Goal: Task Accomplishment & Management: Manage account settings

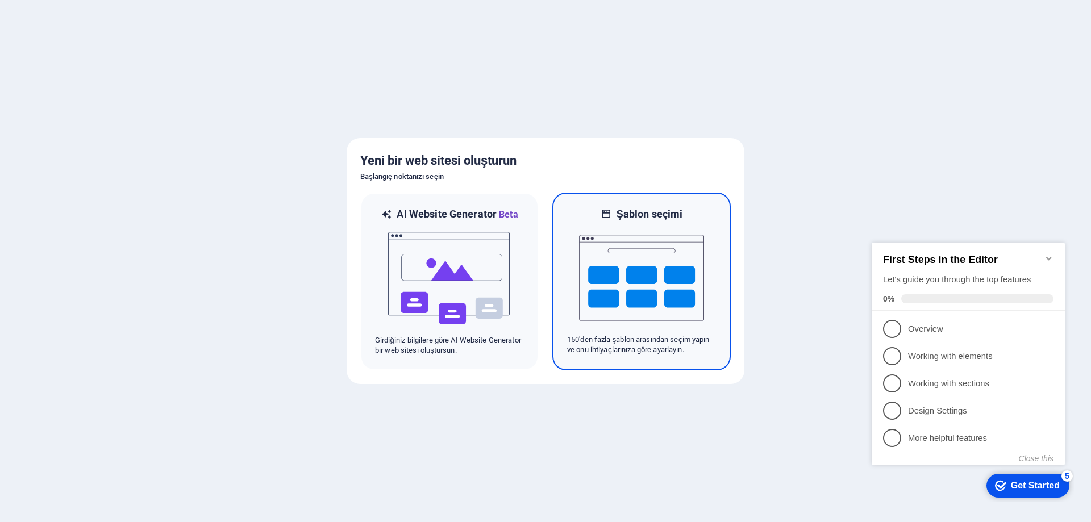
click at [650, 236] on img at bounding box center [641, 278] width 125 height 114
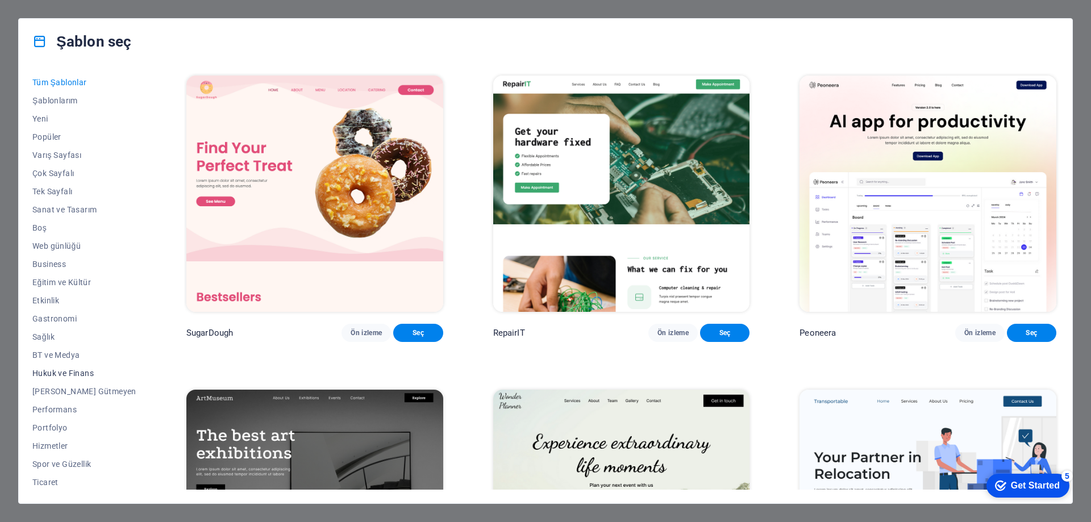
click at [63, 369] on span "Hukuk ve Finans" at bounding box center [84, 373] width 104 height 9
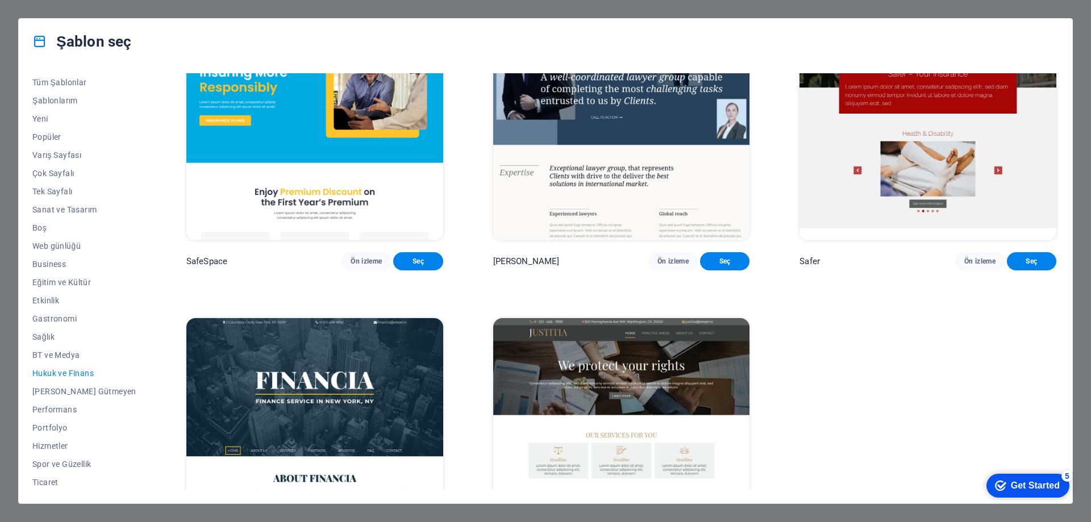
scroll to position [180, 0]
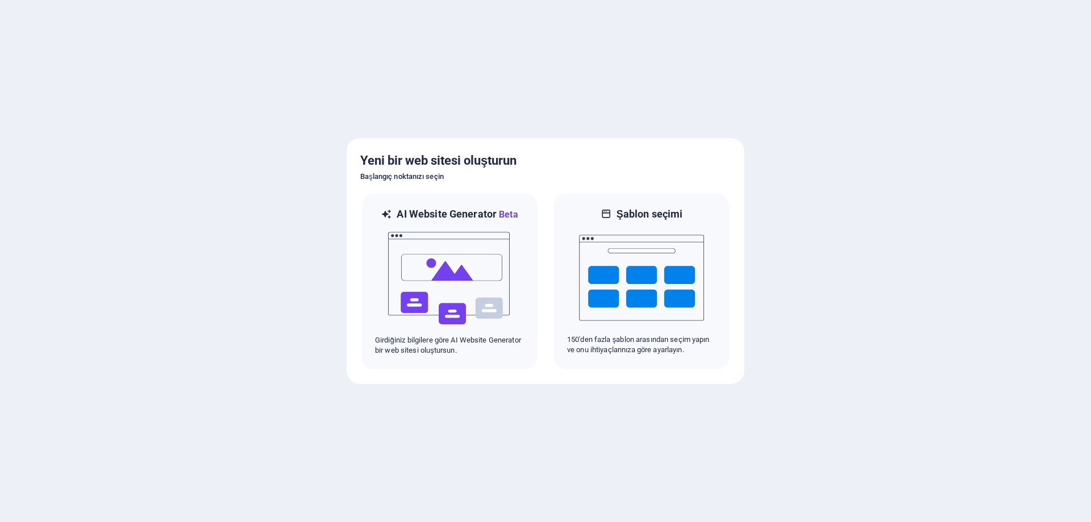
click at [476, 239] on img at bounding box center [449, 279] width 125 height 114
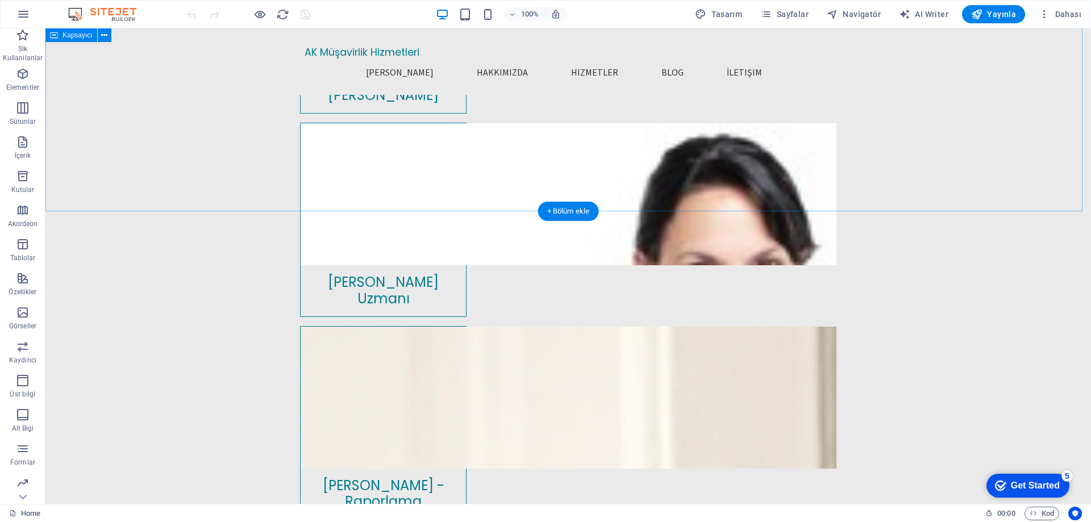
scroll to position [3175, 0]
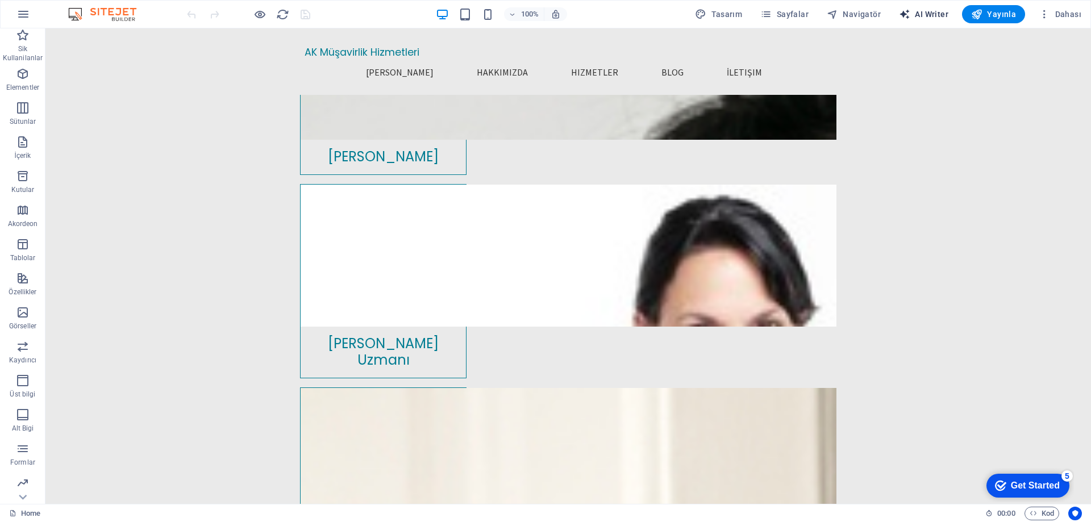
click at [938, 12] on span "AI Writer" at bounding box center [923, 14] width 49 height 11
select select "English"
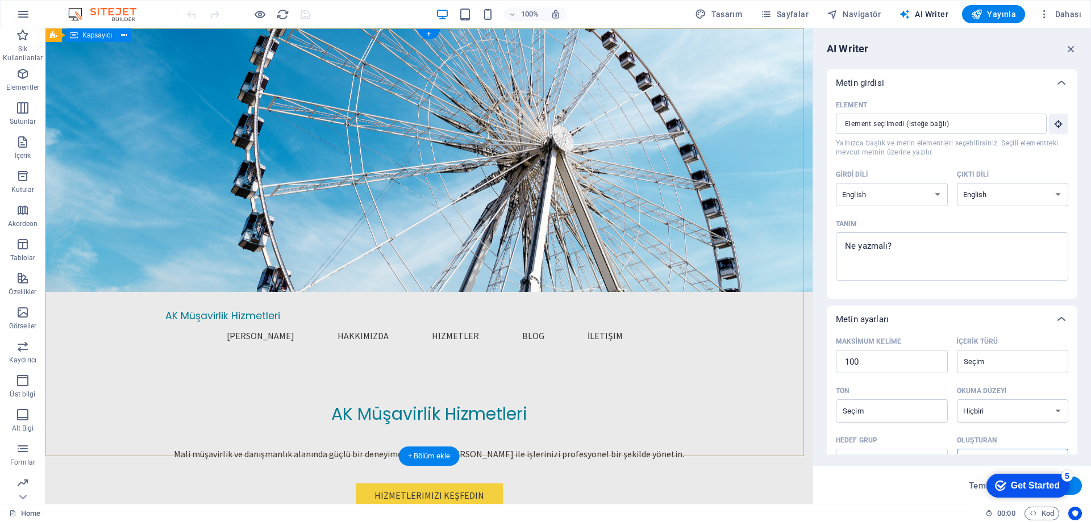
scroll to position [0, 0]
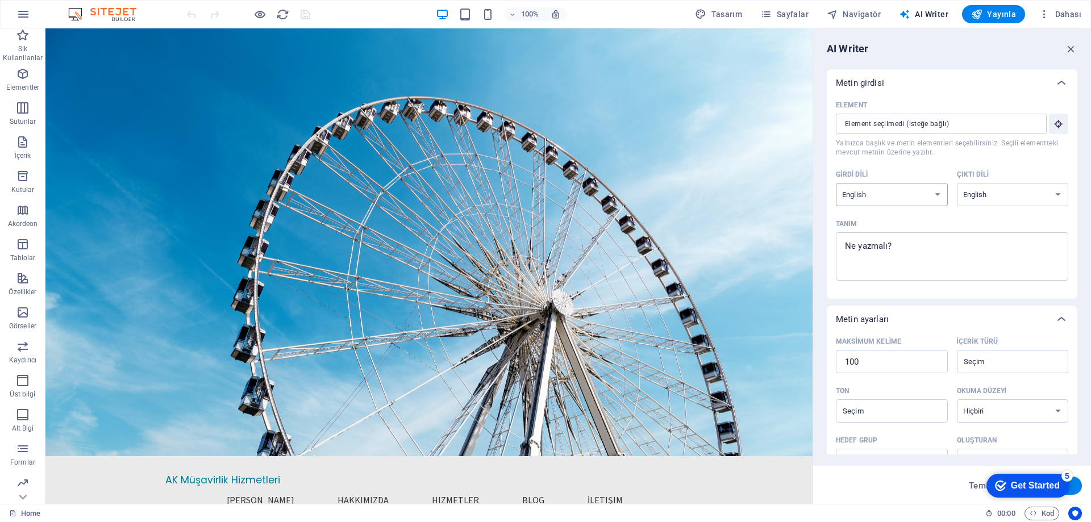
click at [911, 190] on select "Albanian Arabic Armenian Awadhi Azerbaijani Bashkir Basque Belarusian Bengali B…" at bounding box center [892, 194] width 112 height 23
click at [1046, 196] on select "Albanian Arabic Armenian Awadhi Azerbaijani Bashkir Basque Belarusian Bengali B…" at bounding box center [1013, 194] width 112 height 23
click at [904, 167] on div "Girdi dili" at bounding box center [889, 174] width 107 height 17
click at [904, 183] on select "Albanian Arabic Armenian Awadhi Azerbaijani Bashkir Basque Belarusian Bengali B…" at bounding box center [892, 194] width 112 height 23
click at [910, 133] on input "Element ​ Yalnızca başlık ve metin elementleri seçebilirsiniz. Seçili elementte…" at bounding box center [937, 124] width 203 height 20
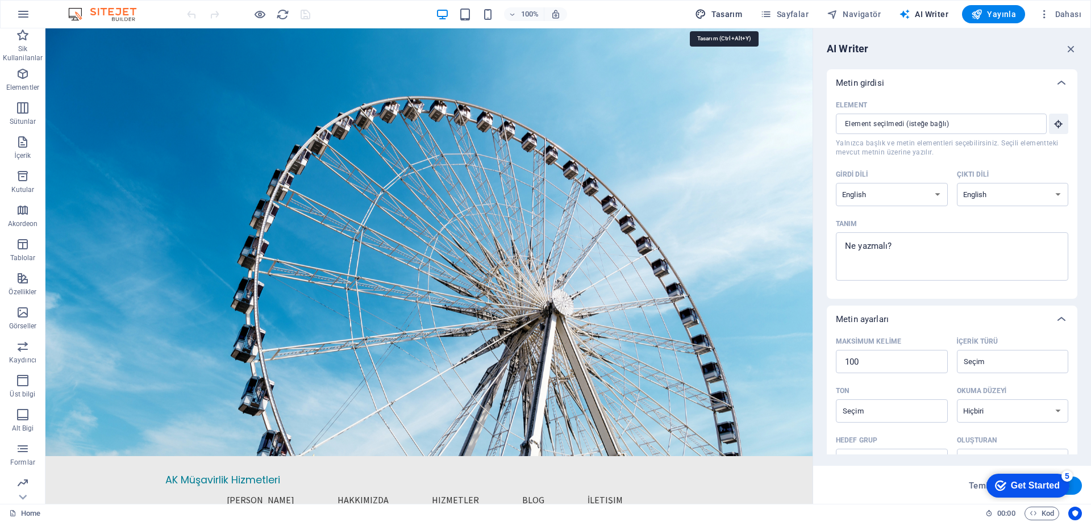
click at [703, 7] on button "Tasarım" at bounding box center [718, 14] width 56 height 18
select select "px"
select select "200"
select select "px"
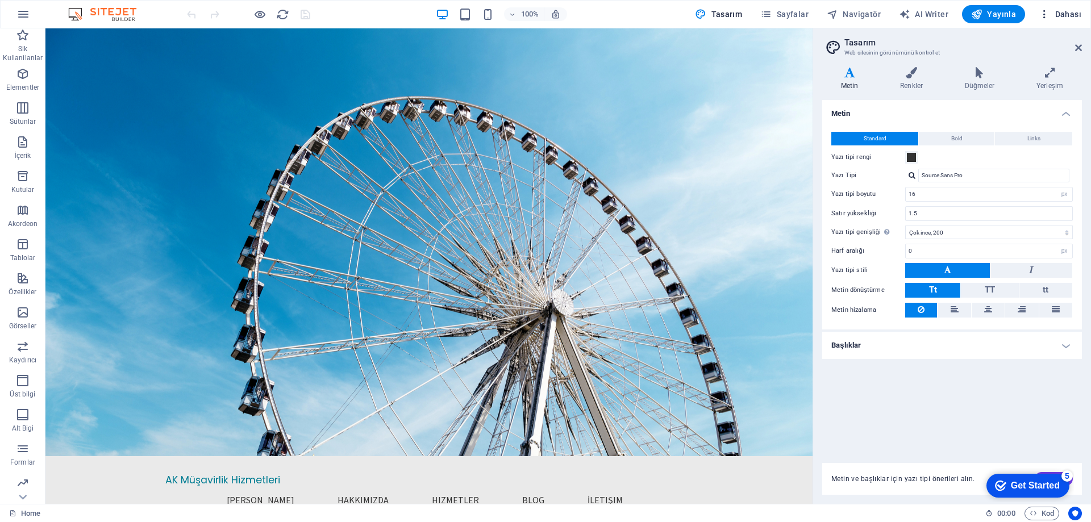
click at [1075, 13] on span "Dahası" at bounding box center [1060, 14] width 43 height 11
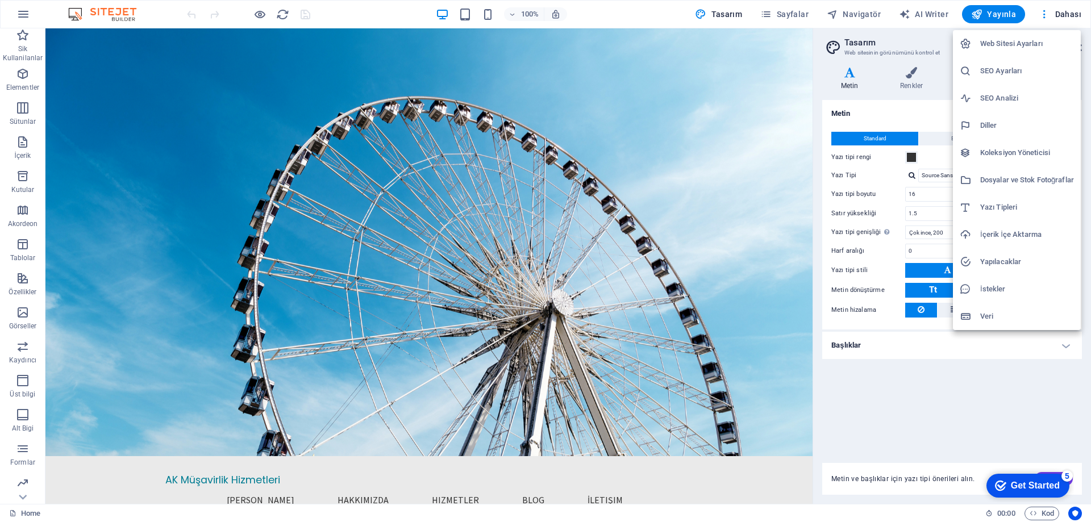
click at [1022, 61] on li "SEO Ayarları" at bounding box center [1017, 70] width 128 height 27
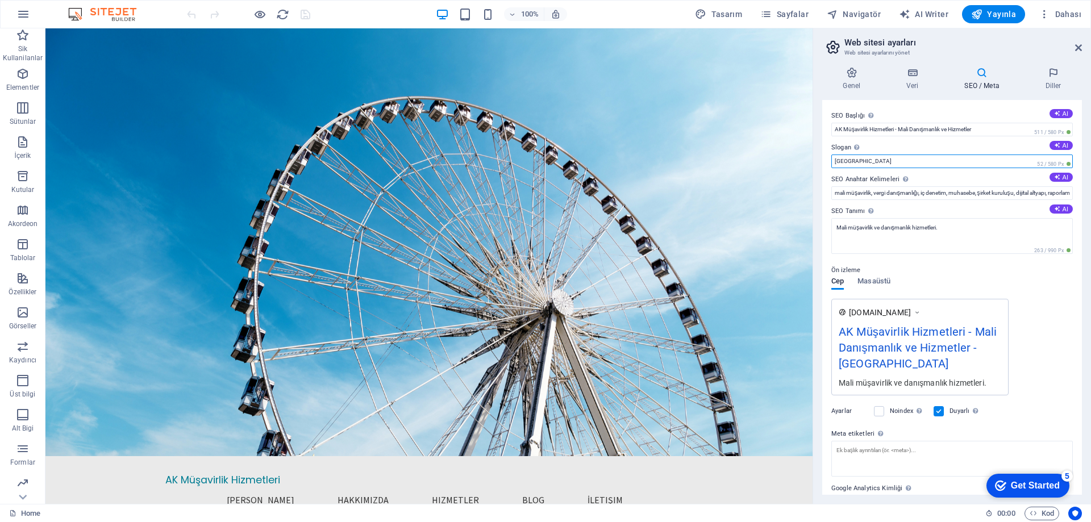
click at [969, 165] on input "Berlin" at bounding box center [951, 162] width 241 height 14
click at [105, 19] on img at bounding box center [107, 14] width 85 height 14
click at [118, 14] on img at bounding box center [107, 14] width 85 height 14
click at [27, 10] on icon "button" at bounding box center [23, 14] width 14 height 14
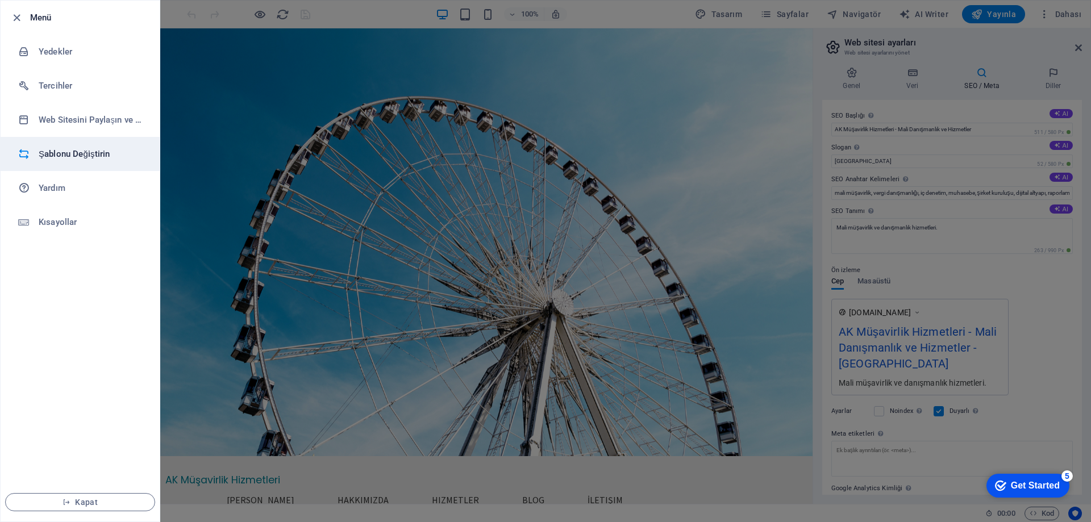
click at [107, 152] on h6 "Şablonu Değiştirin" at bounding box center [91, 154] width 105 height 14
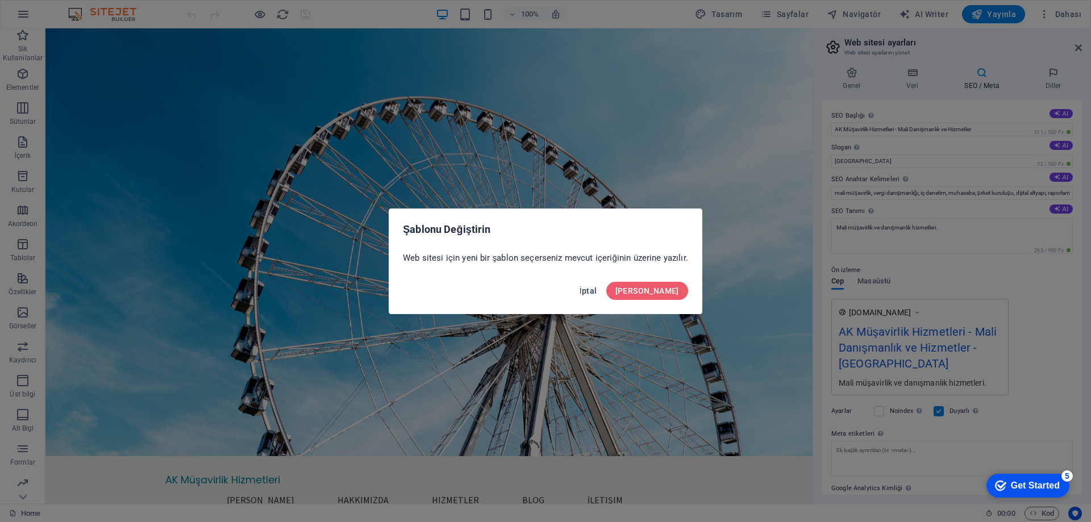
click at [597, 289] on span "İptal" at bounding box center [589, 290] width 18 height 9
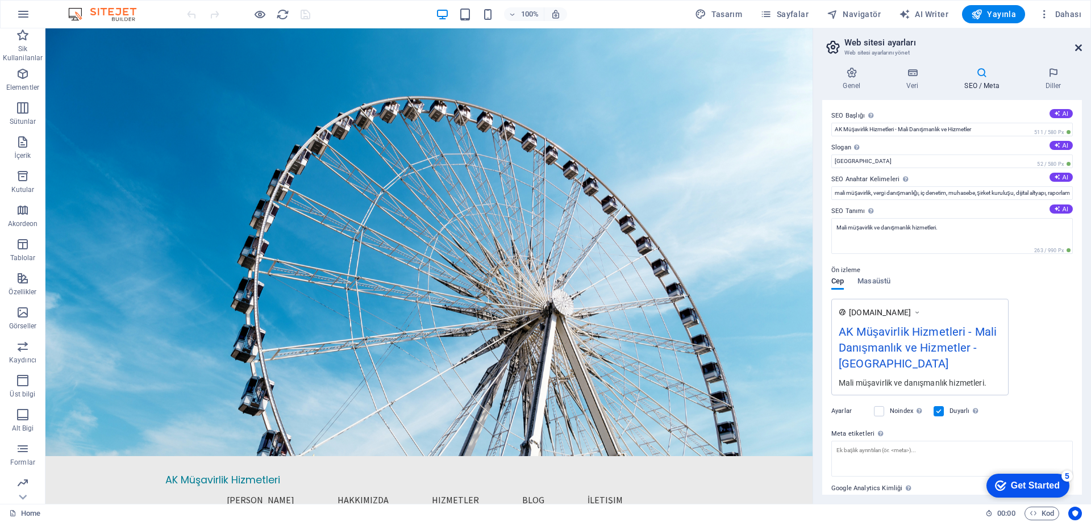
drag, startPoint x: 1079, startPoint y: 47, endPoint x: 1033, endPoint y: 19, distance: 54.1
click at [1079, 47] on icon at bounding box center [1078, 47] width 7 height 9
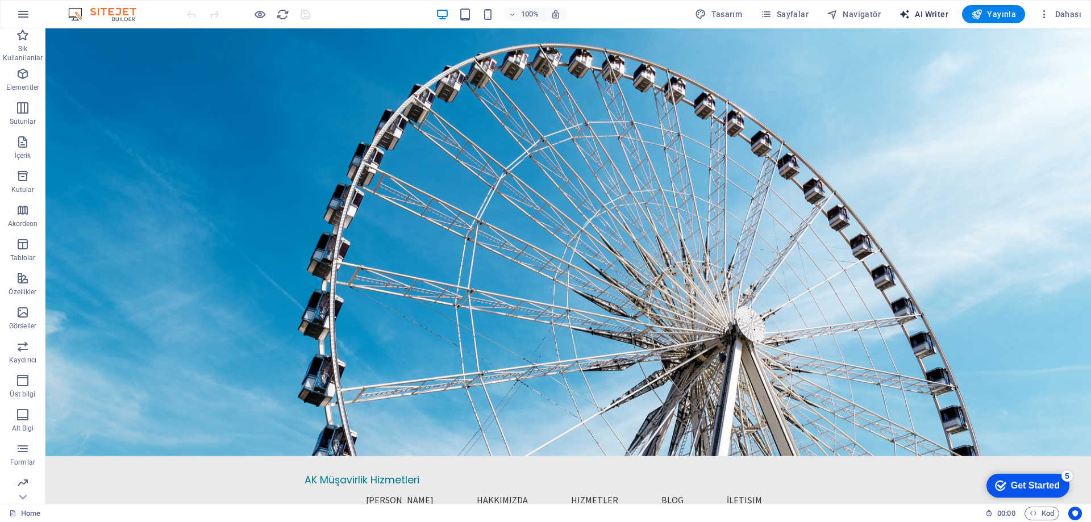
click at [939, 18] on span "AI Writer" at bounding box center [923, 14] width 49 height 11
select select "English"
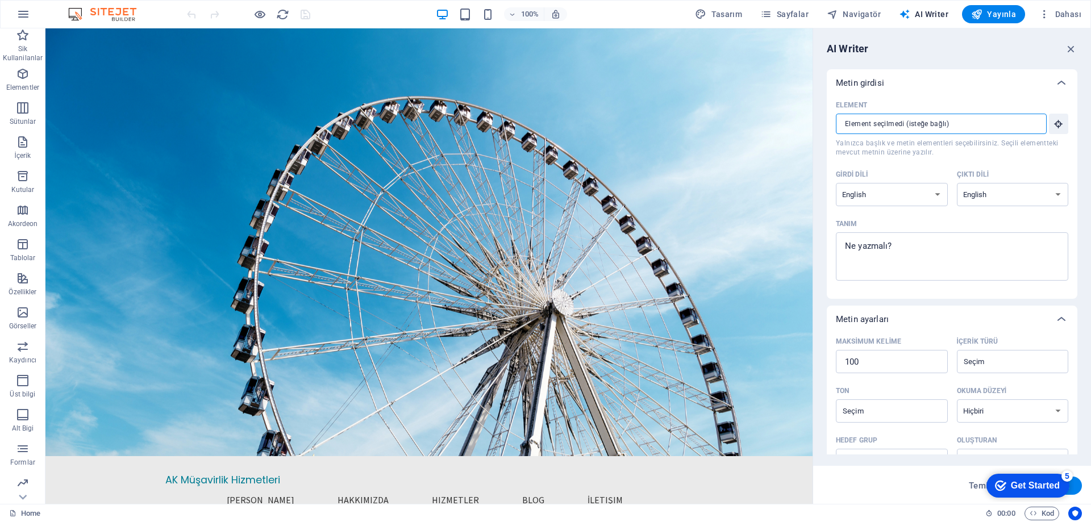
click at [883, 119] on input "Element ​ Yalnızca başlık ve metin elementleri seçebilirsiniz. Seçili elementte…" at bounding box center [937, 124] width 203 height 20
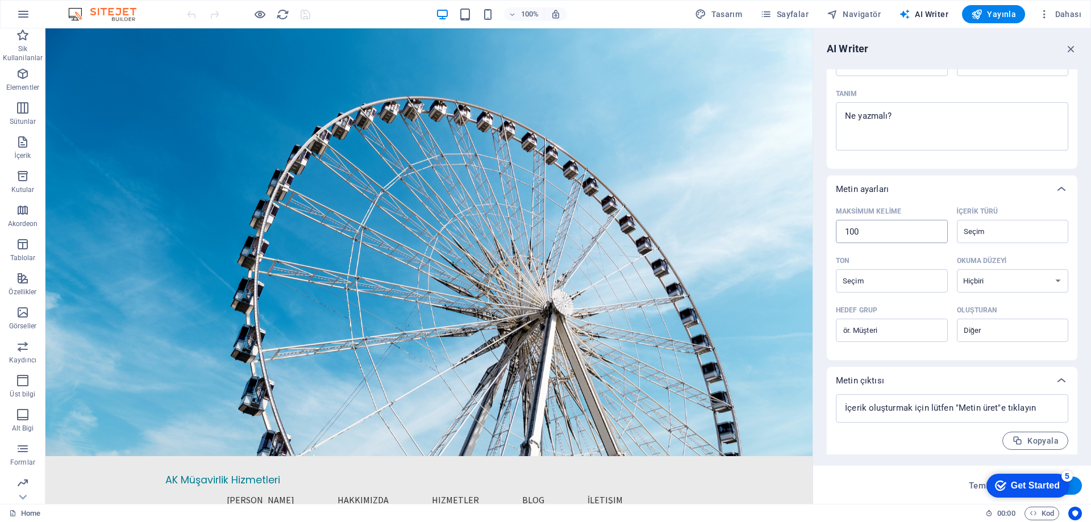
scroll to position [135, 0]
click at [1024, 481] on div "Get Started" at bounding box center [1035, 486] width 49 height 10
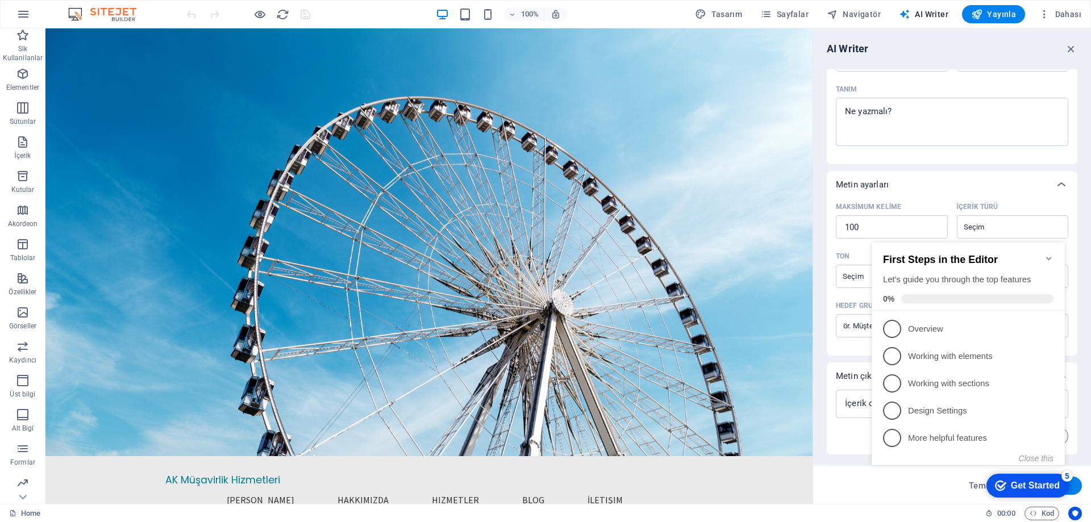
click at [94, 13] on img at bounding box center [107, 14] width 85 height 14
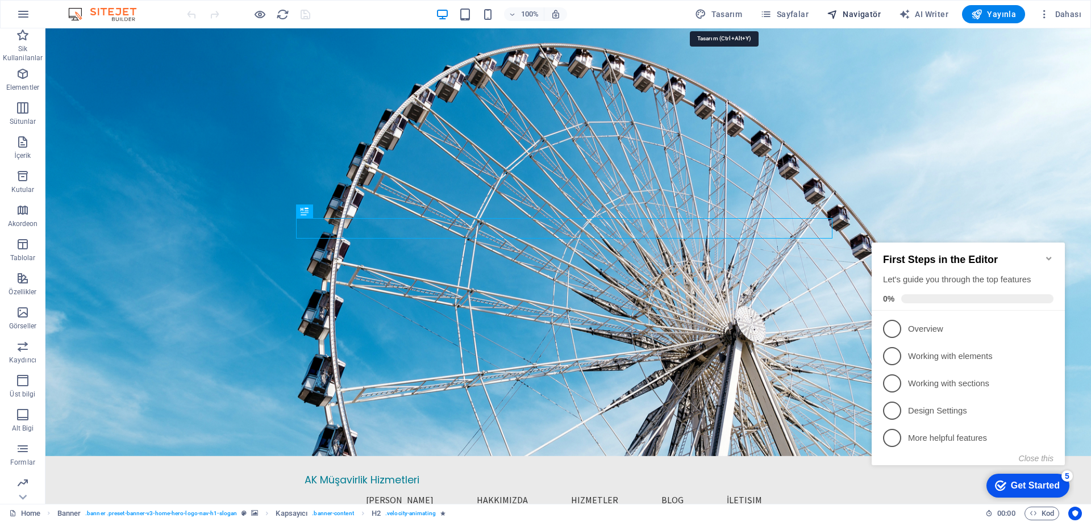
drag, startPoint x: 738, startPoint y: 15, endPoint x: 873, endPoint y: 16, distance: 135.8
click at [738, 15] on span "Tasarım" at bounding box center [718, 14] width 47 height 11
select select "px"
select select "200"
select select "px"
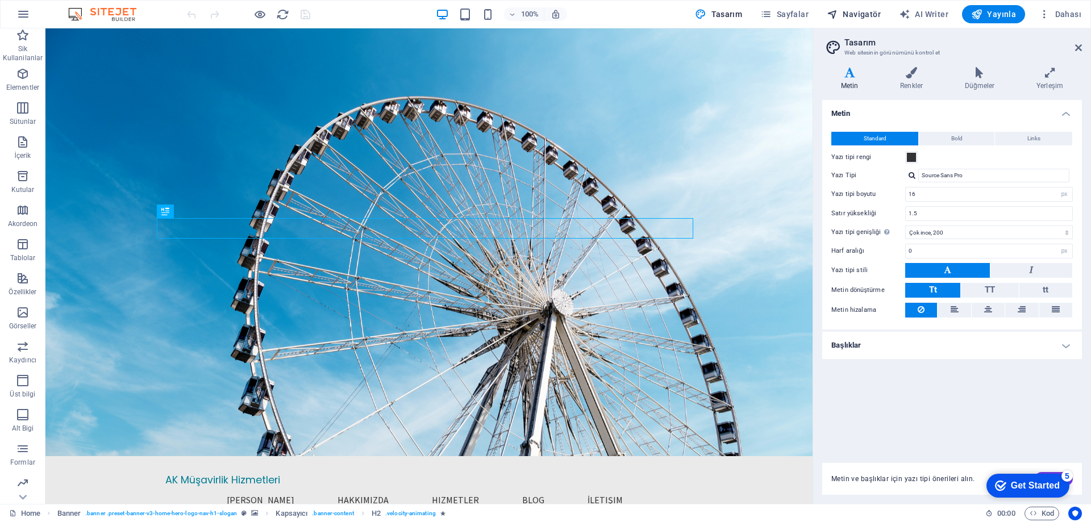
click at [873, 16] on span "Navigatör" at bounding box center [854, 14] width 54 height 11
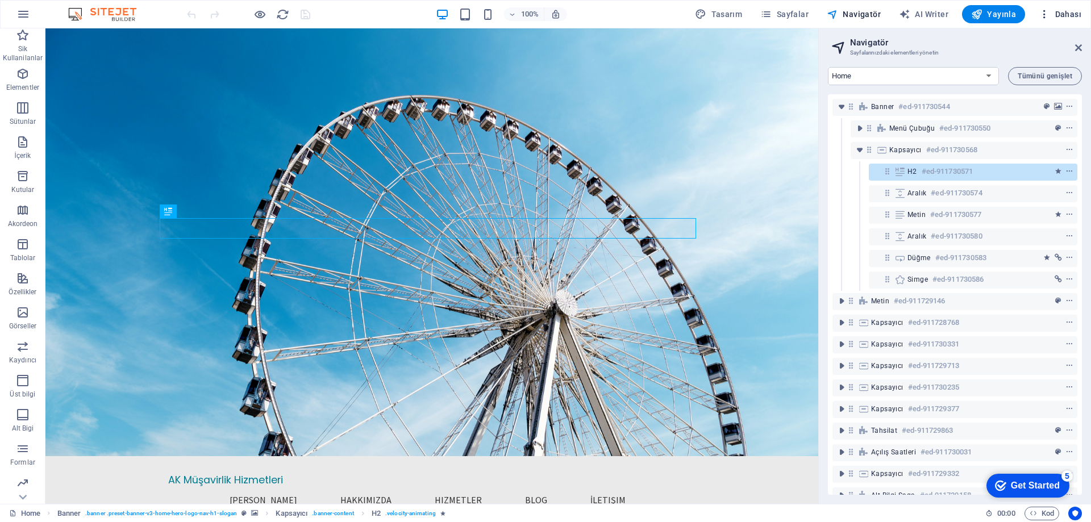
click at [1080, 15] on span "Dahası" at bounding box center [1060, 14] width 43 height 11
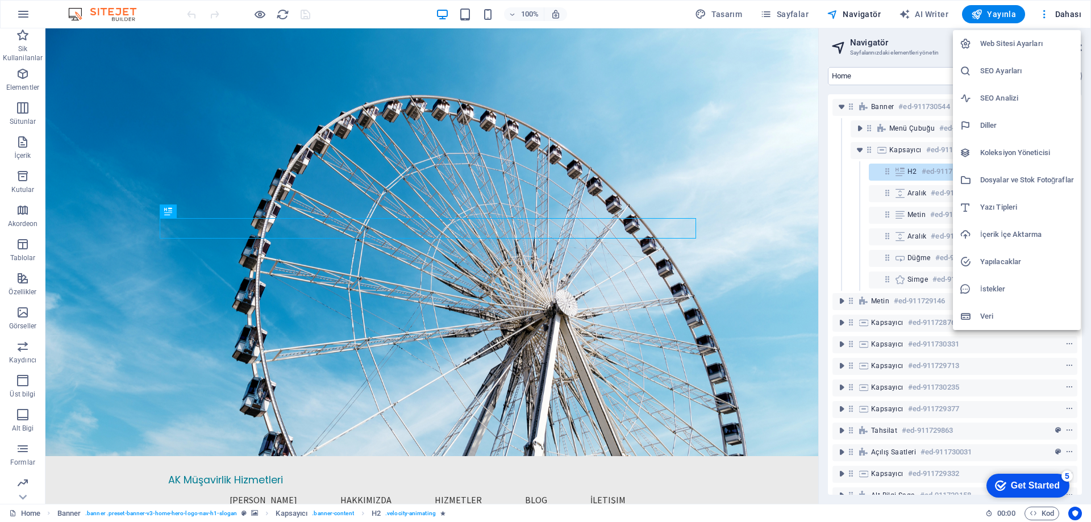
click at [1050, 44] on h6 "Web Sitesi Ayarları" at bounding box center [1027, 44] width 94 height 14
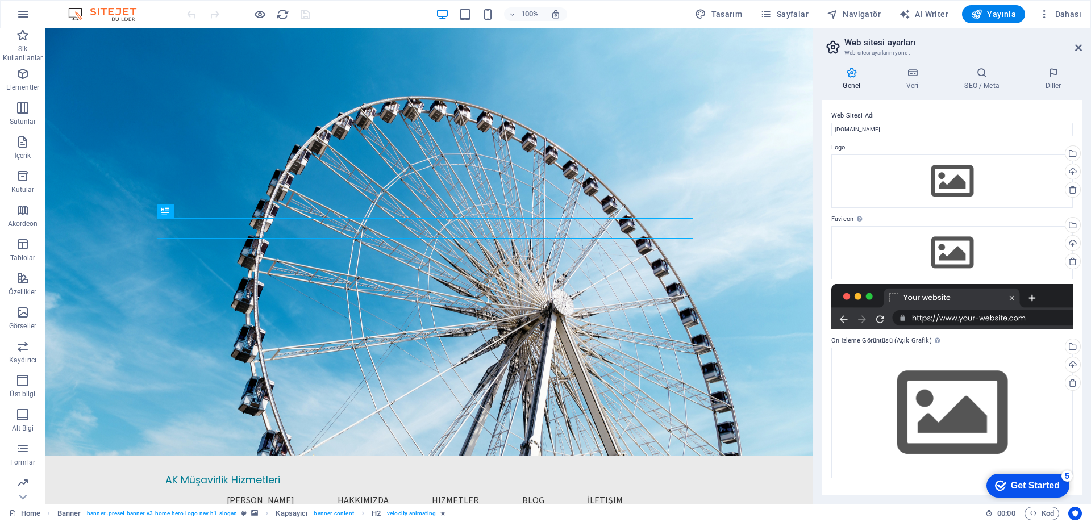
click at [1083, 48] on aside "Web sitesi ayarları Web sitesi ayarlarını yönet Genel Veri SEO / Meta Diller We…" at bounding box center [952, 266] width 278 height 476
click at [1077, 45] on icon at bounding box center [1078, 47] width 7 height 9
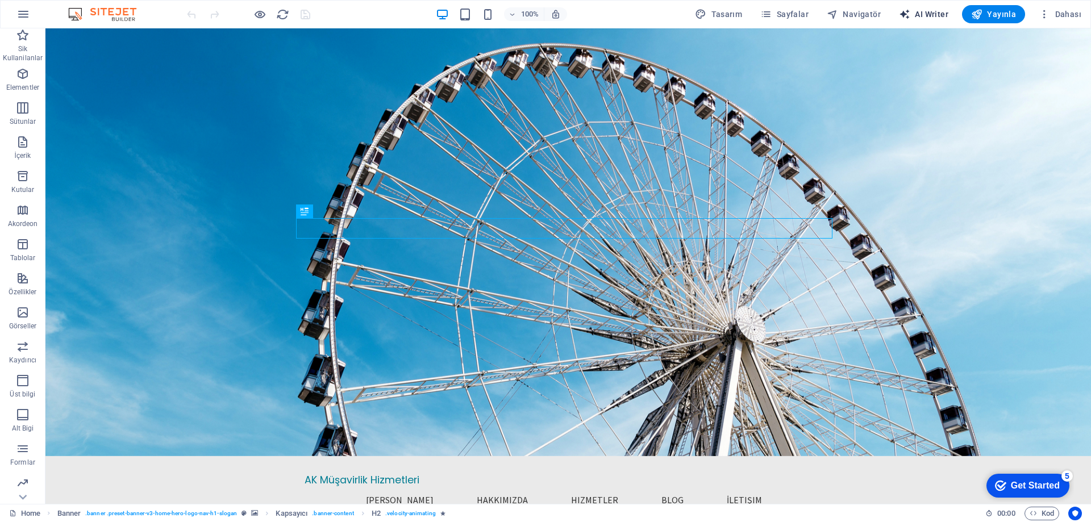
click at [920, 14] on span "AI Writer" at bounding box center [923, 14] width 49 height 11
select select "English"
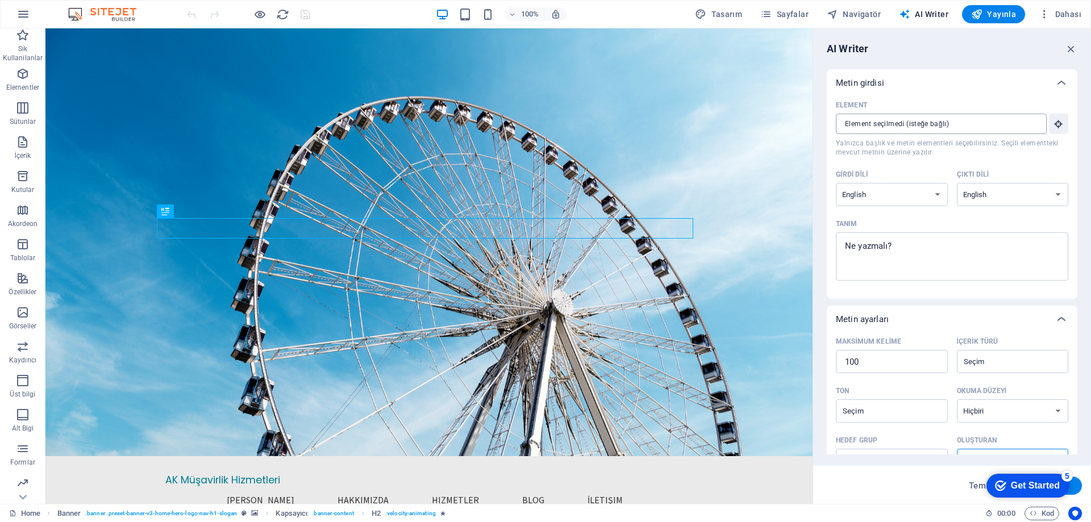
click at [940, 124] on input "Element ​ Yalnızca başlık ve metin elementleri seçebilirsiniz. Seçili elementte…" at bounding box center [937, 124] width 203 height 20
click at [23, 214] on icon "button" at bounding box center [23, 210] width 14 height 14
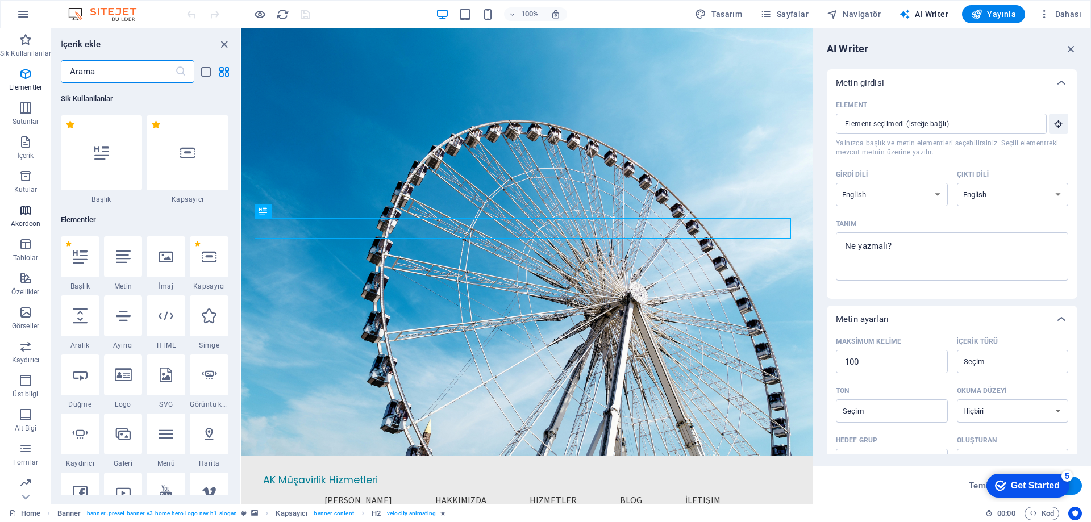
scroll to position [3628, 0]
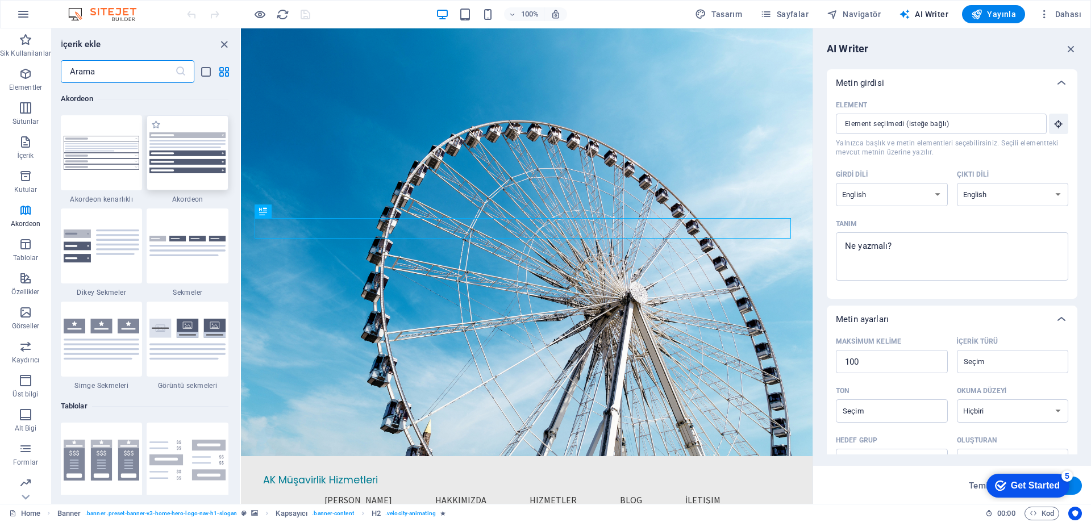
click at [172, 173] on img at bounding box center [187, 152] width 76 height 40
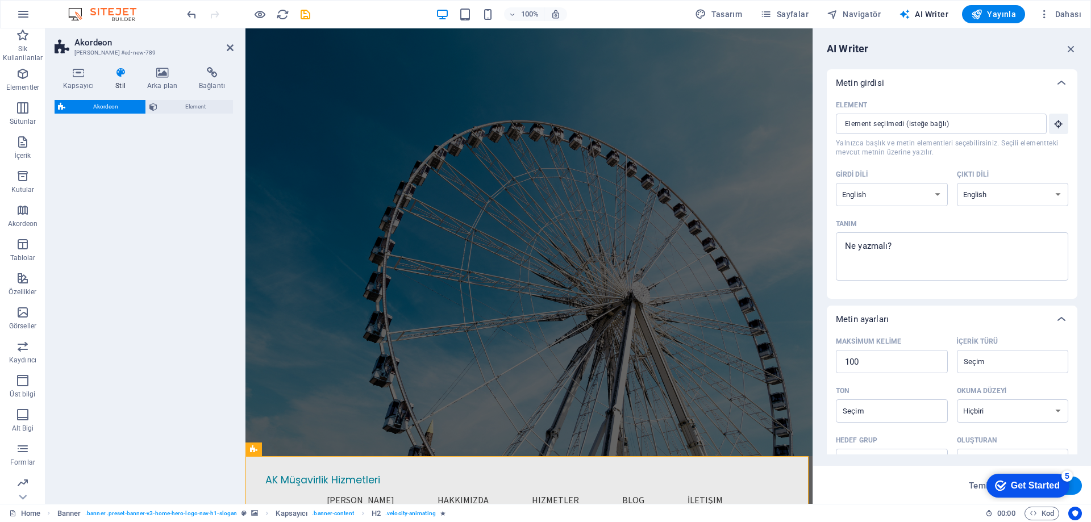
select select "rem"
select select "preset-accordion-v3-default"
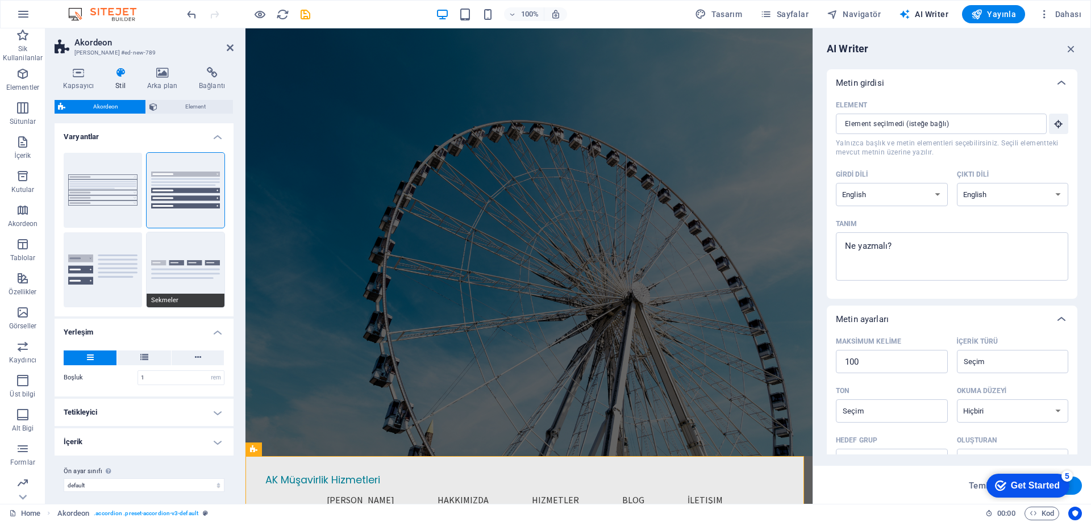
scroll to position [6, 0]
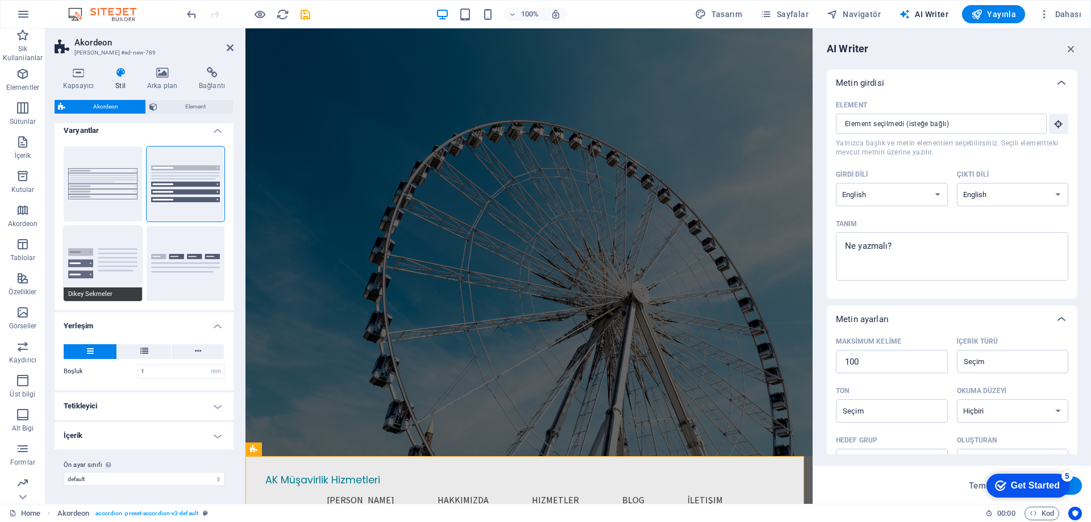
click at [90, 254] on button "Dikey Sekmeler" at bounding box center [103, 263] width 78 height 75
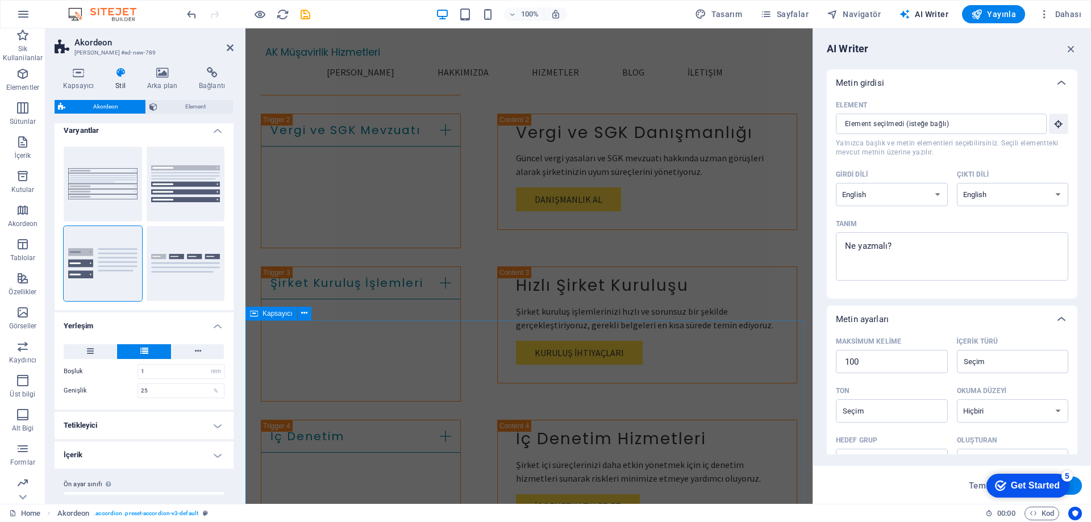
scroll to position [2102, 0]
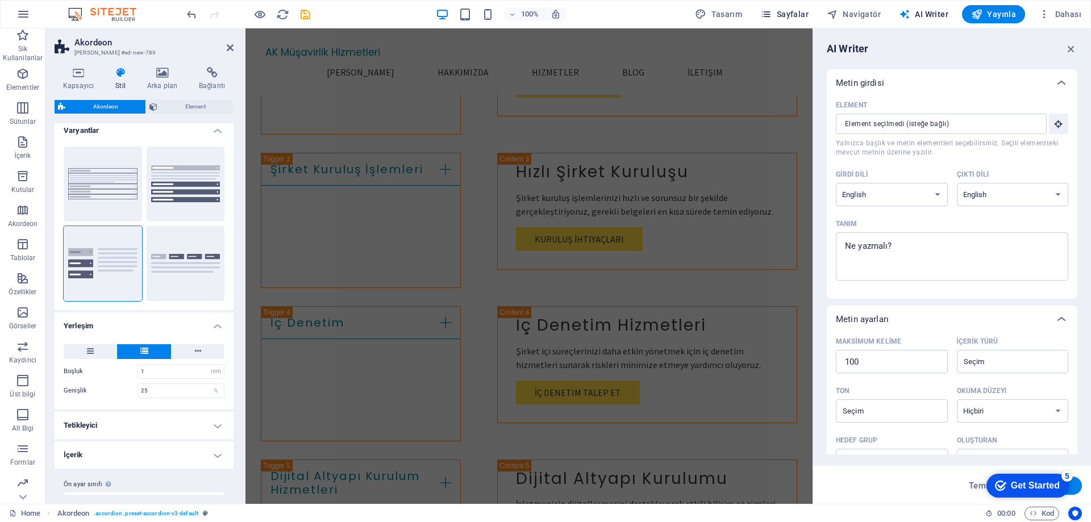
click at [785, 12] on span "Sayfalar" at bounding box center [784, 14] width 48 height 11
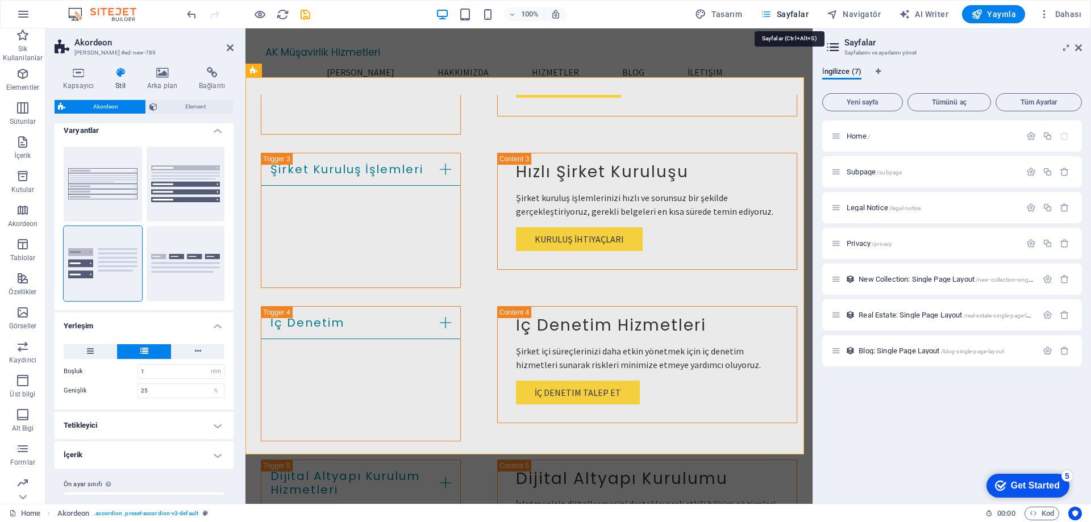
scroll to position [379, 0]
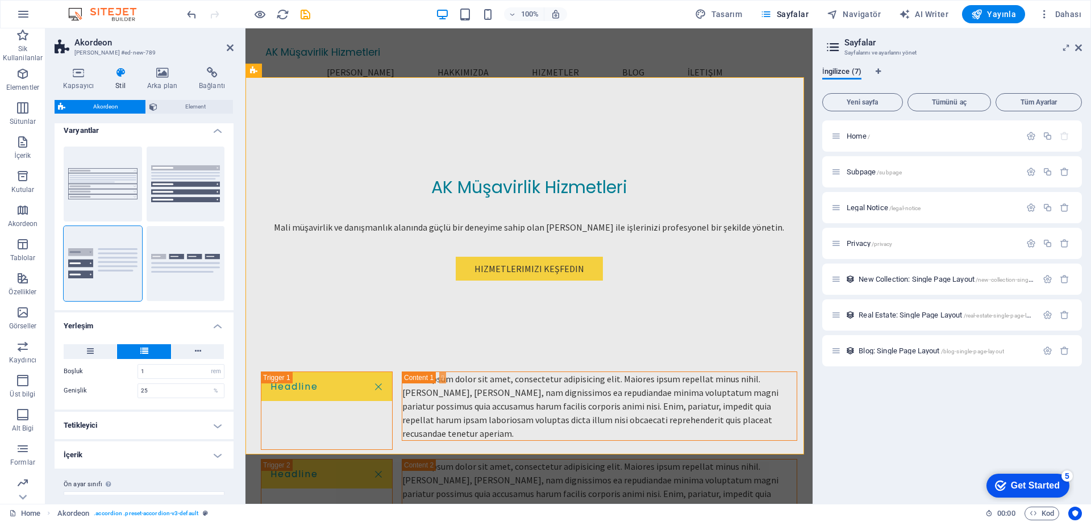
click at [94, 47] on h2 "Akordeon" at bounding box center [153, 43] width 159 height 10
click at [227, 44] on header "Akordeon Ön ayar #ed-new-789" at bounding box center [144, 43] width 179 height 30
click at [231, 47] on icon at bounding box center [230, 47] width 7 height 9
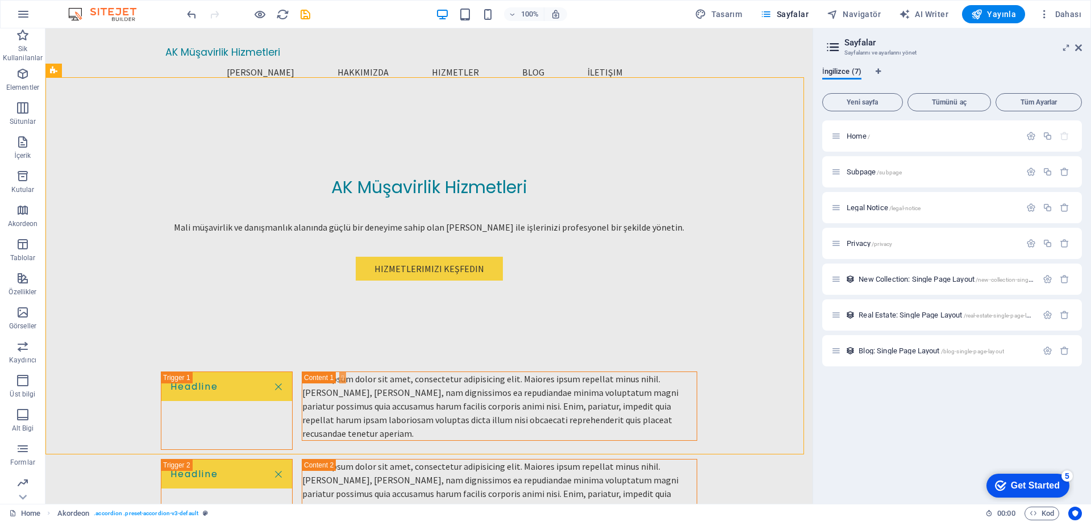
click at [93, 10] on img at bounding box center [107, 14] width 85 height 14
click at [115, 13] on img at bounding box center [107, 14] width 85 height 14
click at [34, 15] on button "button" at bounding box center [23, 14] width 27 height 27
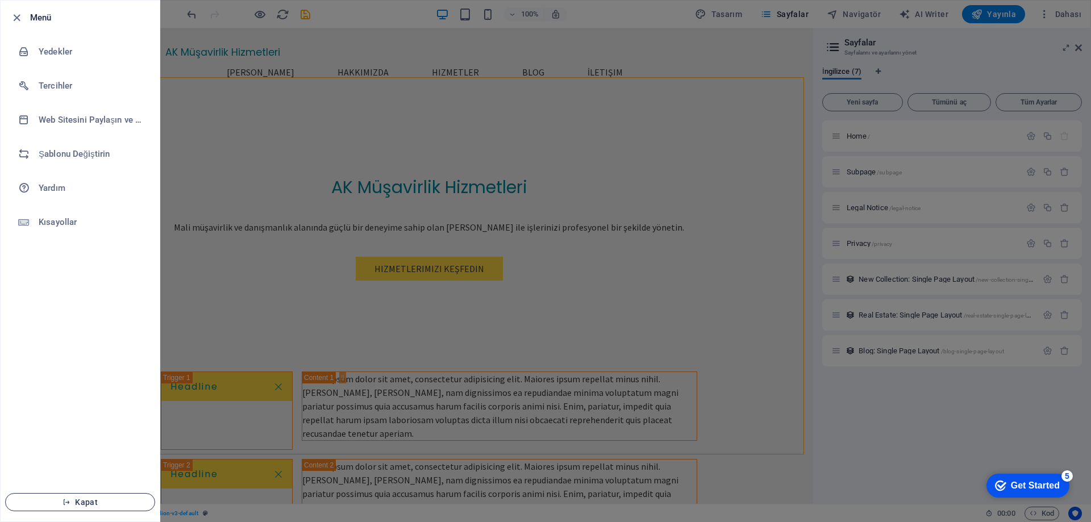
click at [95, 507] on button "Kapat" at bounding box center [80, 502] width 150 height 18
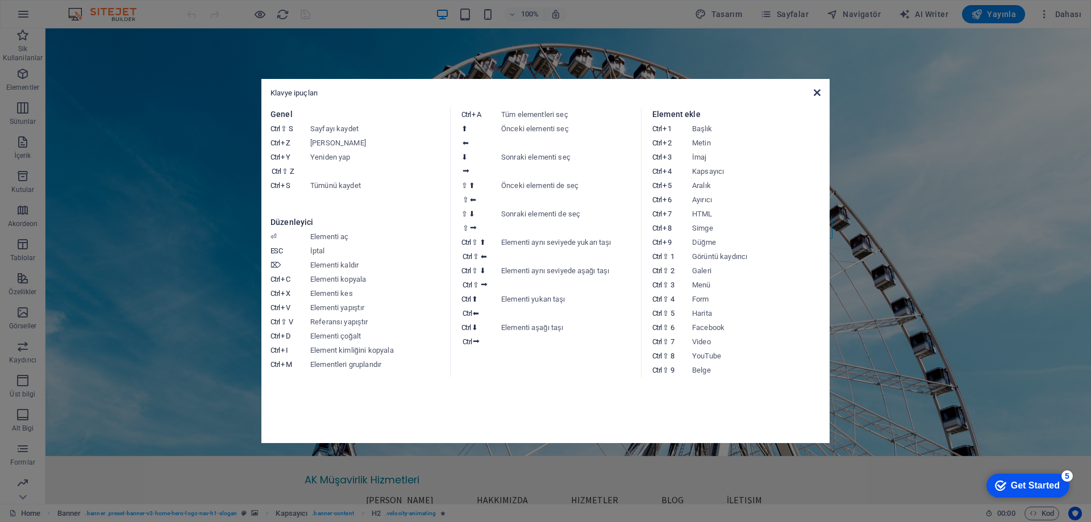
click at [819, 88] on icon at bounding box center [817, 92] width 7 height 9
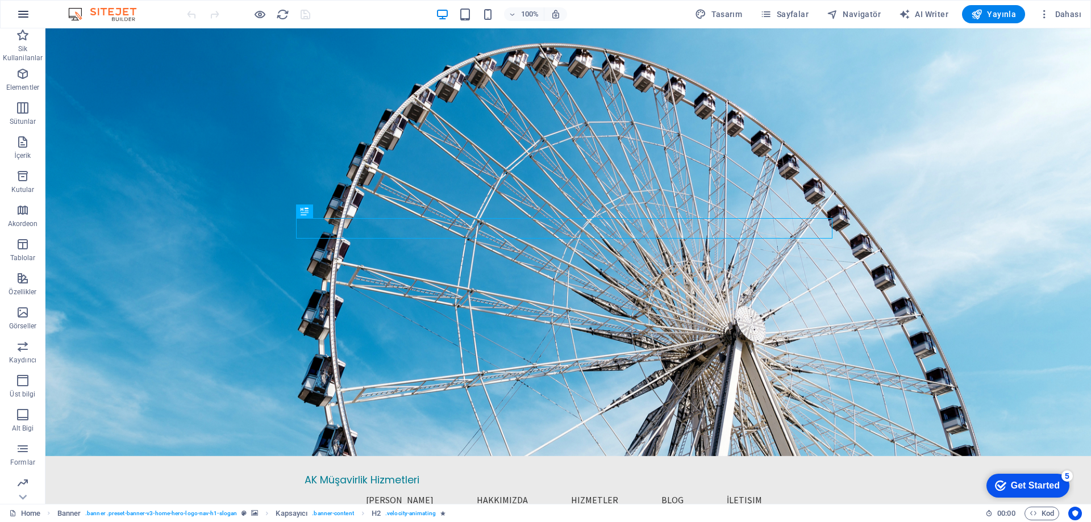
click at [25, 15] on icon "button" at bounding box center [23, 14] width 14 height 14
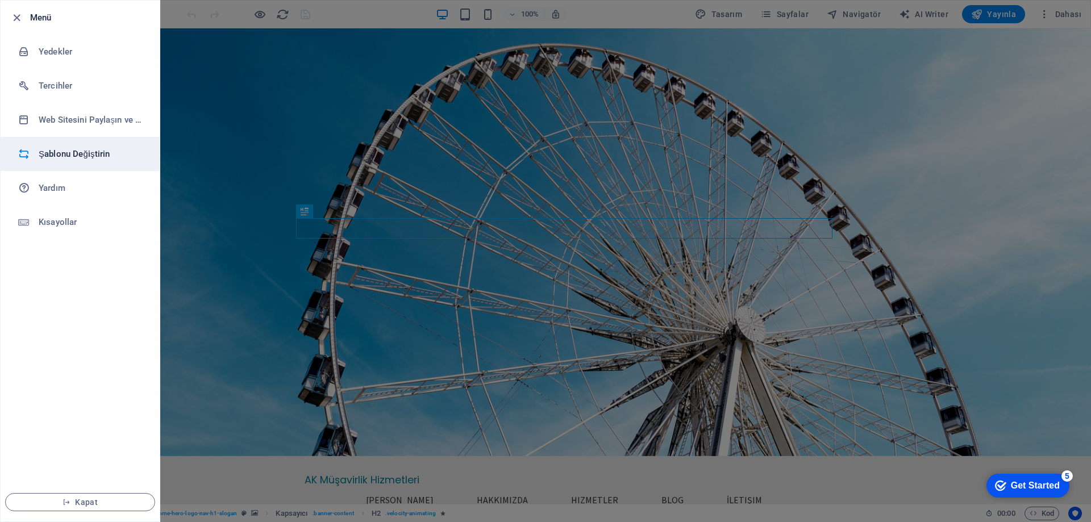
click at [72, 156] on h6 "Şablonu Değiştirin" at bounding box center [91, 154] width 105 height 14
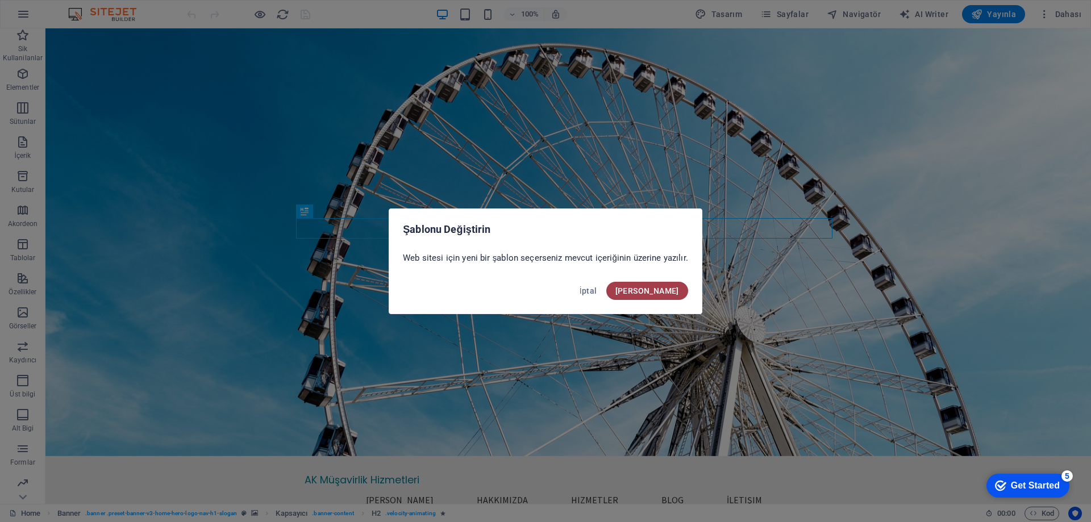
click at [672, 289] on span "[PERSON_NAME]" at bounding box center [647, 290] width 64 height 9
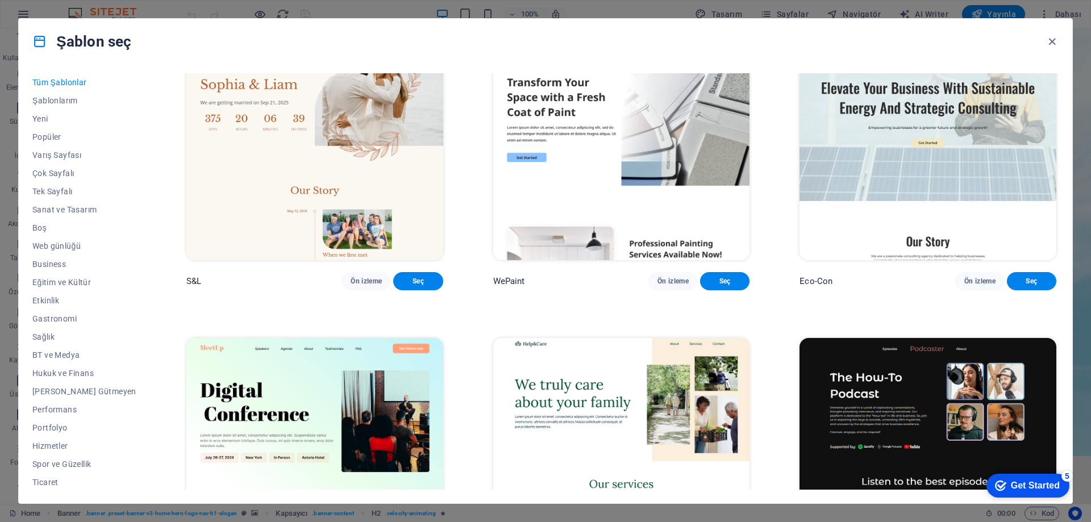
scroll to position [682, 0]
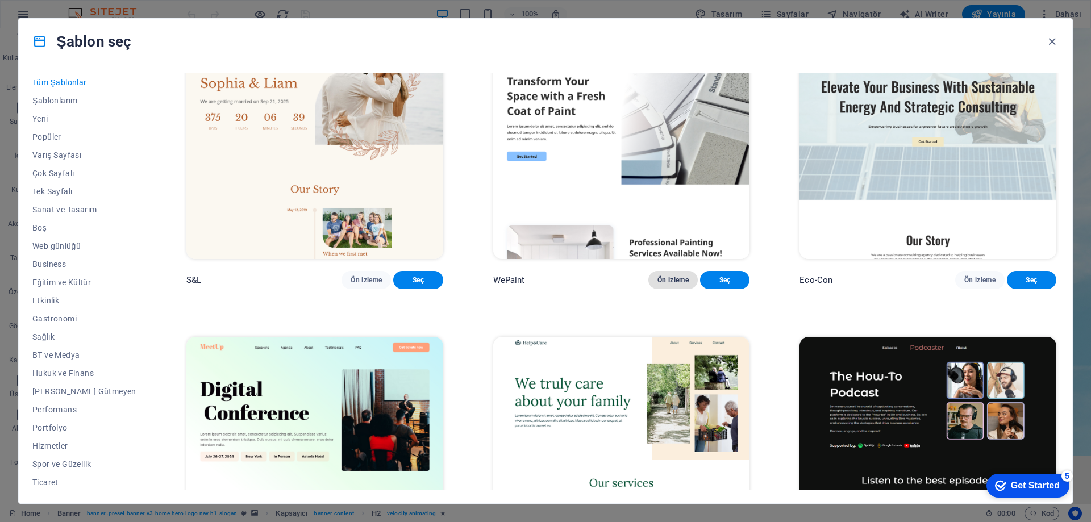
click at [676, 285] on span "Ön izleme" at bounding box center [672, 280] width 31 height 9
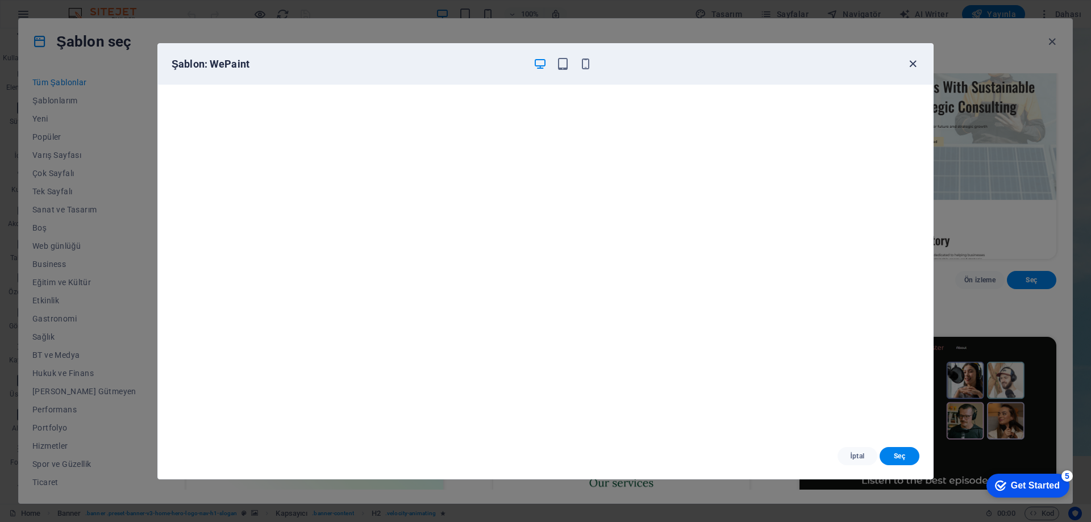
click at [909, 64] on icon "button" at bounding box center [912, 63] width 13 height 13
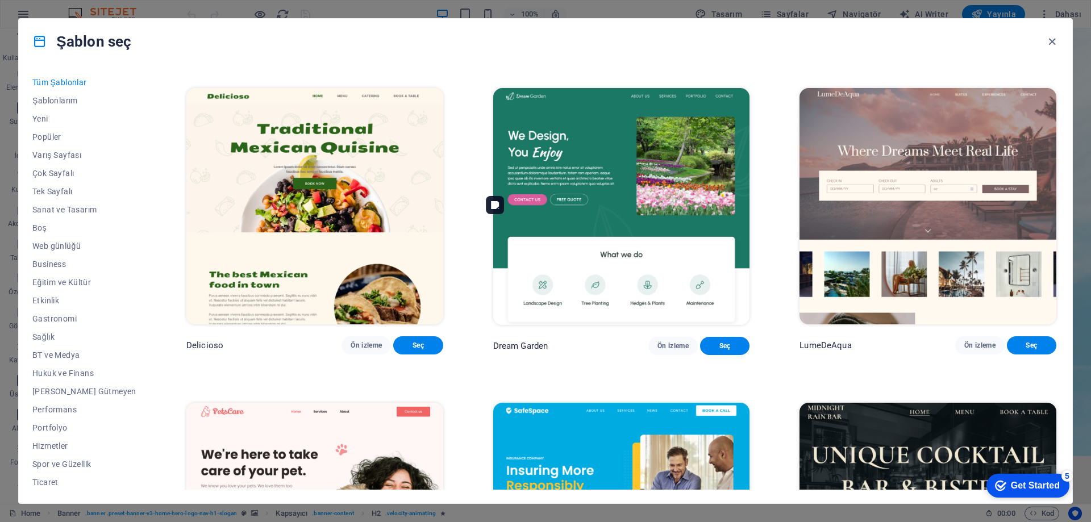
scroll to position [2216, 0]
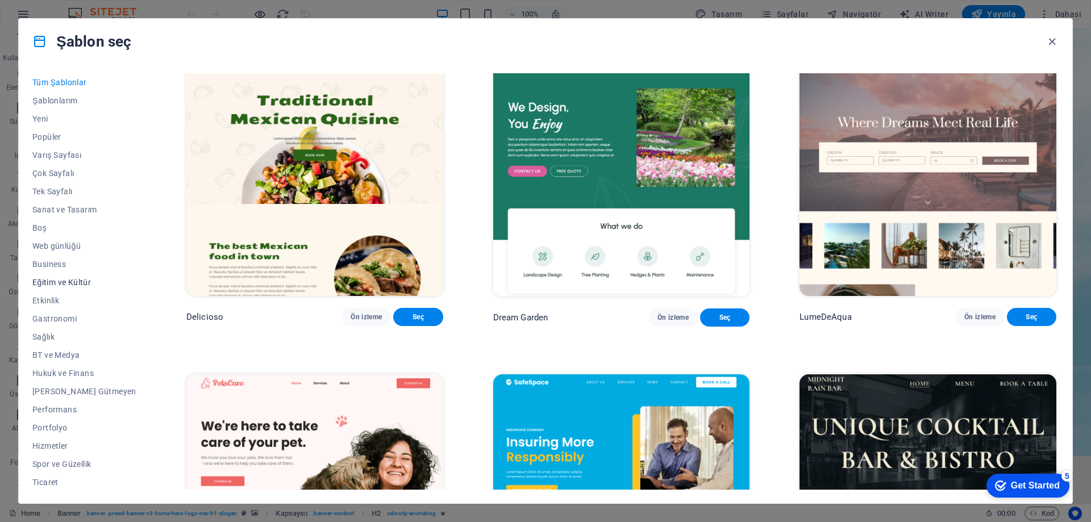
click at [89, 283] on span "Eğitim ve Kültür" at bounding box center [84, 282] width 104 height 9
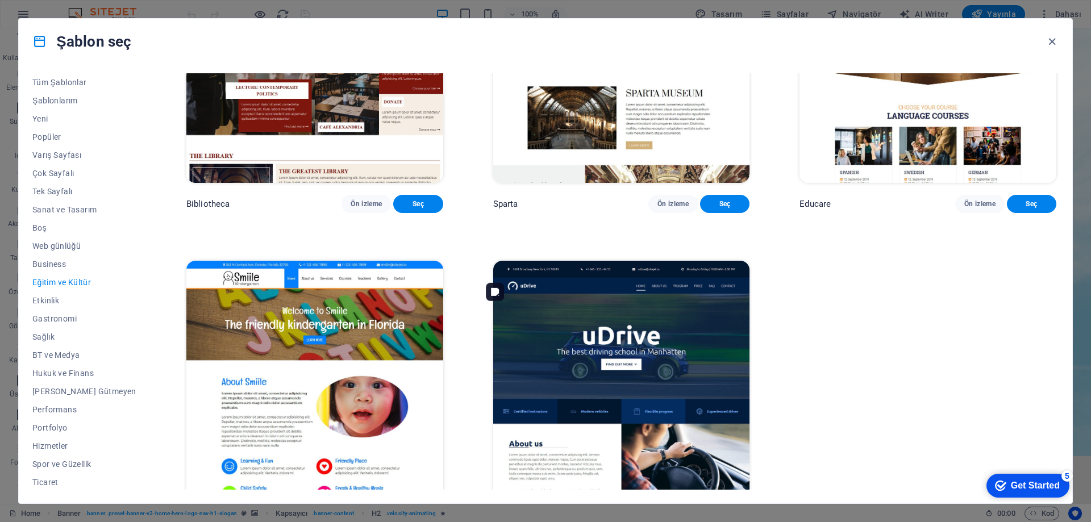
scroll to position [500, 0]
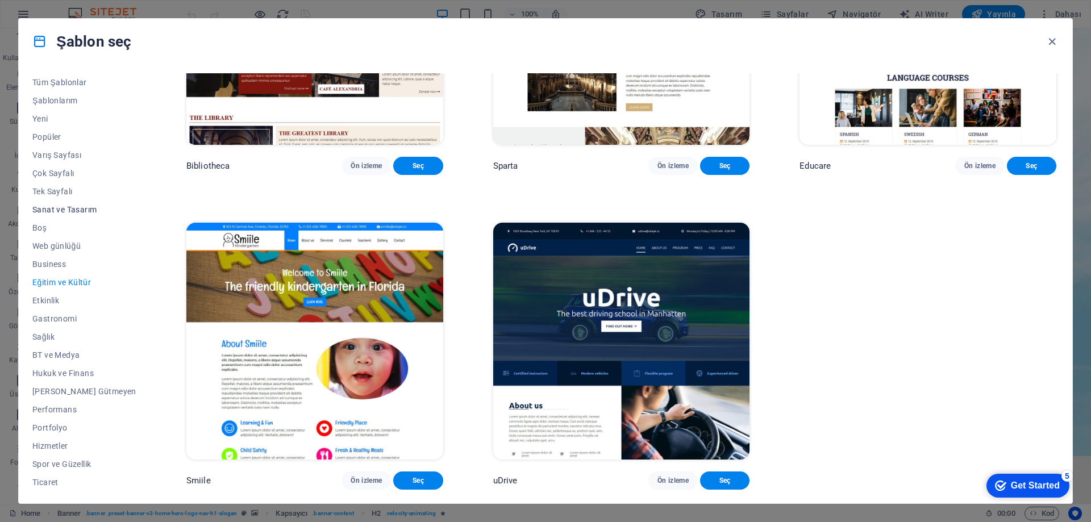
click at [55, 210] on span "Sanat ve Tasarım" at bounding box center [84, 209] width 104 height 9
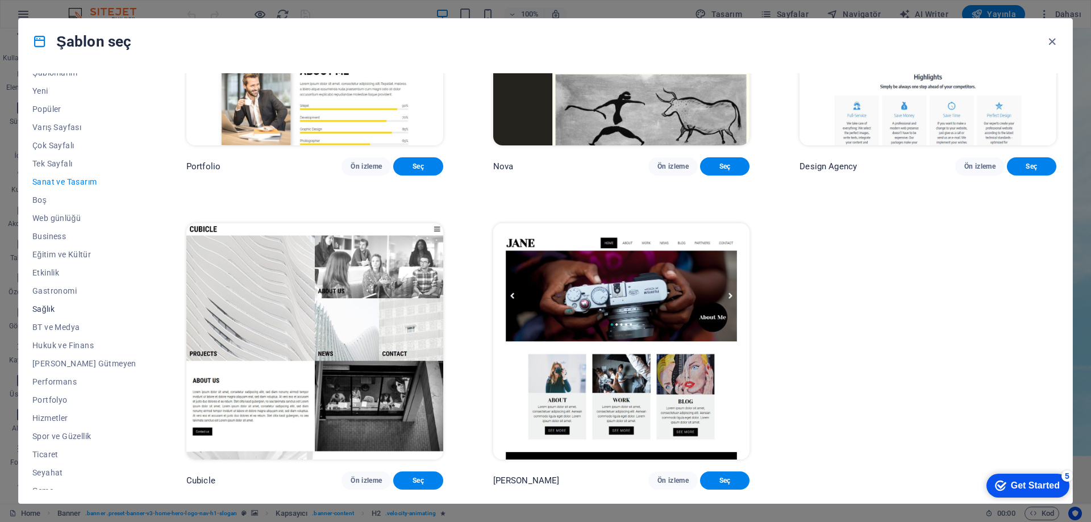
scroll to position [38, 0]
click at [64, 331] on span "Hukuk ve Finans" at bounding box center [84, 335] width 104 height 9
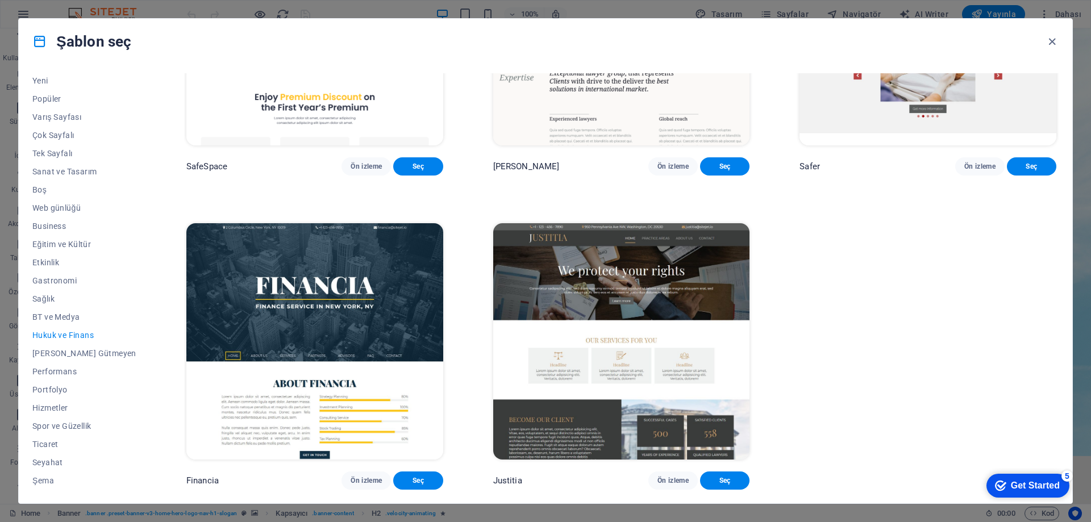
scroll to position [180, 0]
click at [79, 351] on span "Kâr Amacı Gütmeyen" at bounding box center [84, 353] width 104 height 9
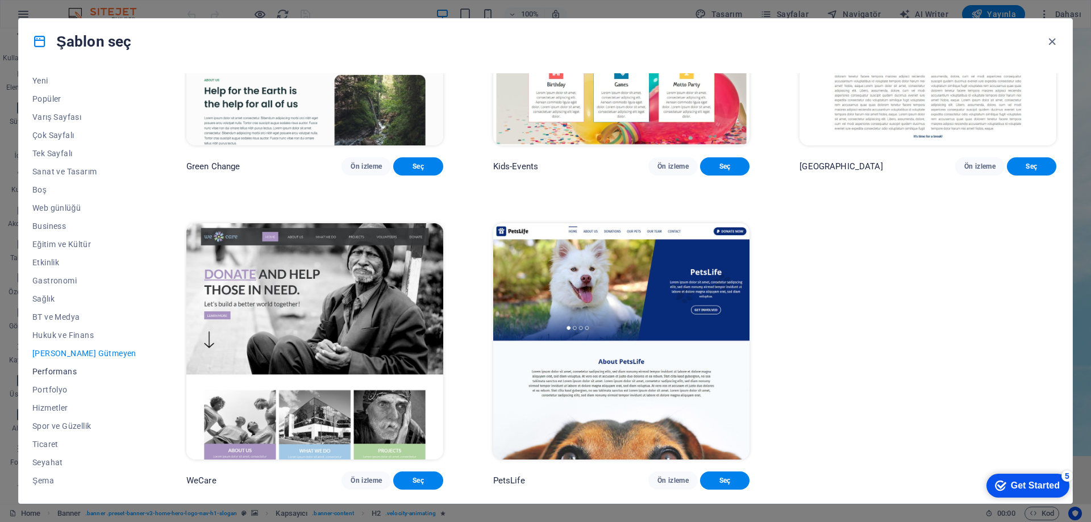
click at [57, 370] on span "Performans" at bounding box center [84, 371] width 104 height 9
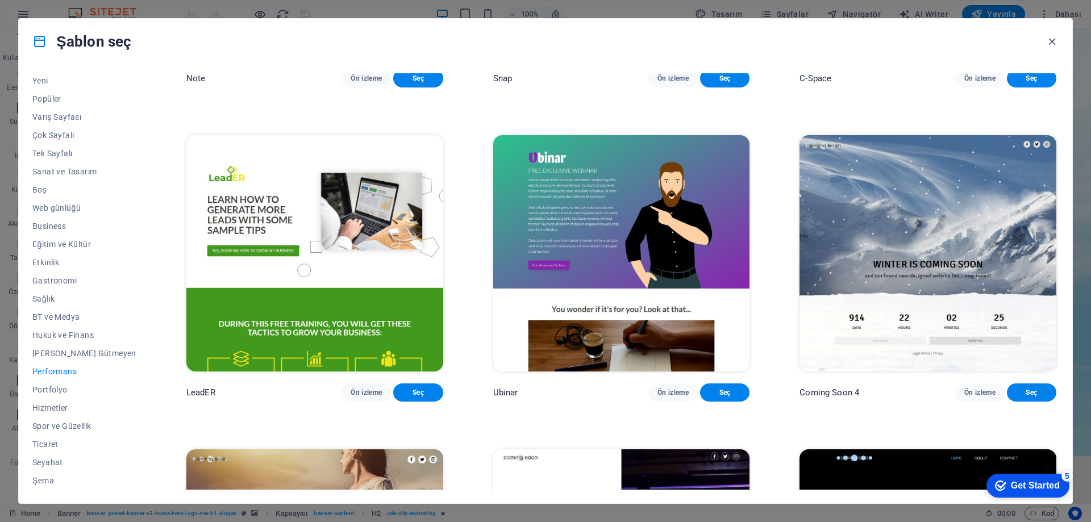
scroll to position [1179, 0]
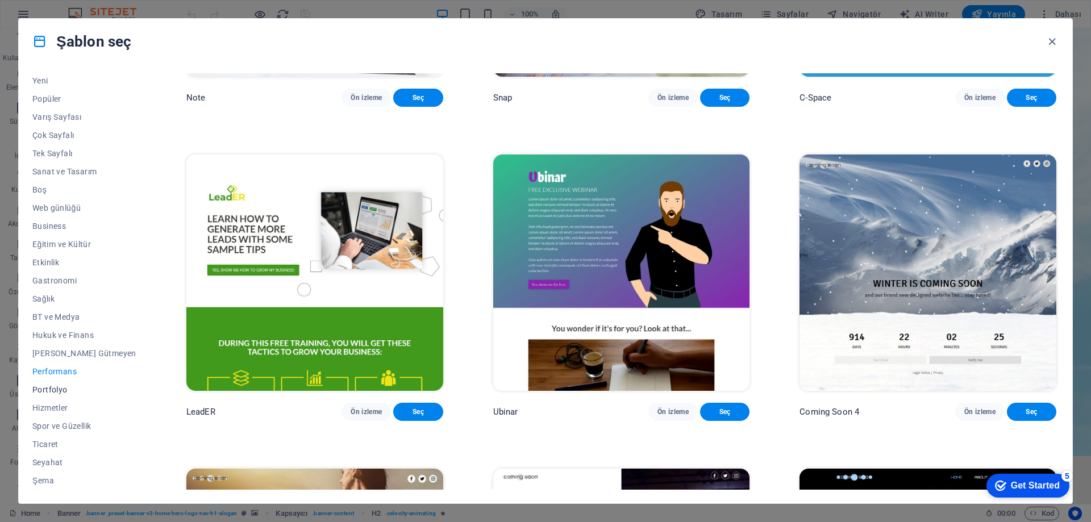
click at [64, 390] on span "Portfolyo" at bounding box center [84, 389] width 104 height 9
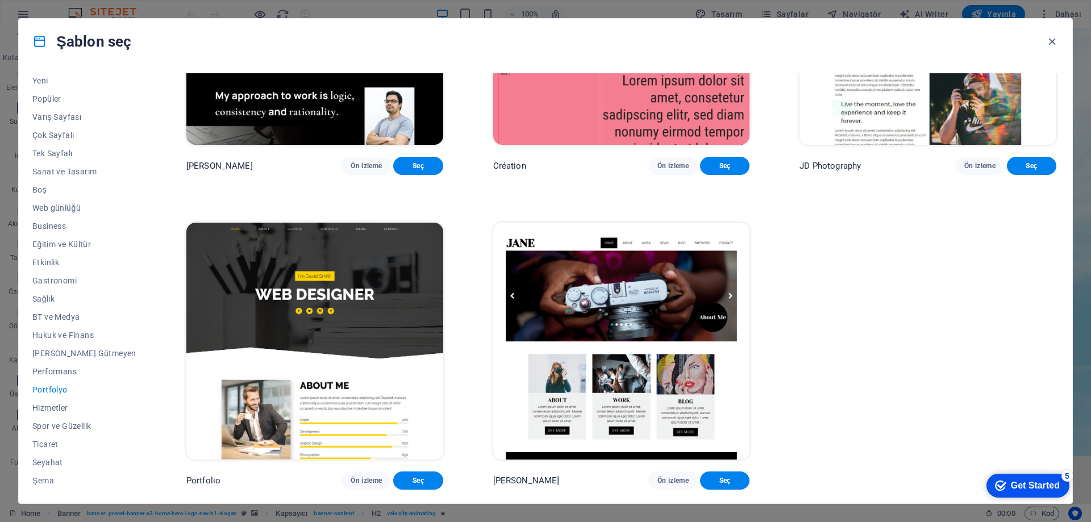
scroll to position [0, 0]
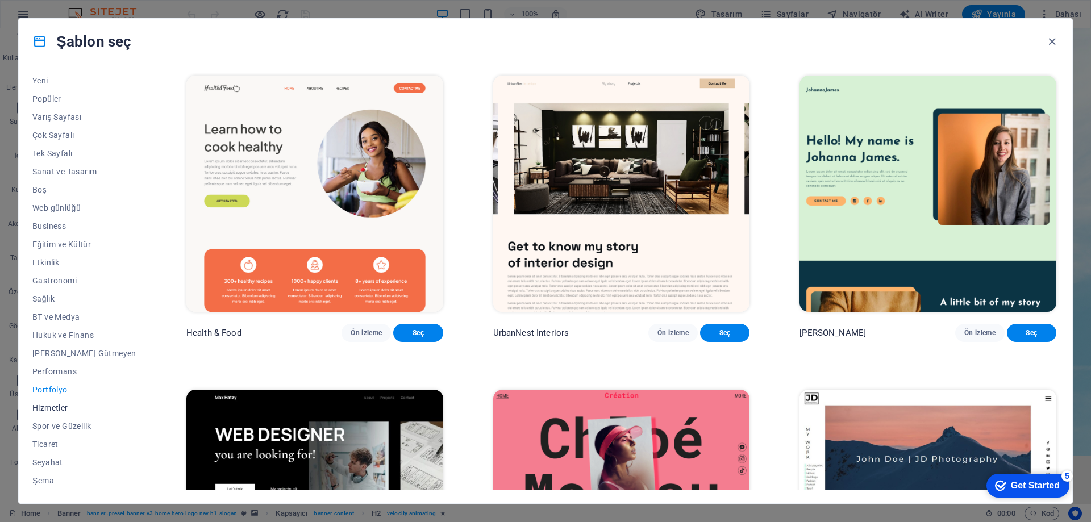
click at [63, 411] on span "Hizmetler" at bounding box center [84, 407] width 104 height 9
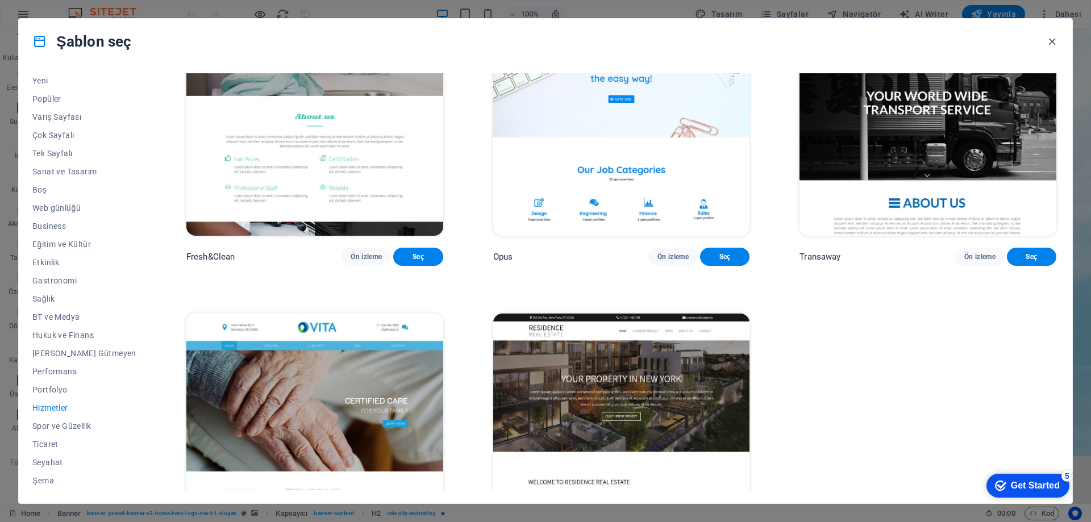
scroll to position [1783, 0]
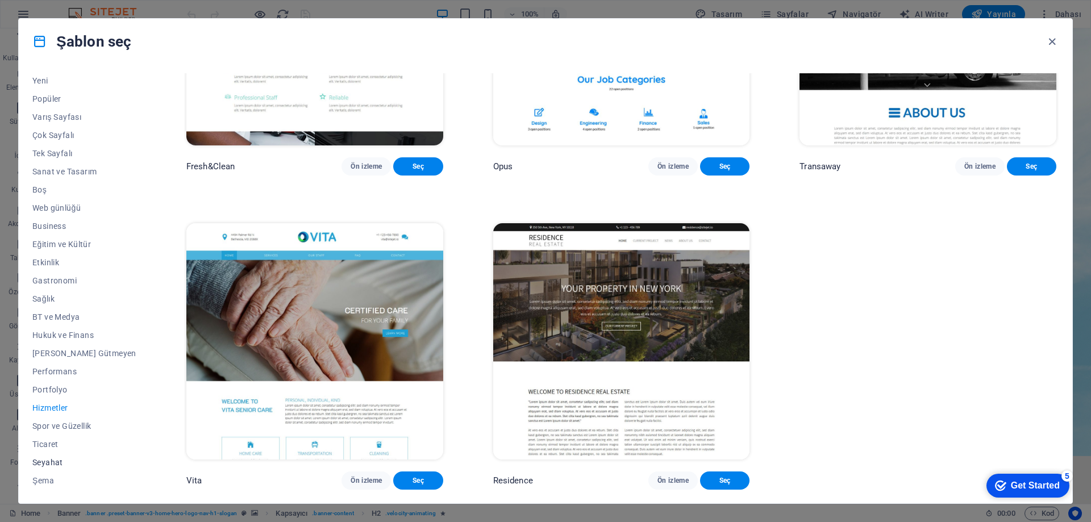
click at [49, 464] on span "Seyahat" at bounding box center [84, 462] width 104 height 9
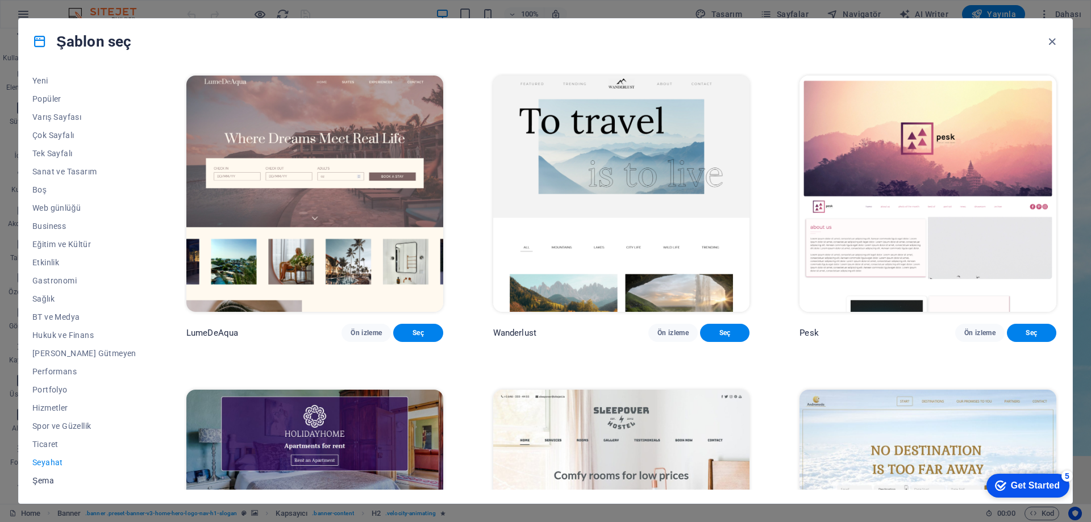
click at [48, 480] on span "Şema" at bounding box center [84, 480] width 104 height 9
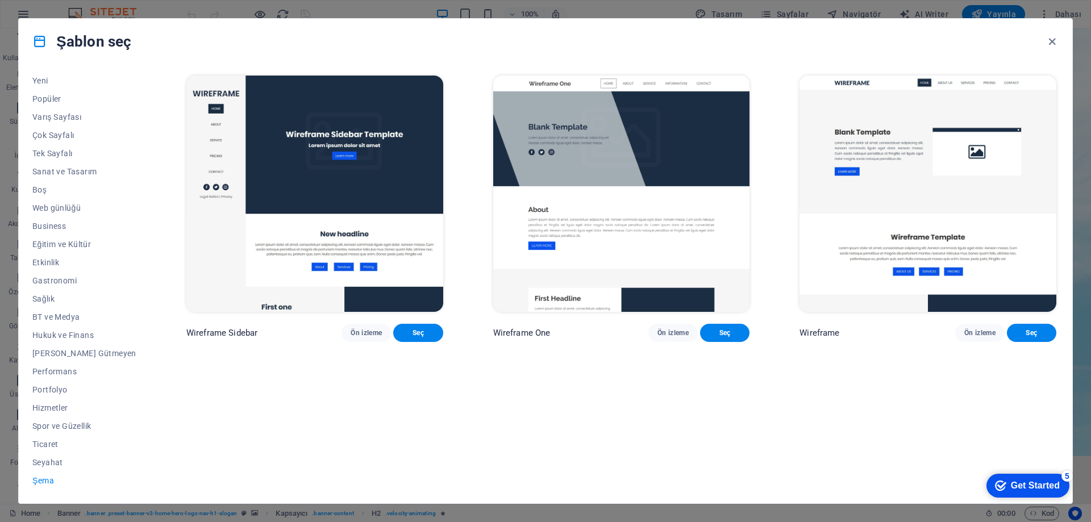
click at [48, 473] on button "Şema" at bounding box center [84, 481] width 104 height 18
click at [55, 463] on span "Seyahat" at bounding box center [84, 462] width 104 height 9
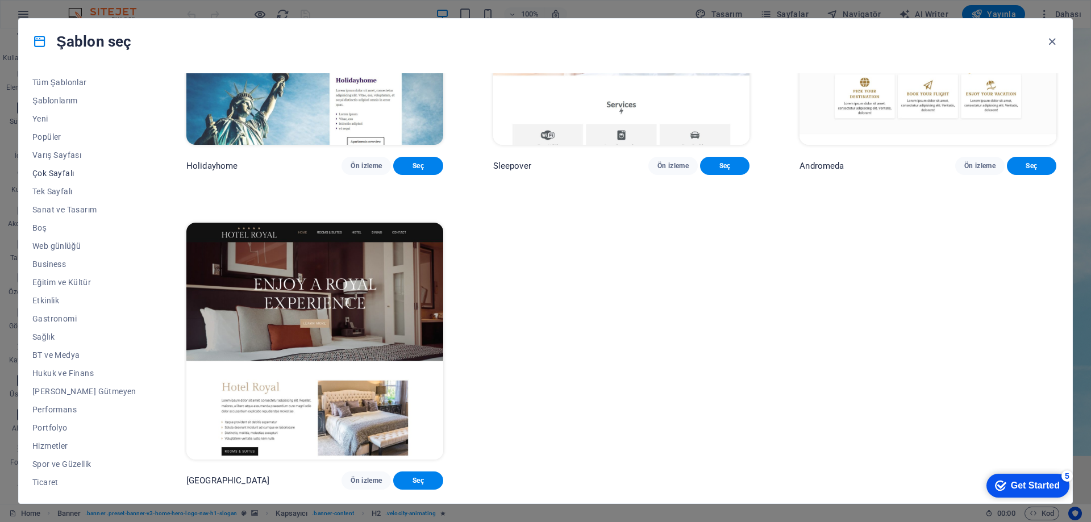
click at [59, 174] on span "Çok Sayfalı" at bounding box center [84, 173] width 104 height 9
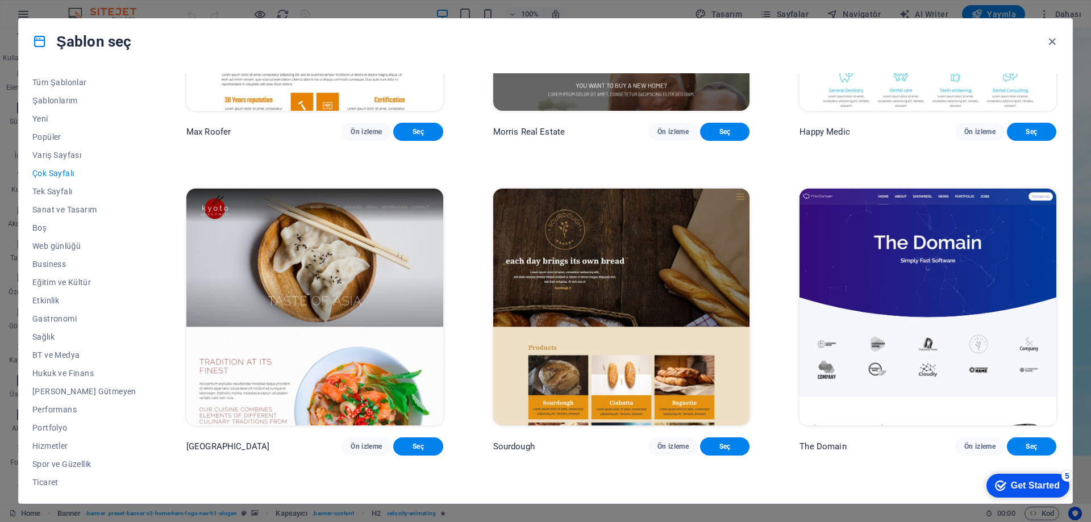
scroll to position [3978, 0]
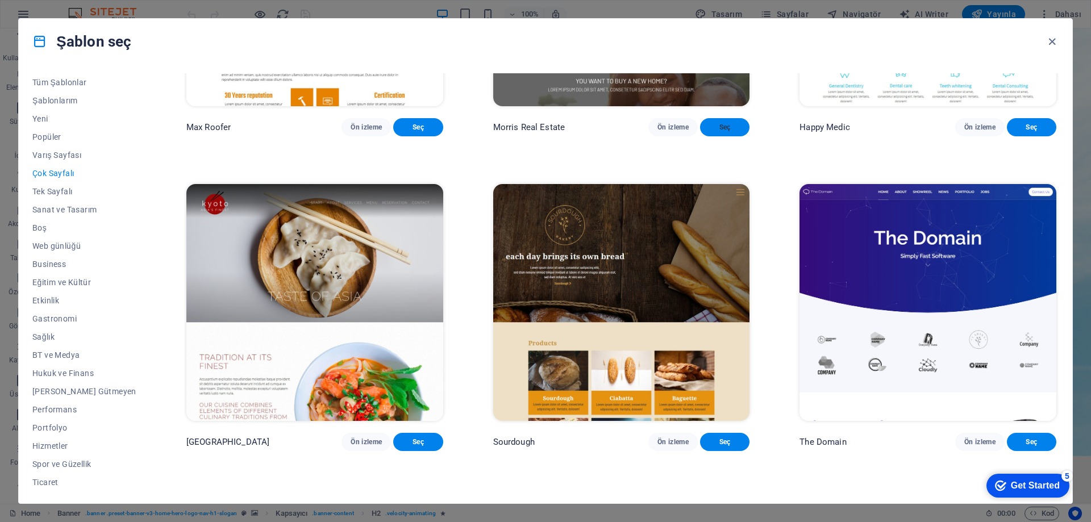
click at [717, 132] on span "Seç" at bounding box center [724, 127] width 31 height 9
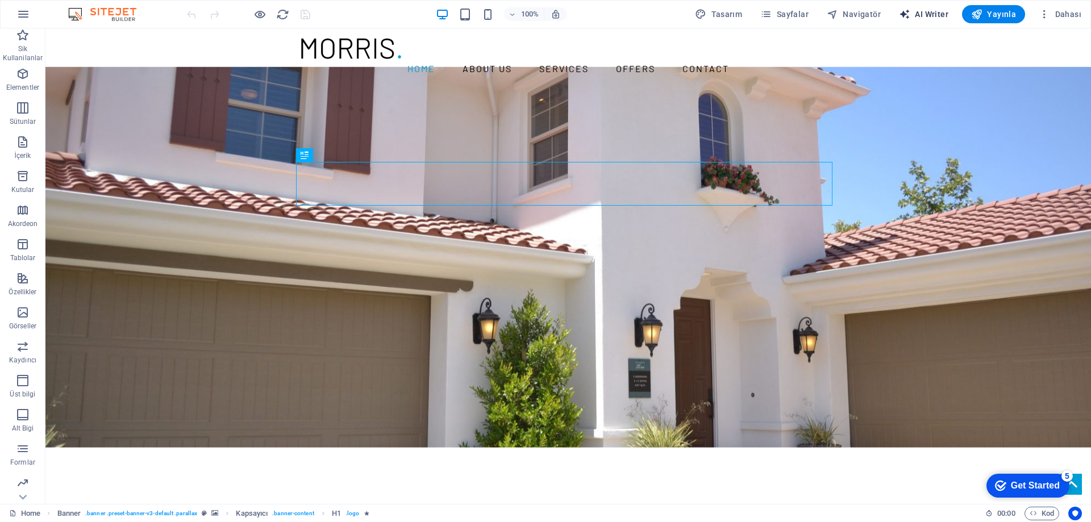
click at [933, 19] on span "AI Writer" at bounding box center [923, 14] width 49 height 11
select select "English"
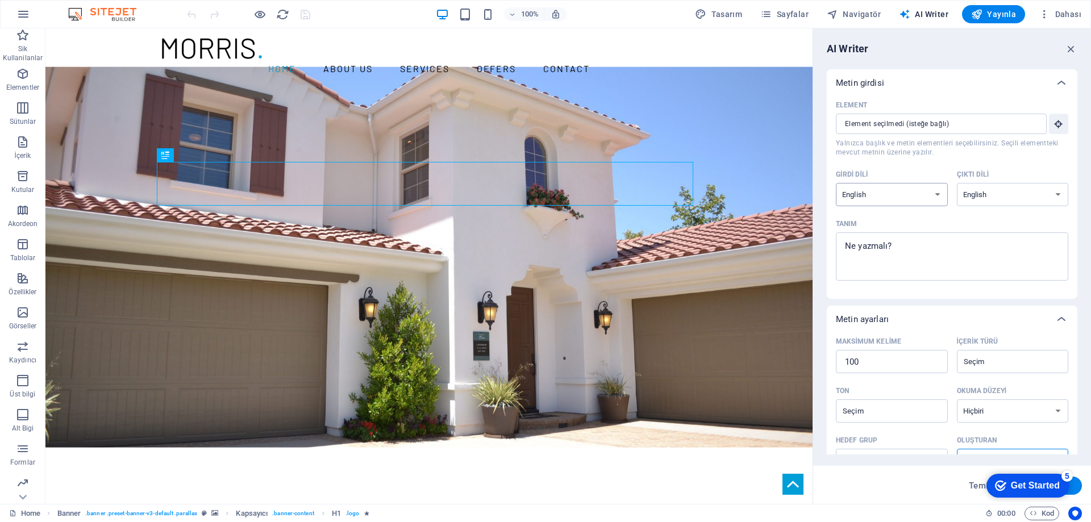
click at [897, 196] on select "Albanian Arabic Armenian Awadhi Azerbaijani Bashkir Basque Belarusian Bengali B…" at bounding box center [892, 194] width 112 height 23
click at [898, 195] on select "Albanian Arabic Armenian Awadhi Azerbaijani Bashkir Basque Belarusian Bengali B…" at bounding box center [892, 194] width 112 height 23
click at [911, 114] on input "Element ​ Yalnızca başlık ve metin elementleri seçebilirsiniz. Seçili elementte…" at bounding box center [937, 124] width 203 height 20
click at [914, 116] on input "Element ​ Yalnızca başlık ve metin elementleri seçebilirsiniz. Seçili elementte…" at bounding box center [937, 124] width 203 height 20
click at [903, 243] on textarea "Tanım x ​" at bounding box center [952, 256] width 221 height 37
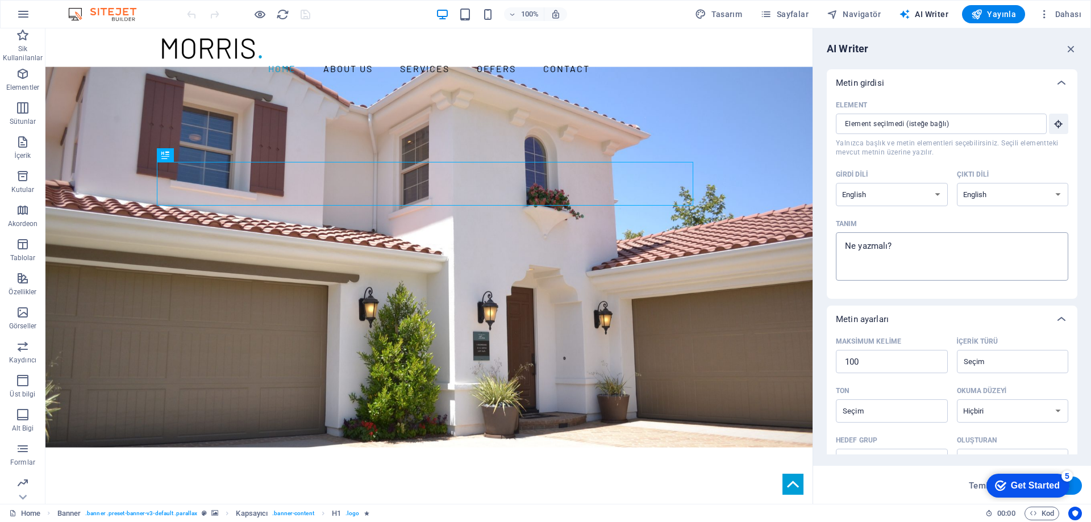
type textarea "x"
click at [959, 243] on textarea "Tanım x ​" at bounding box center [952, 256] width 221 height 37
paste textarea "Serbest Muhasebeci Mali Müşavir İbrahim AK, Muhasebe ve Mali Danışmanlık, Vergi…"
type textarea "Serbest Muhasebeci Mali Müşavir İbrahim AK, Muhasebe ve Mali Danışmanlık, Vergi…"
type textarea "x"
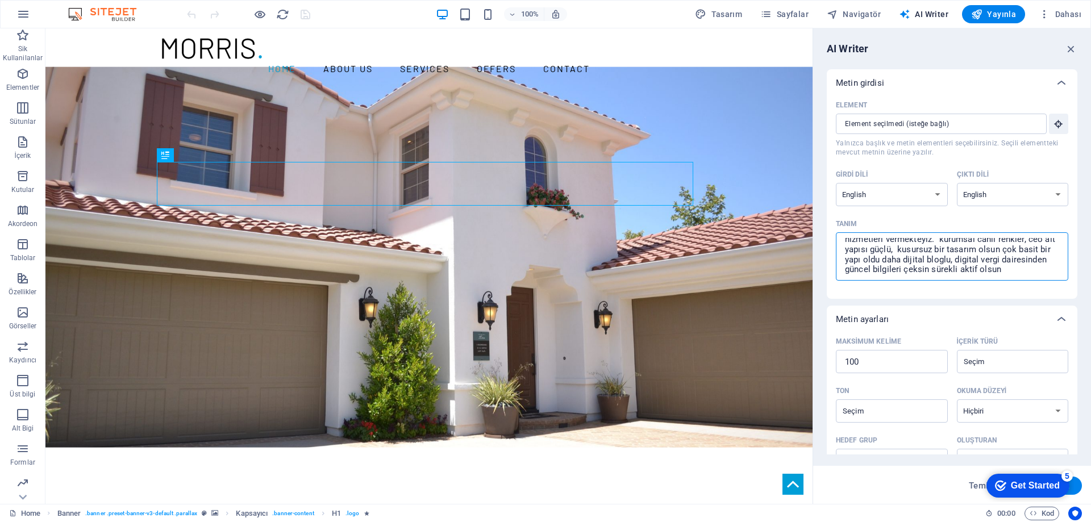
scroll to position [135, 0]
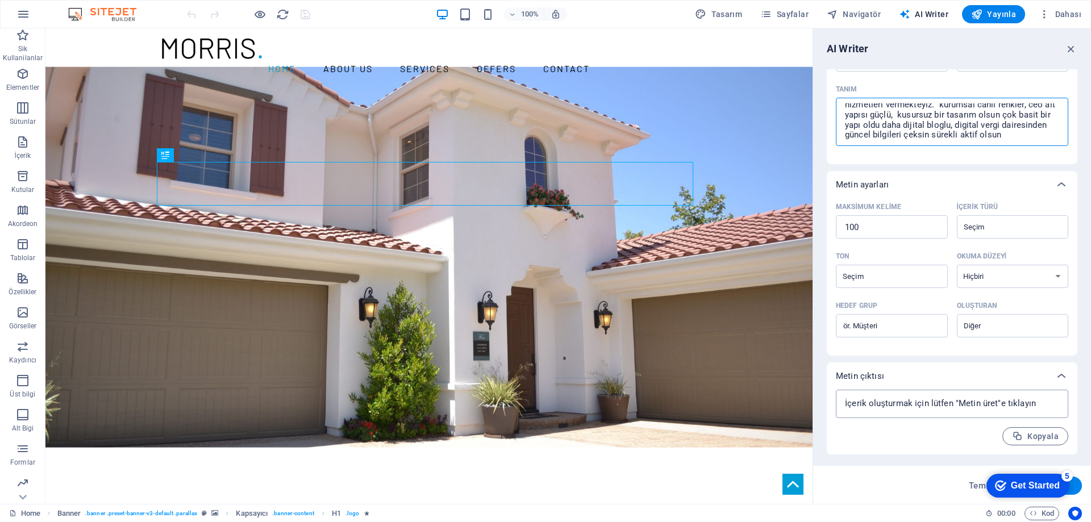
type textarea "Serbest Muhasebeci Mali Müşavir İbrahim AK, Muhasebe ve Mali Danışmanlık, Vergi…"
type textarea "x"
click at [917, 402] on textarea at bounding box center [952, 403] width 221 height 17
paste textarea
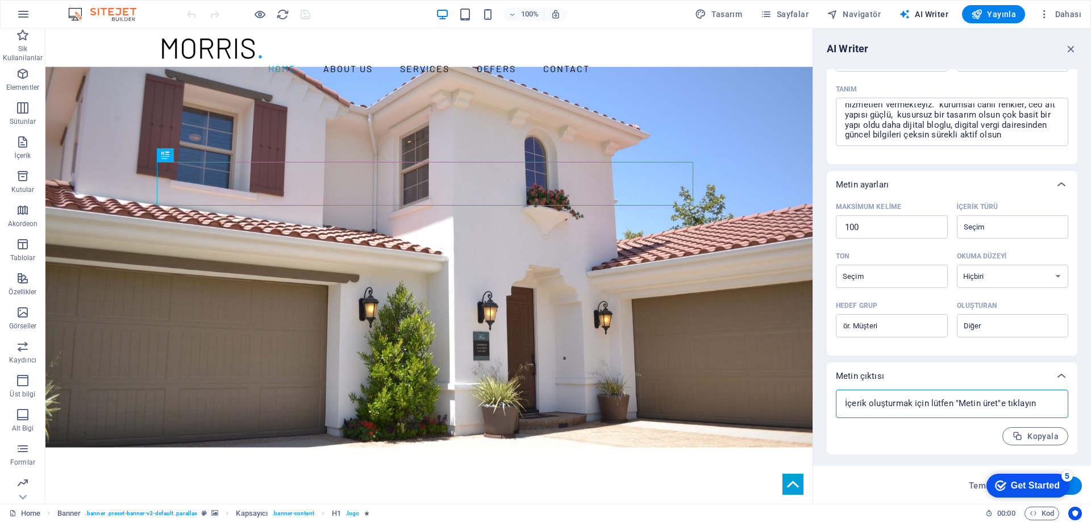
click at [977, 405] on textarea at bounding box center [952, 403] width 221 height 17
paste textarea
type textarea "x"
click at [1034, 439] on span "Kopyala" at bounding box center [1035, 436] width 47 height 11
type textarea "x"
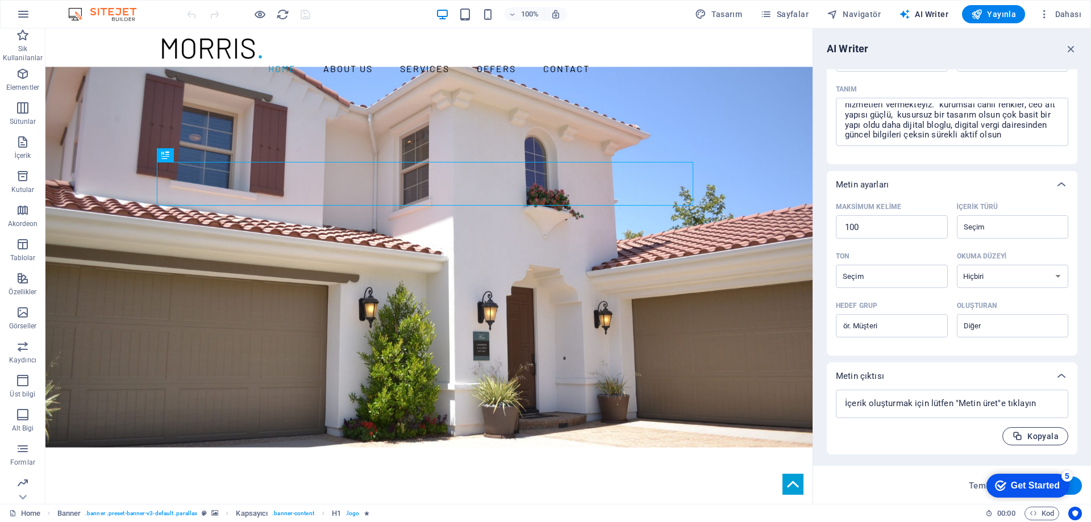
type textarea "x"
click at [1038, 431] on button "Kopyalandı" at bounding box center [1029, 436] width 78 height 18
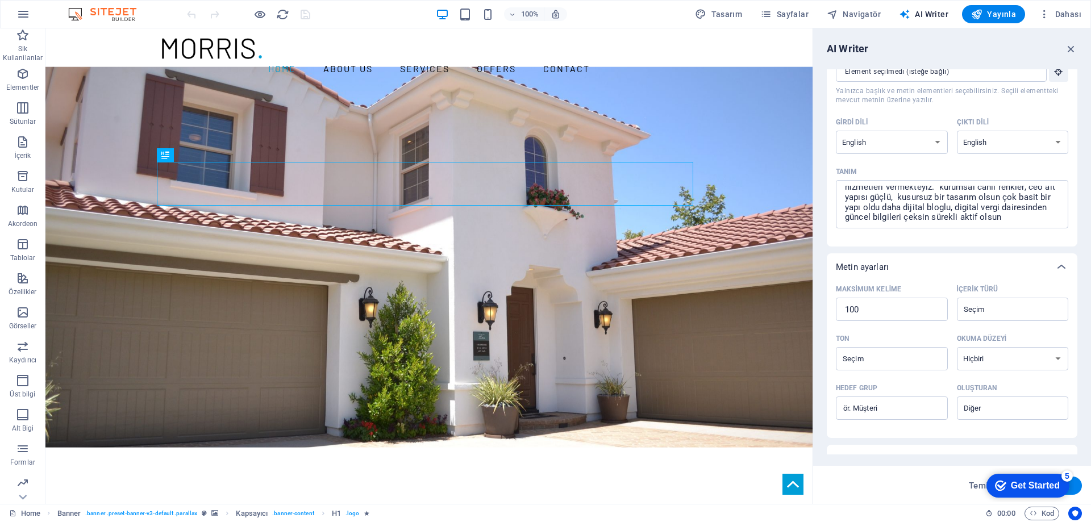
scroll to position [0, 0]
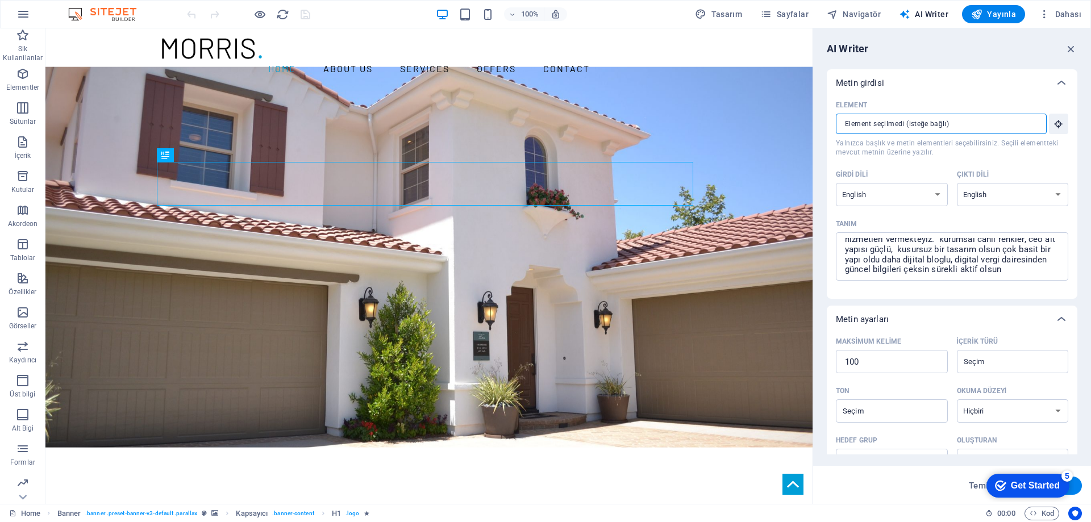
click at [931, 129] on input "Element ​ Yalnızca başlık ve metin elementleri seçebilirsiniz. Seçili elementte…" at bounding box center [937, 124] width 203 height 20
click at [1057, 123] on icon "button" at bounding box center [1059, 124] width 10 height 10
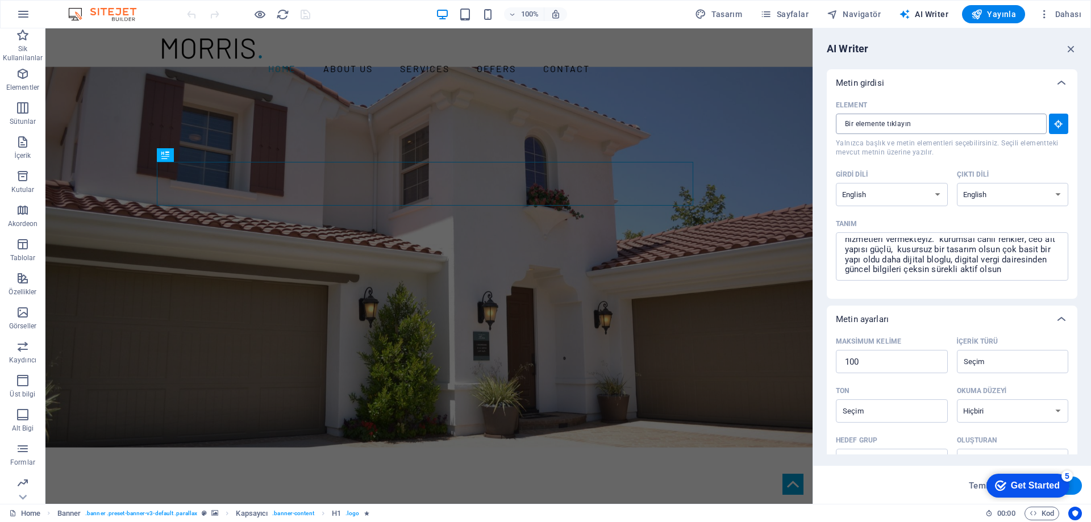
click at [978, 117] on input "Element ​ Yalnızca başlık ve metin elementleri seçebilirsiniz. Seçili elementte…" at bounding box center [937, 124] width 203 height 20
click at [1071, 45] on icon "button" at bounding box center [1071, 49] width 13 height 13
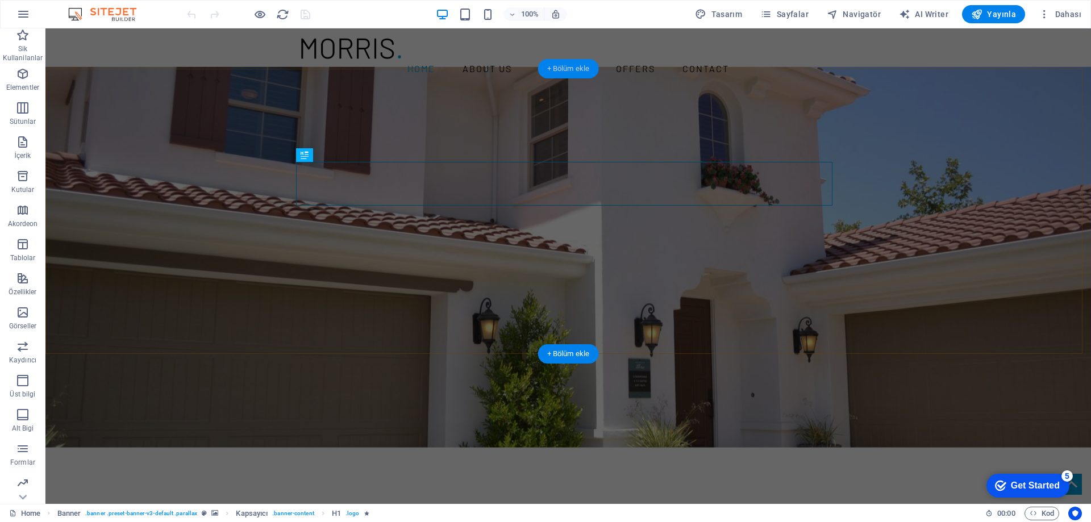
click at [582, 66] on div "+ Bölüm ekle" at bounding box center [568, 68] width 61 height 19
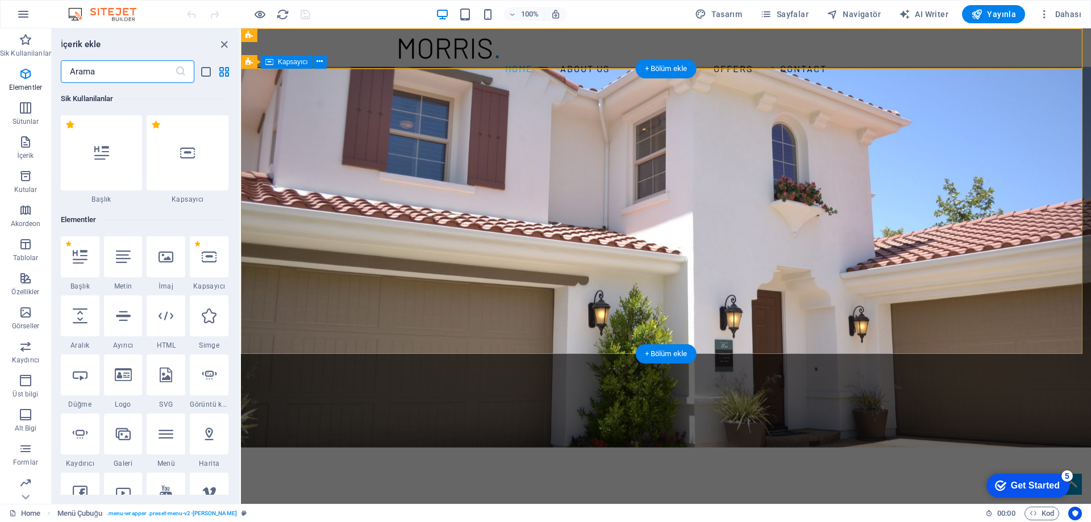
scroll to position [1988, 0]
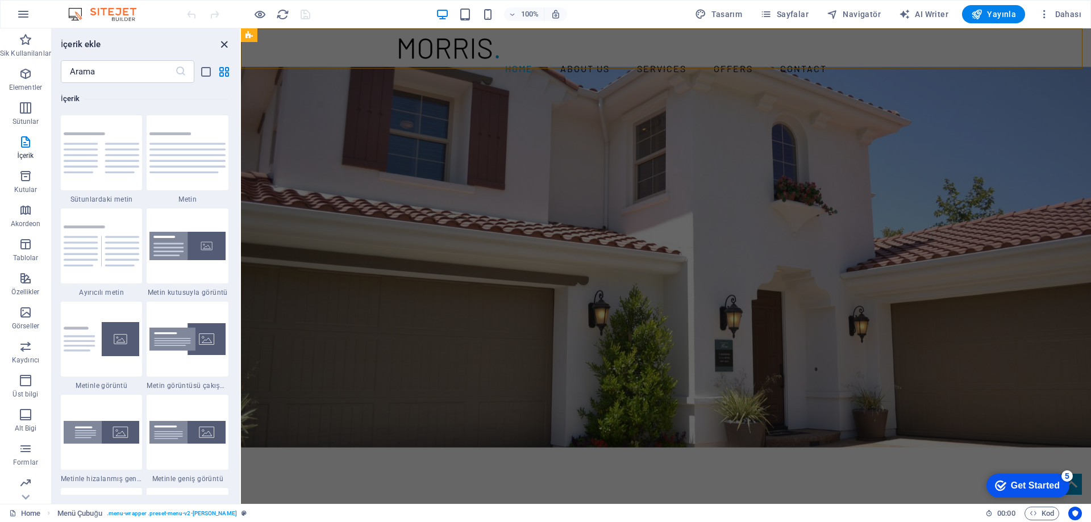
click at [220, 45] on icon "close panel" at bounding box center [224, 44] width 13 height 13
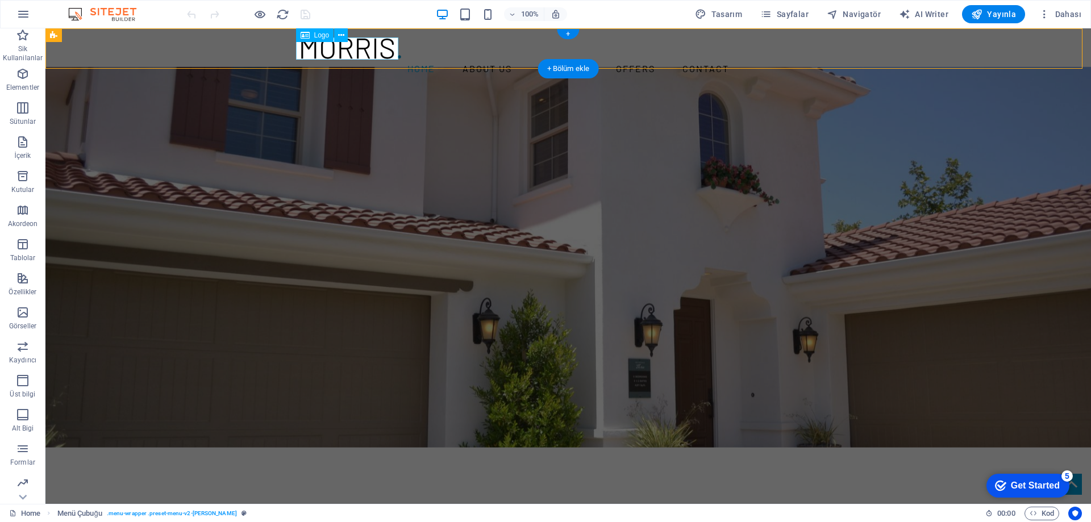
click at [343, 47] on div at bounding box center [568, 49] width 536 height 22
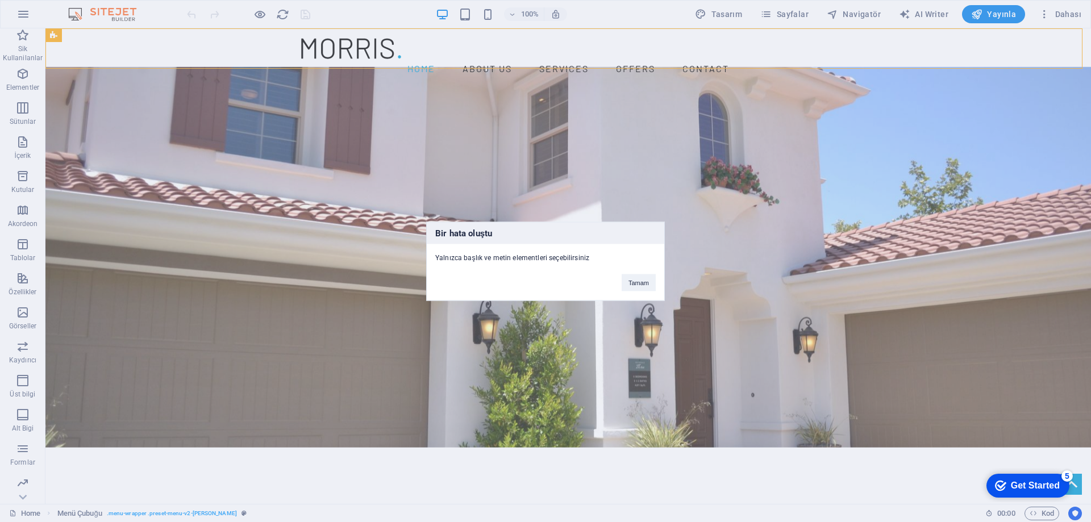
click at [667, 284] on div "Bir hata oluştu Yalnızca başlık ve metin elementleri seçebilirsiniz Tamam" at bounding box center [545, 261] width 1091 height 522
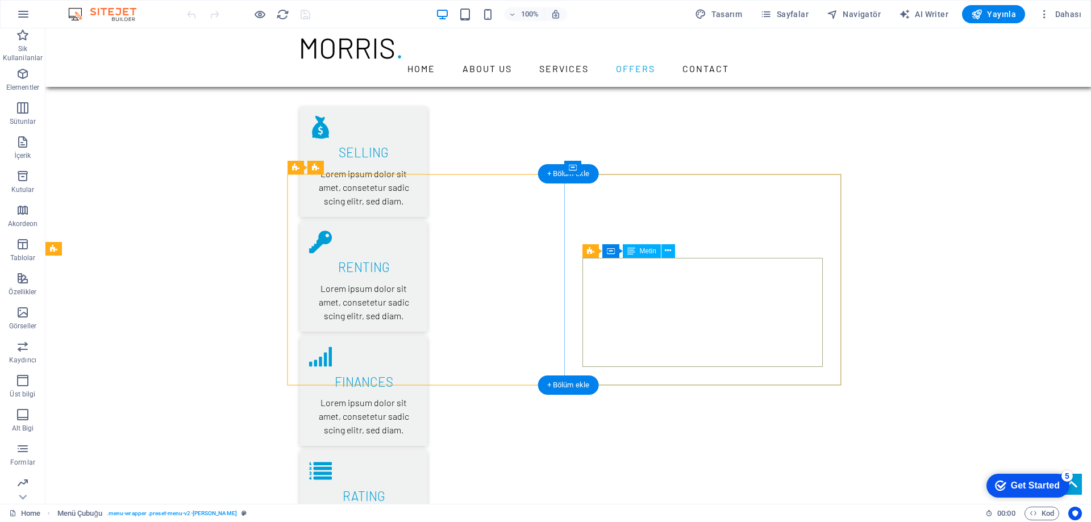
scroll to position [1648, 0]
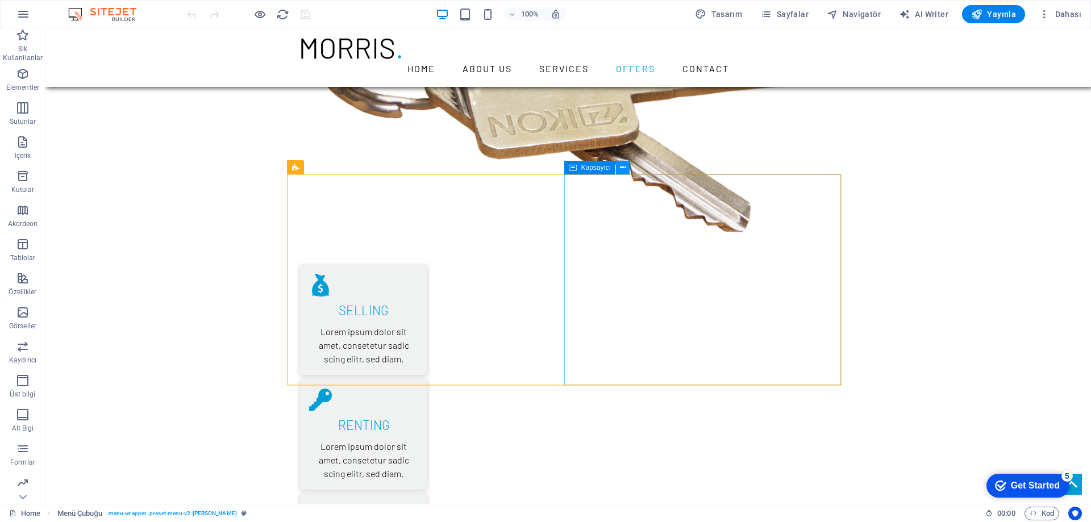
click at [622, 172] on icon at bounding box center [623, 168] width 6 height 12
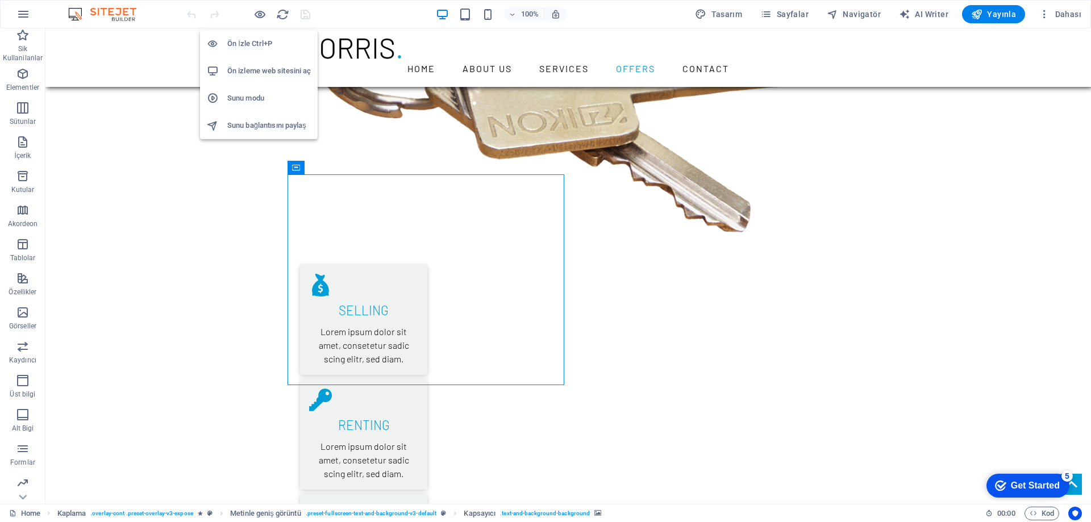
click at [265, 70] on h6 "Ön izleme web sitesini aç" at bounding box center [269, 71] width 84 height 14
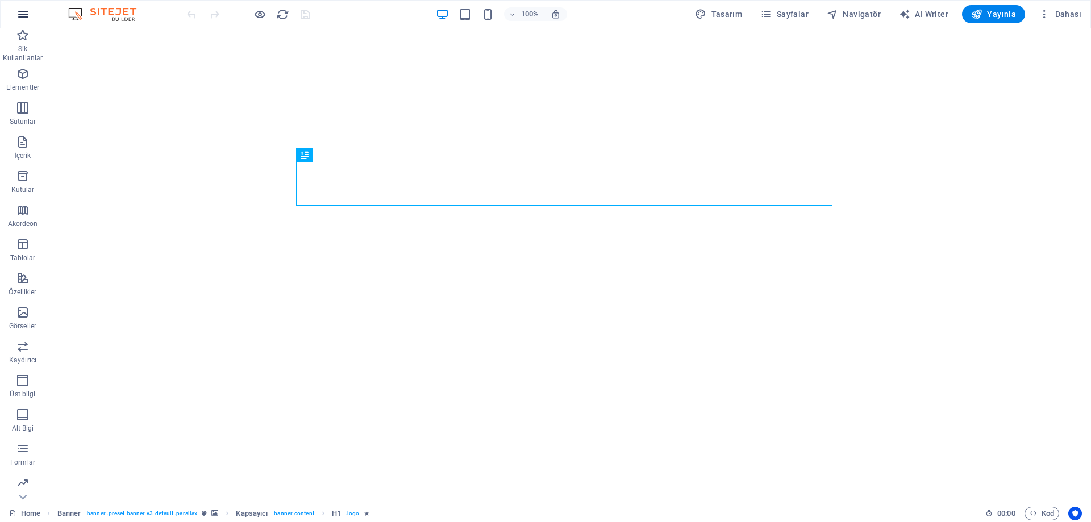
scroll to position [1830, 0]
click at [20, 11] on icon "button" at bounding box center [23, 14] width 14 height 14
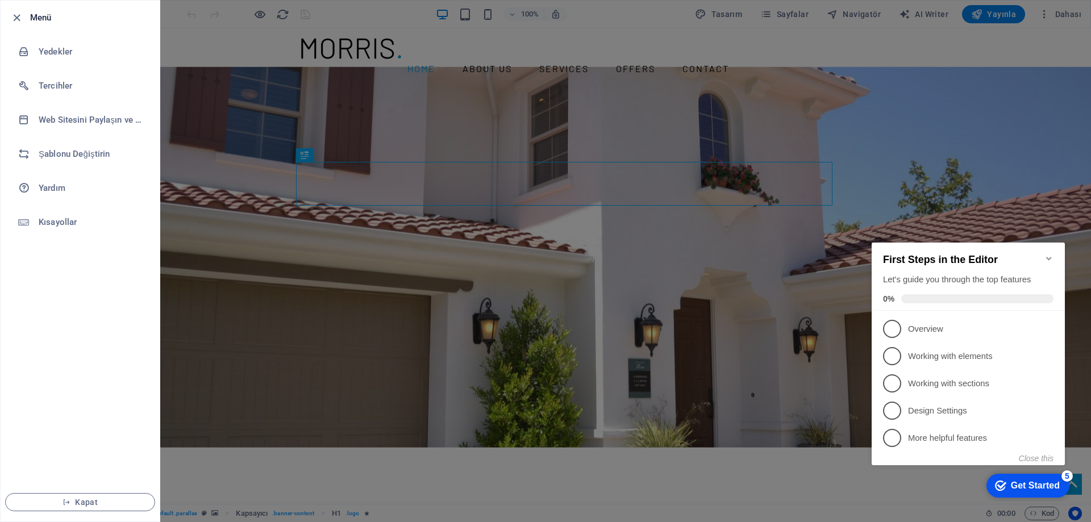
scroll to position [0, 0]
click at [88, 157] on h6 "Şablonu Değiştirin" at bounding box center [91, 154] width 105 height 14
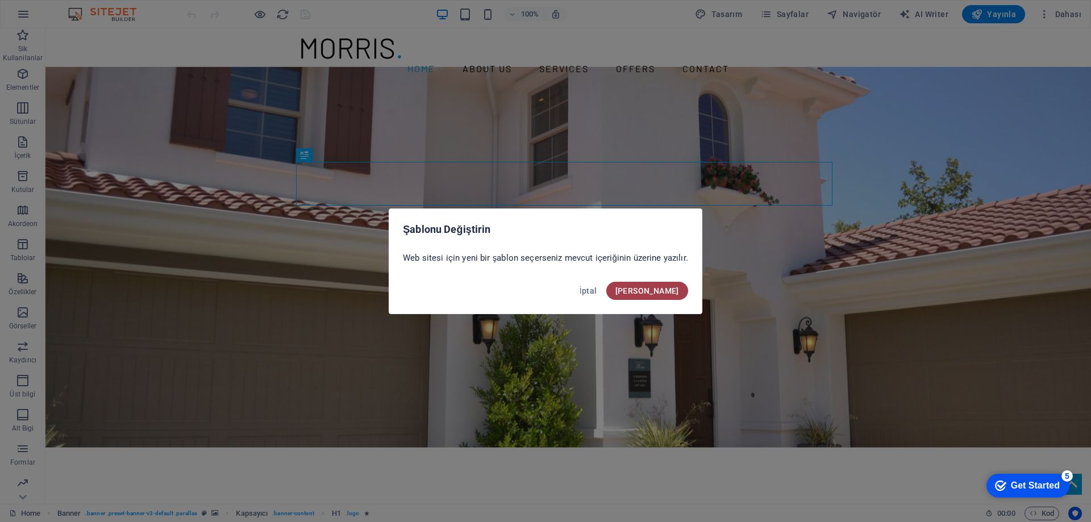
click at [657, 289] on span "[PERSON_NAME]" at bounding box center [647, 290] width 64 height 9
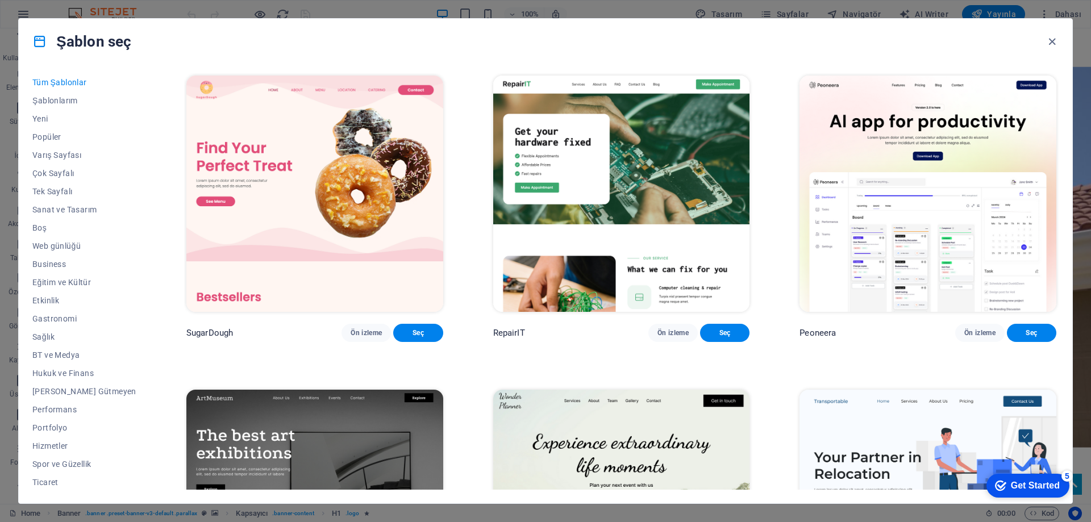
click at [55, 44] on h4 "Şablon seç" at bounding box center [81, 41] width 99 height 18
click at [59, 89] on button "Tüm Şablonlar" at bounding box center [84, 82] width 104 height 18
click at [61, 103] on span "Şablonlarım" at bounding box center [84, 100] width 104 height 9
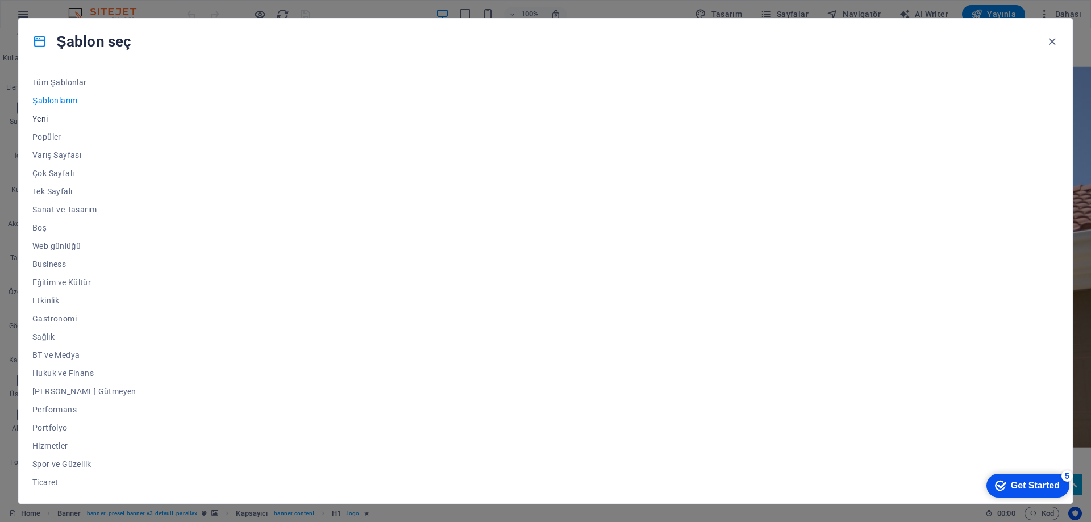
click at [51, 116] on span "Yeni" at bounding box center [84, 118] width 104 height 9
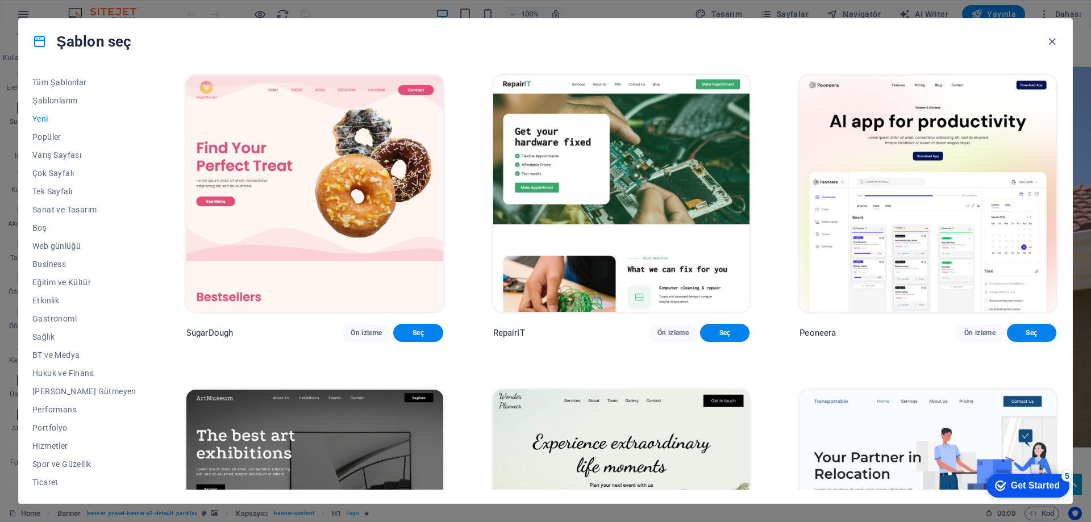
click at [43, 119] on span "Yeni" at bounding box center [84, 118] width 104 height 9
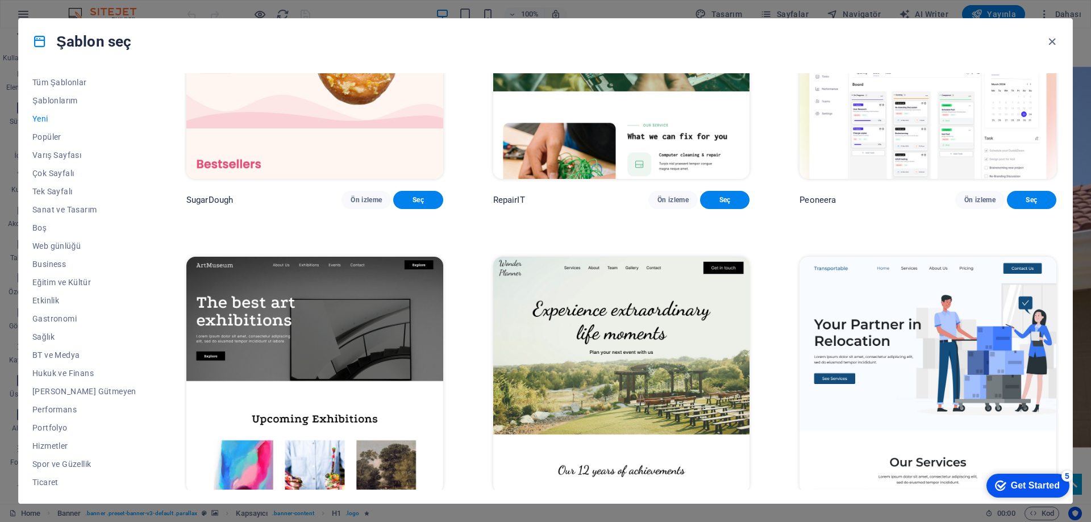
scroll to position [114, 0]
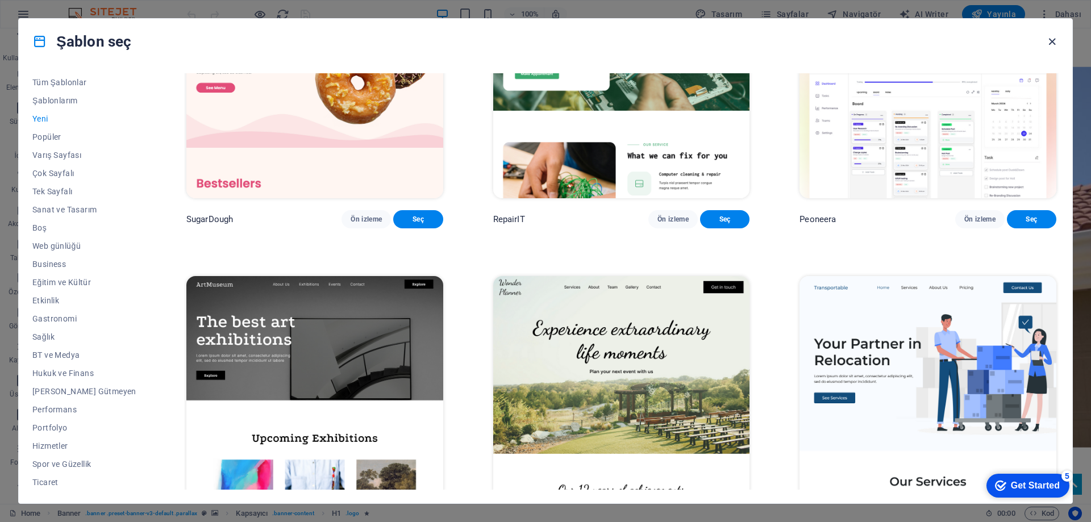
click at [1054, 45] on icon "button" at bounding box center [1052, 41] width 13 height 13
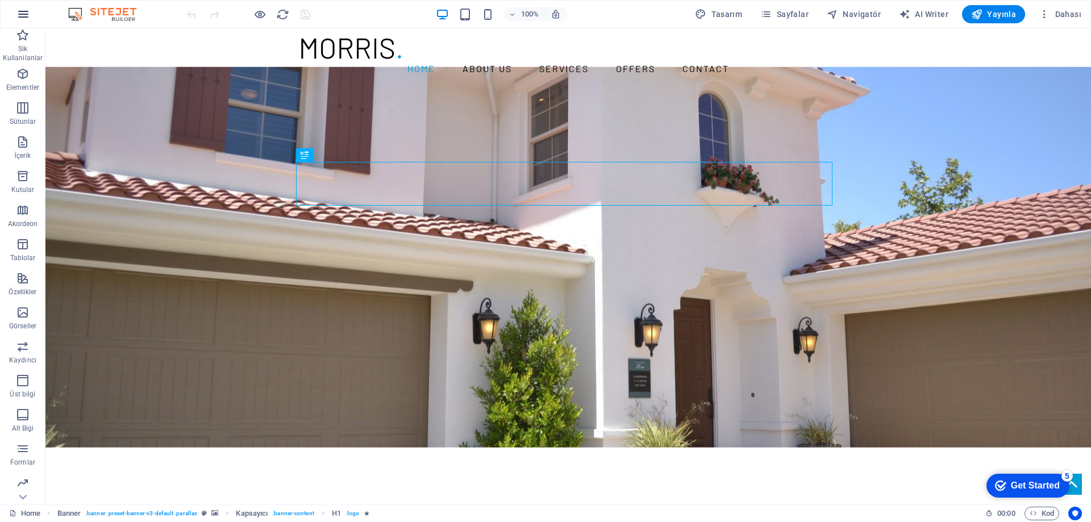
click at [24, 16] on icon "button" at bounding box center [23, 14] width 14 height 14
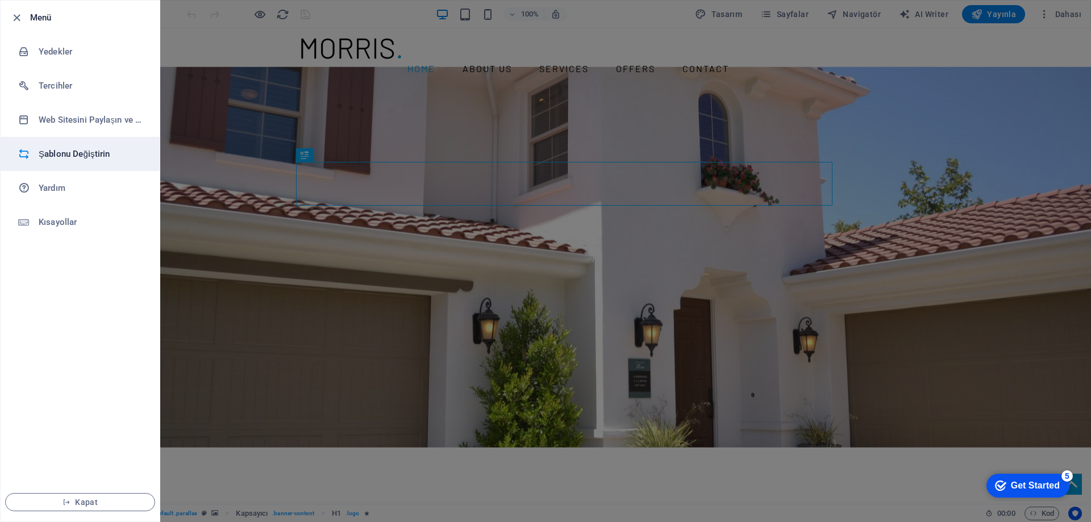
click at [71, 150] on h6 "Şablonu Değiştirin" at bounding box center [91, 154] width 105 height 14
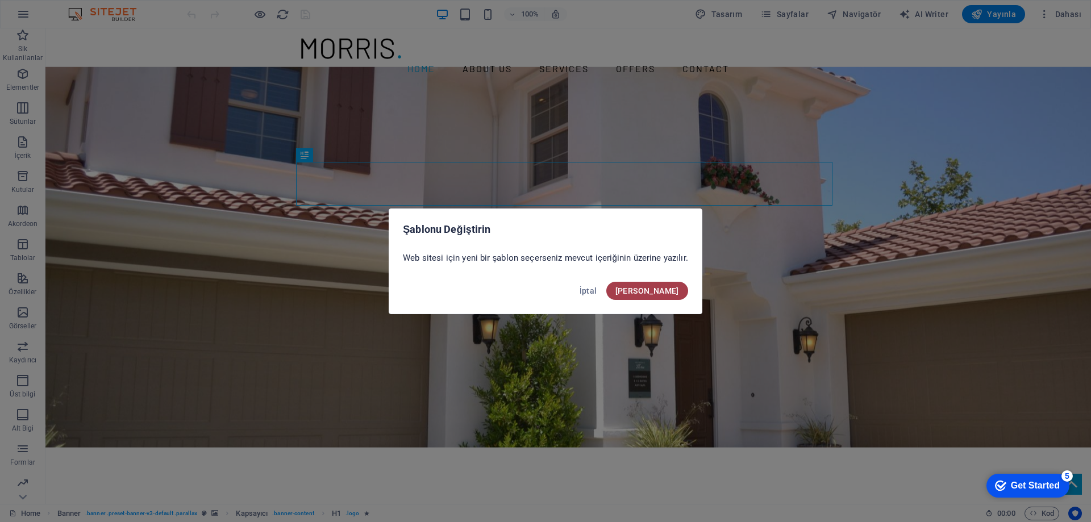
click at [657, 285] on button "[PERSON_NAME]" at bounding box center [647, 291] width 82 height 18
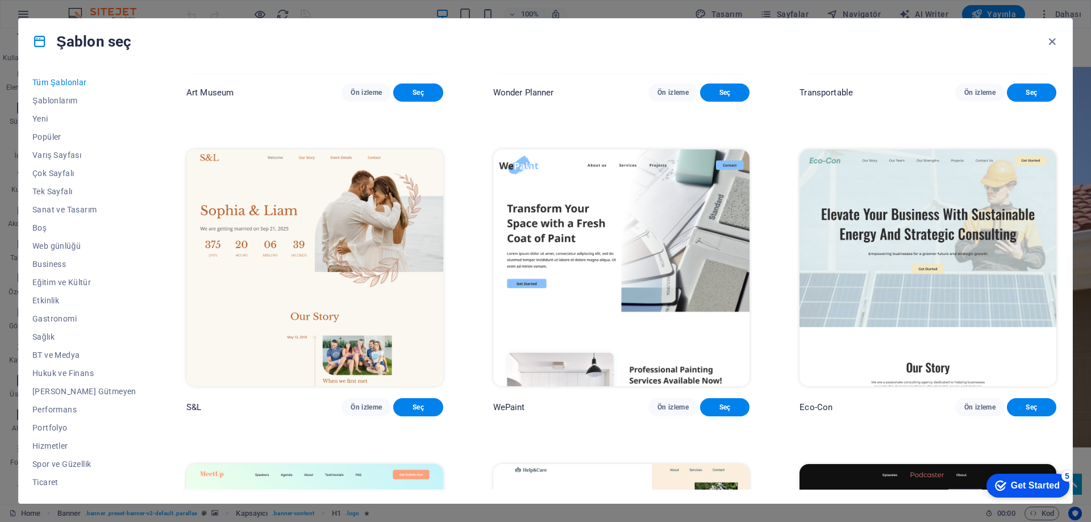
scroll to position [568, 0]
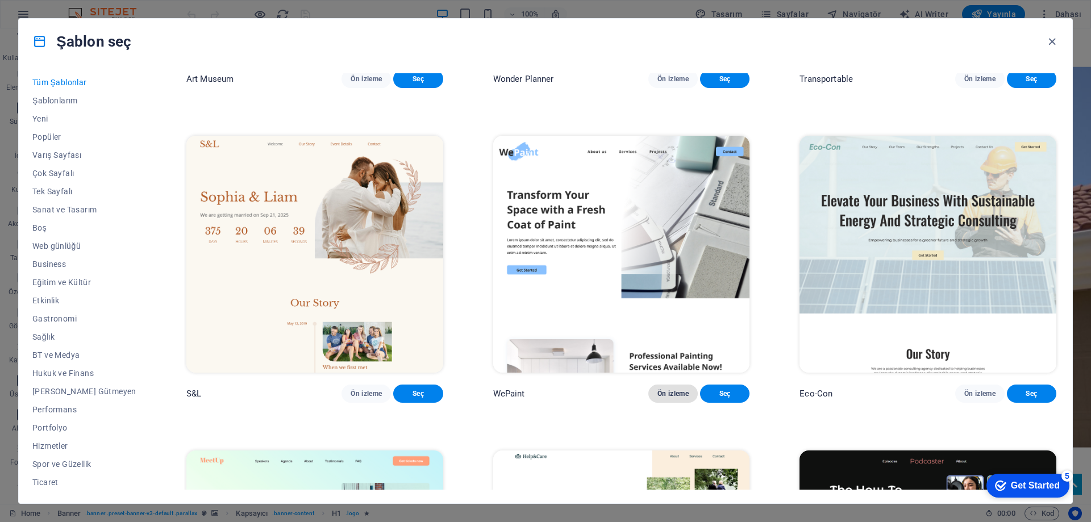
click at [659, 403] on button "Ön izleme" at bounding box center [672, 394] width 49 height 18
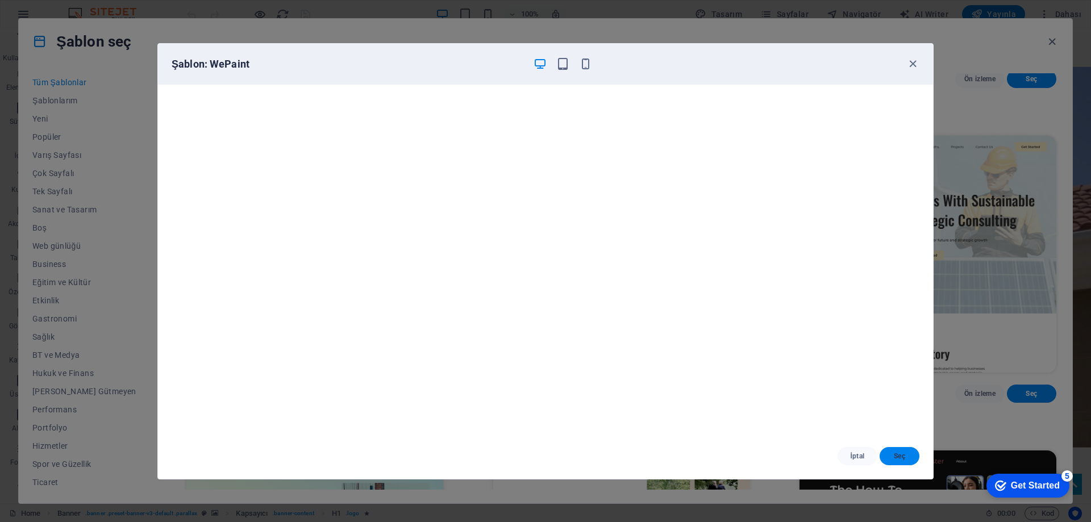
click at [896, 453] on span "Seç" at bounding box center [900, 456] width 22 height 9
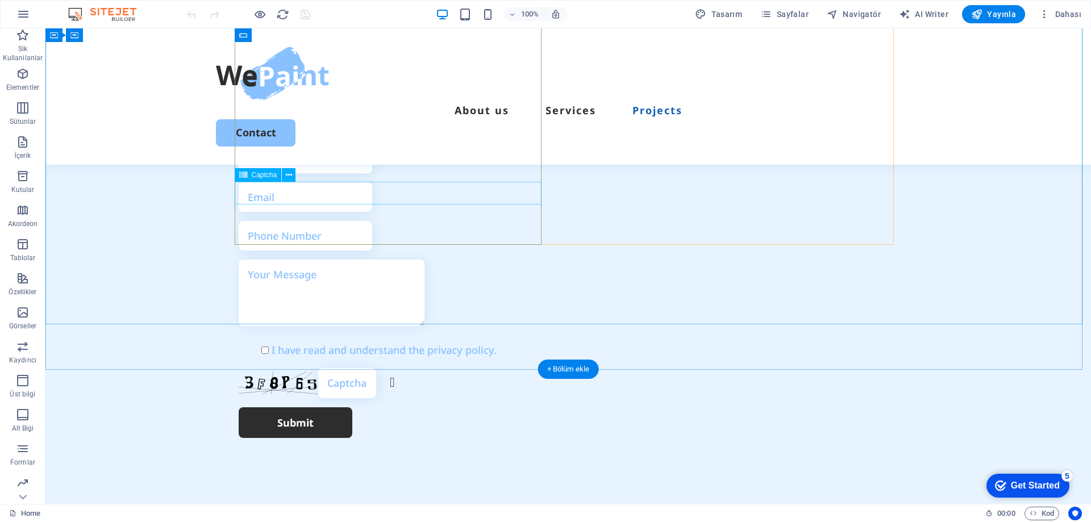
scroll to position [3107, 0]
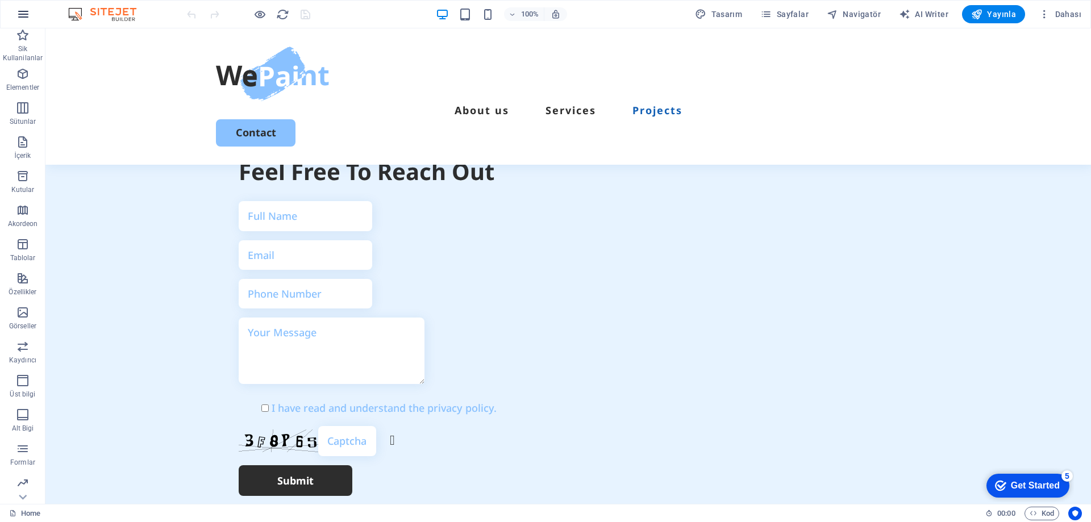
click at [26, 15] on icon "button" at bounding box center [23, 14] width 14 height 14
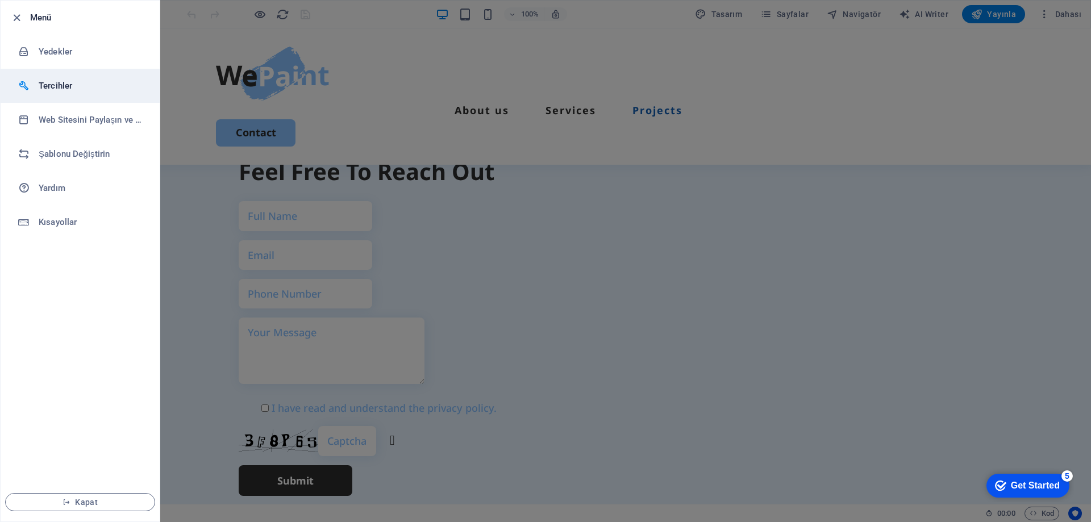
click at [56, 79] on h6 "Tercihler" at bounding box center [91, 86] width 105 height 14
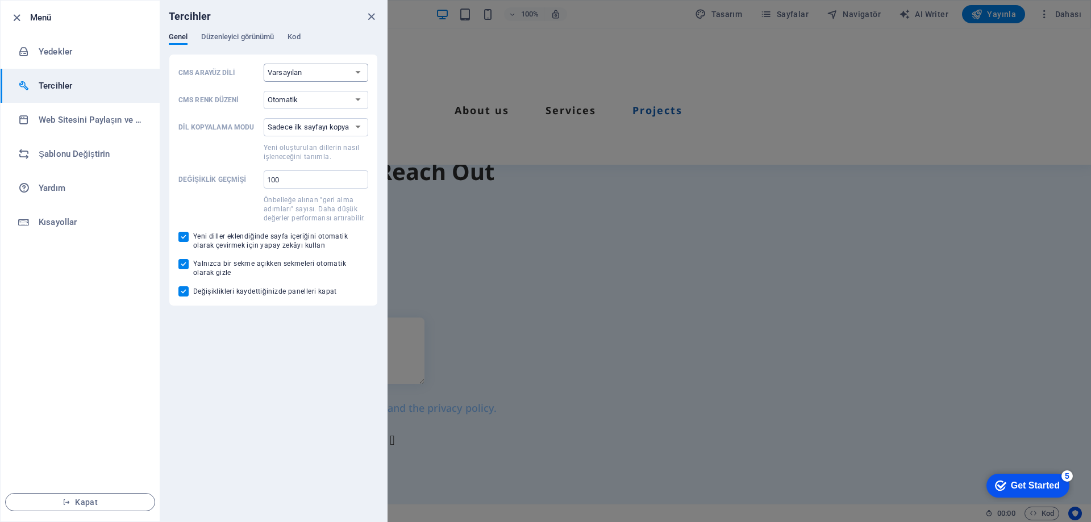
click at [340, 71] on select "Varsayılan Deutsch English Español Français Magyar Italiano Nederlands Polski P…" at bounding box center [316, 73] width 105 height 18
select select "tr"
click at [264, 64] on select "Varsayılan Deutsch English Español Français Magyar Italiano Nederlands Polski P…" at bounding box center [316, 73] width 105 height 18
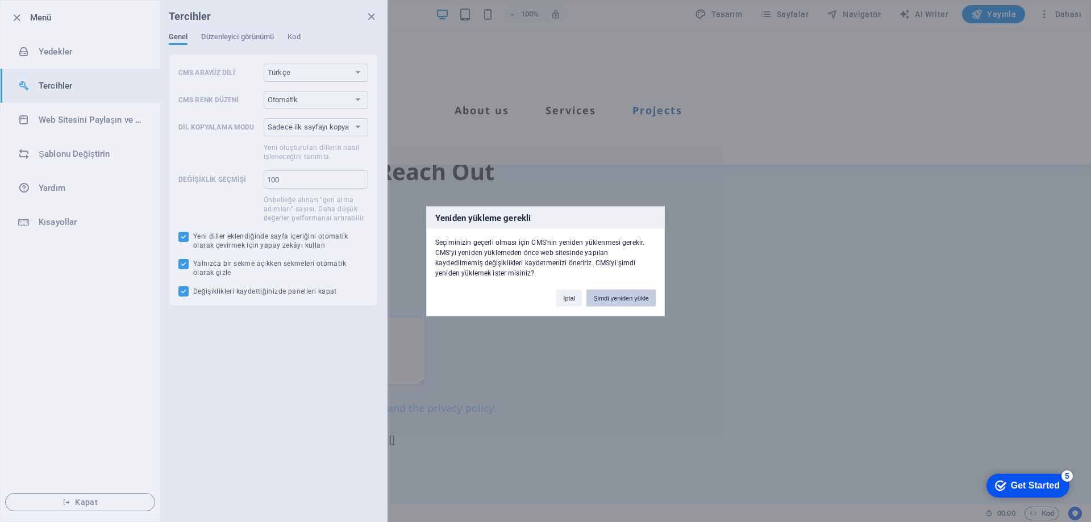
click at [624, 301] on button "Şimdi yeniden yükle" at bounding box center [620, 297] width 69 height 17
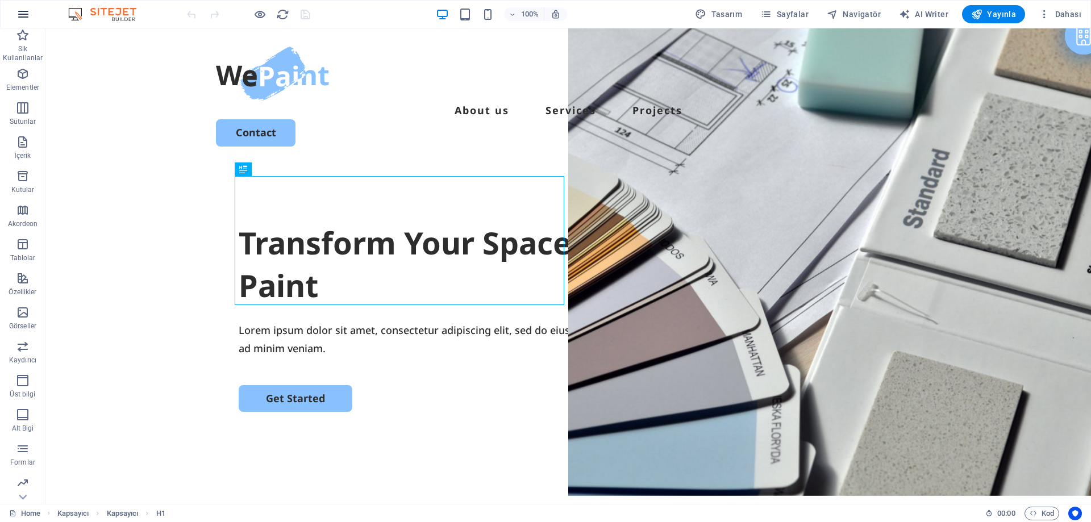
click at [24, 9] on icon "button" at bounding box center [23, 14] width 14 height 14
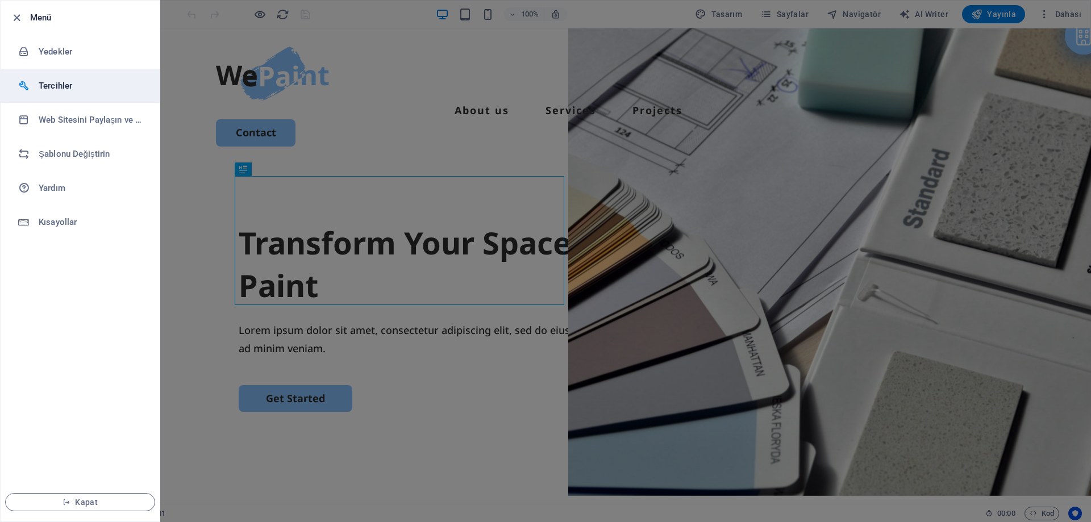
click at [76, 85] on h6 "Tercihler" at bounding box center [91, 86] width 105 height 14
select select "tr"
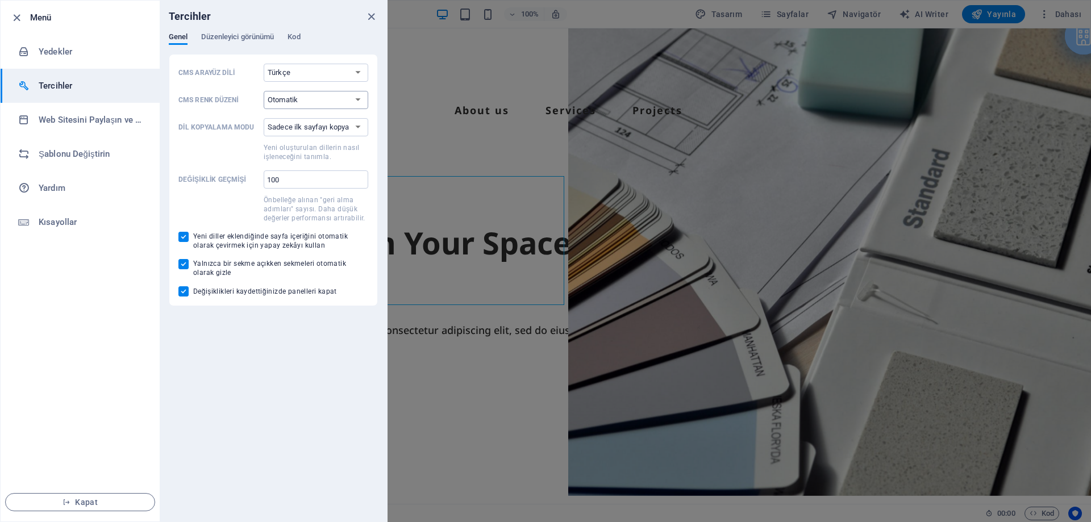
click at [313, 103] on select "Otomatik Koyu Açık" at bounding box center [316, 100] width 105 height 18
click at [320, 130] on select "Sadece ilk sayfayı kopyala Tüm sayfaları kopyala" at bounding box center [316, 127] width 105 height 18
select select "all"
click at [264, 118] on select "Sadece ilk sayfayı kopyala Tüm sayfaları kopyala" at bounding box center [316, 127] width 105 height 18
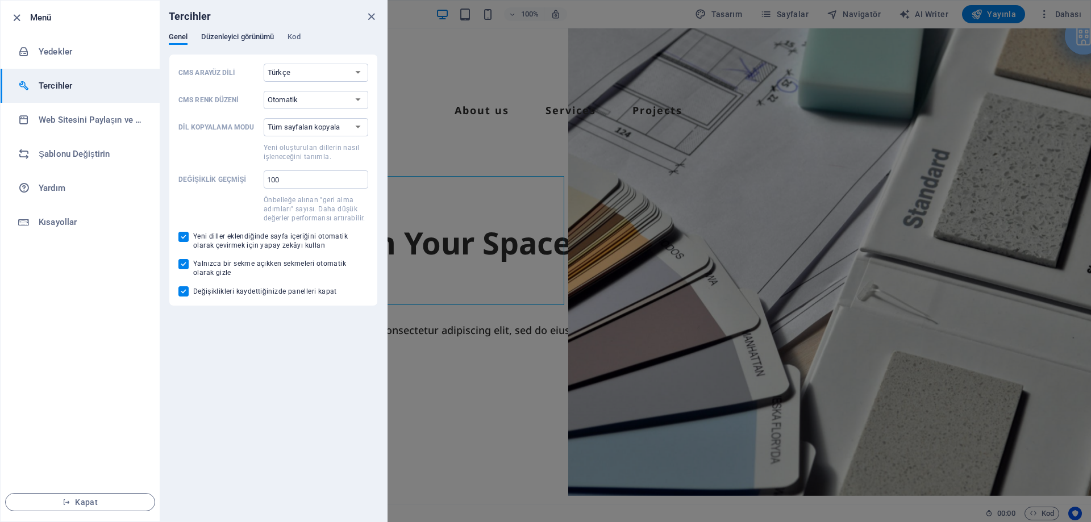
click at [247, 40] on span "Düzenleyici görünümü" at bounding box center [237, 38] width 73 height 16
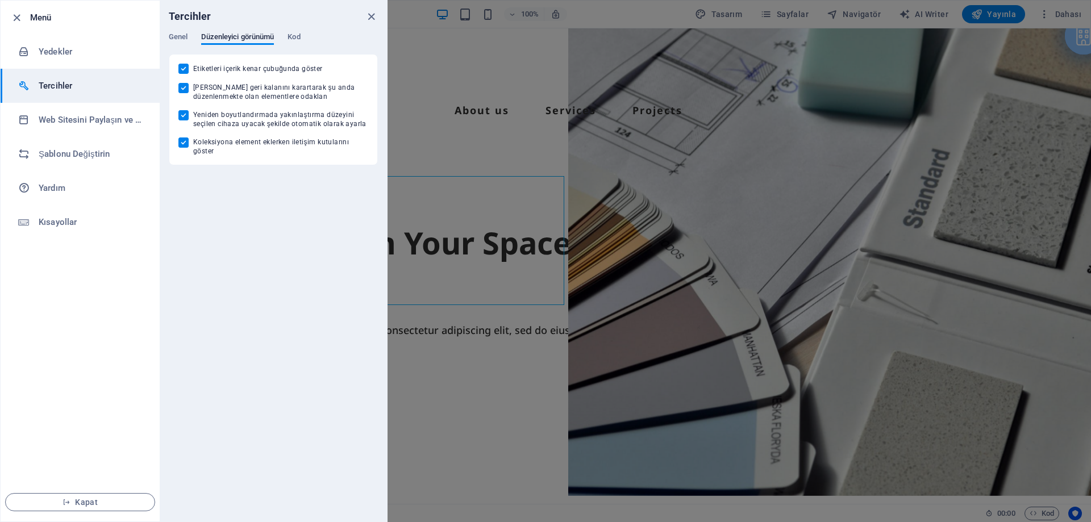
click at [305, 44] on div "Genel Düzenleyici görünümü Kod" at bounding box center [273, 43] width 209 height 22
click at [300, 41] on span "Kod" at bounding box center [294, 38] width 13 height 16
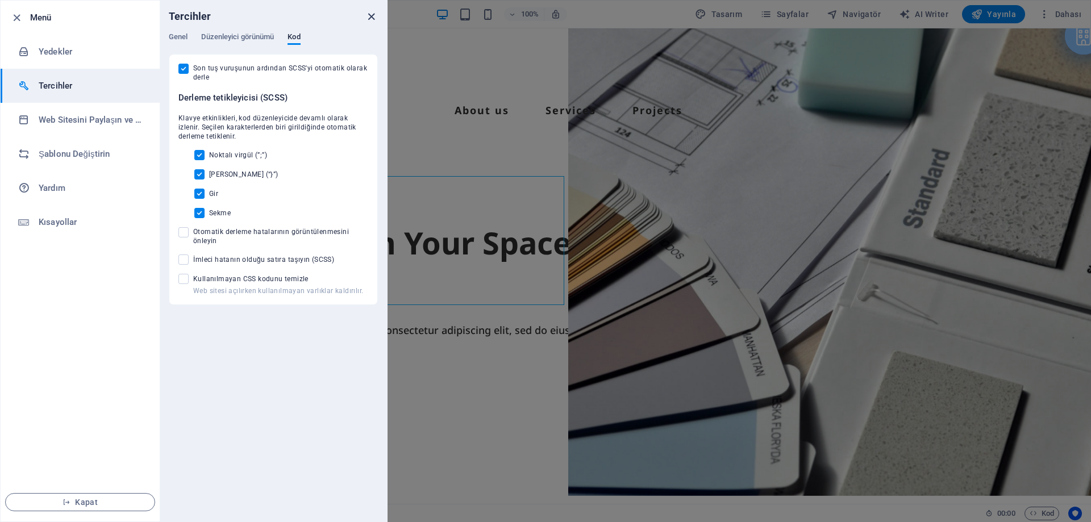
click at [373, 16] on icon "close" at bounding box center [371, 16] width 13 height 13
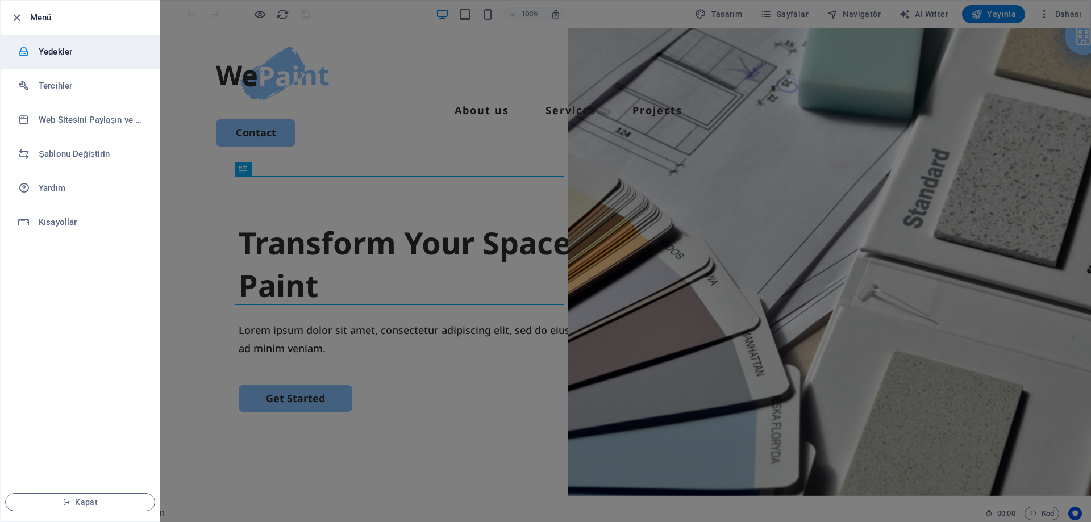
click at [84, 52] on h6 "Yedekler" at bounding box center [91, 52] width 105 height 14
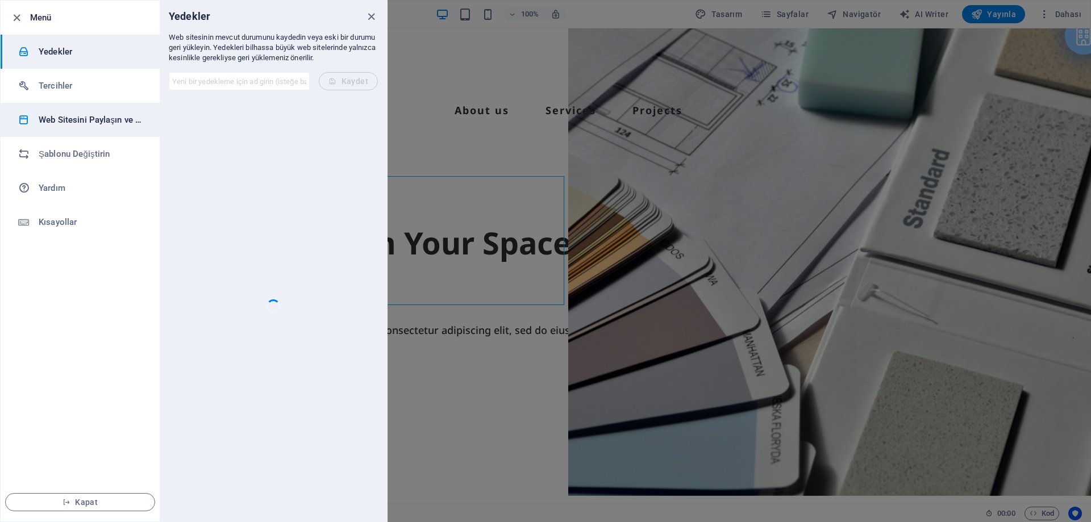
click at [109, 123] on h6 "Web Sitesini Paylaşın ve [GEOGRAPHIC_DATA]" at bounding box center [91, 120] width 105 height 14
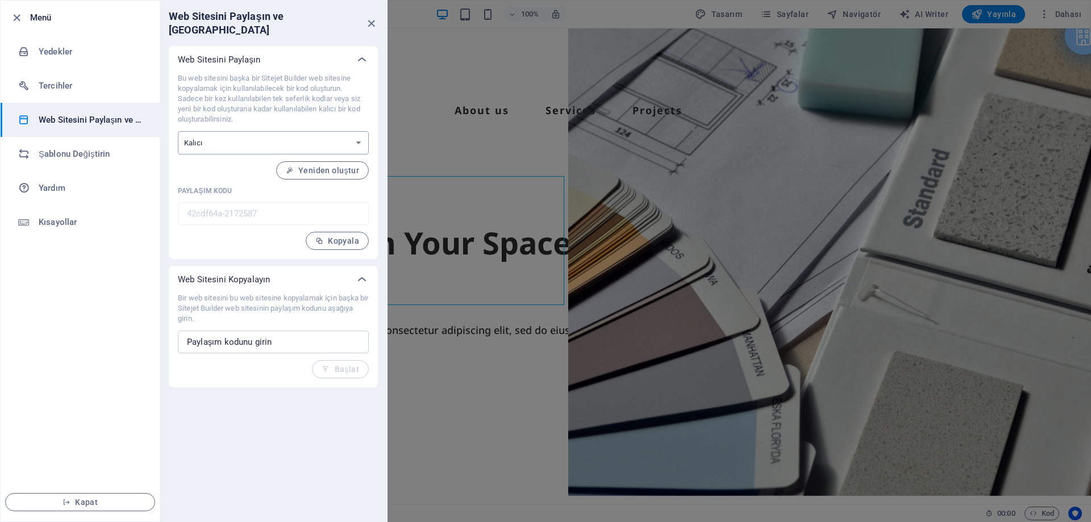
click at [232, 131] on select "Tek seferlik Kalıcı" at bounding box center [273, 142] width 191 height 23
click at [86, 152] on h6 "Şablonu Değiştirin" at bounding box center [91, 154] width 105 height 14
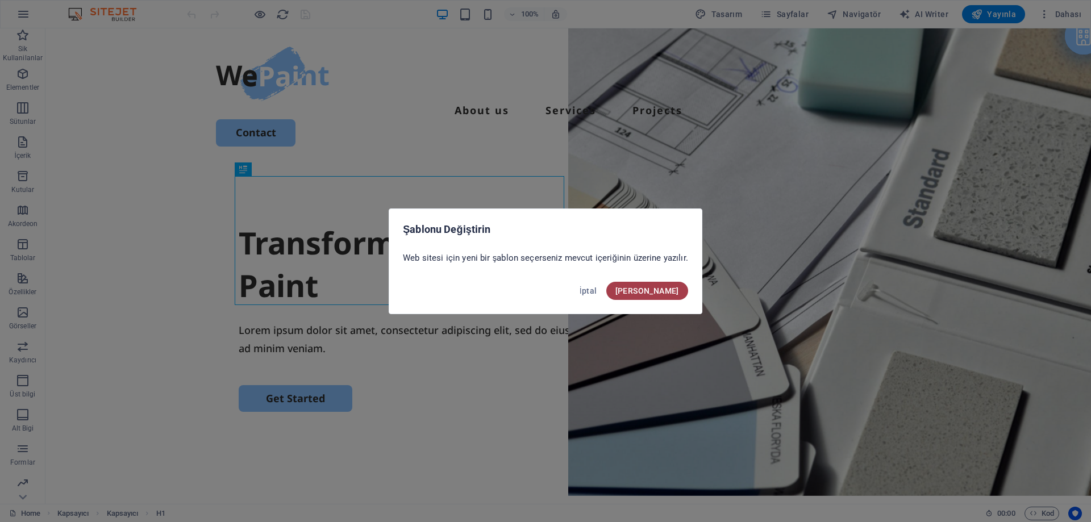
click at [652, 288] on span "[PERSON_NAME]" at bounding box center [647, 290] width 64 height 9
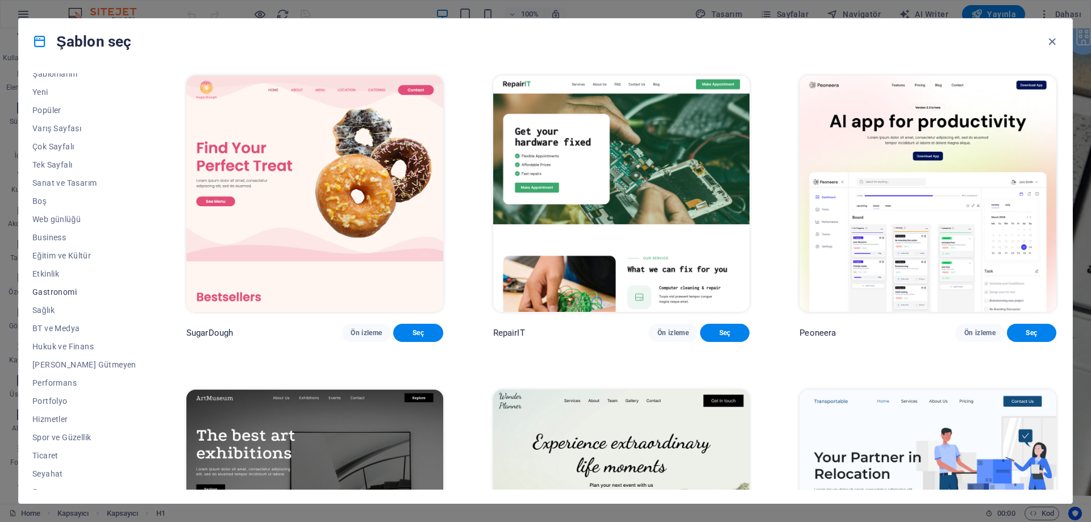
scroll to position [38, 0]
click at [48, 476] on span "Şema" at bounding box center [84, 480] width 104 height 9
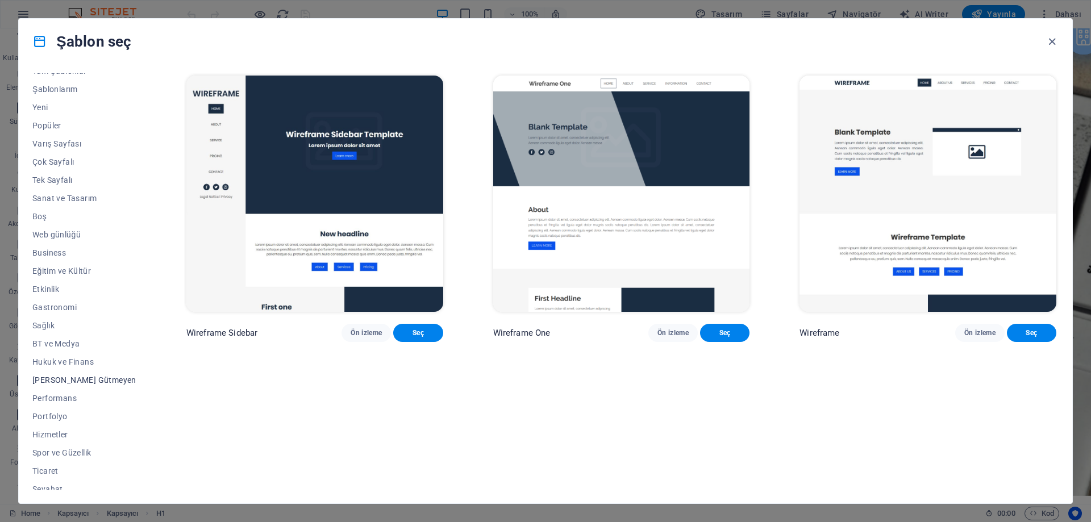
scroll to position [0, 0]
click at [65, 80] on span "Tüm Şablonlar" at bounding box center [84, 82] width 104 height 9
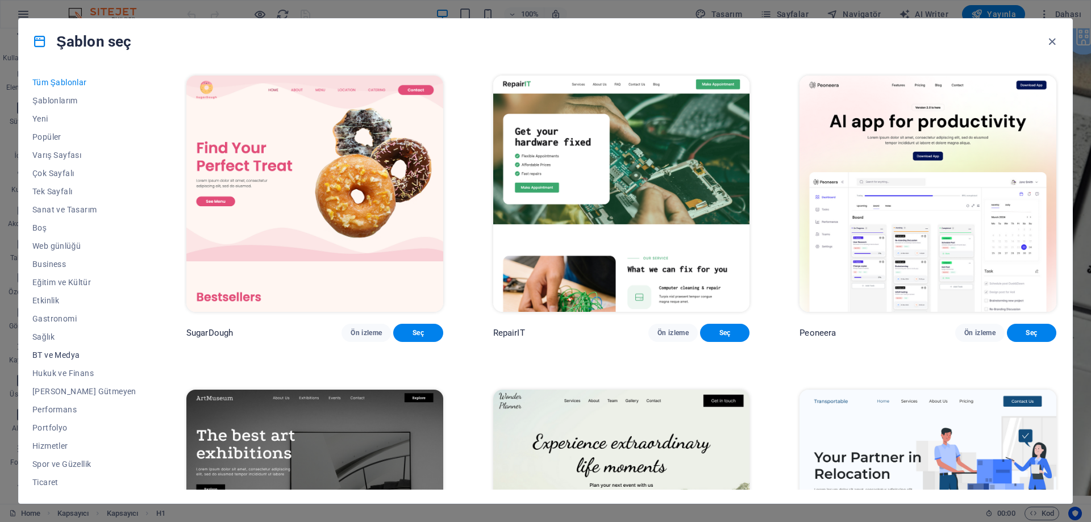
click at [65, 353] on span "BT ve Medya" at bounding box center [84, 355] width 104 height 9
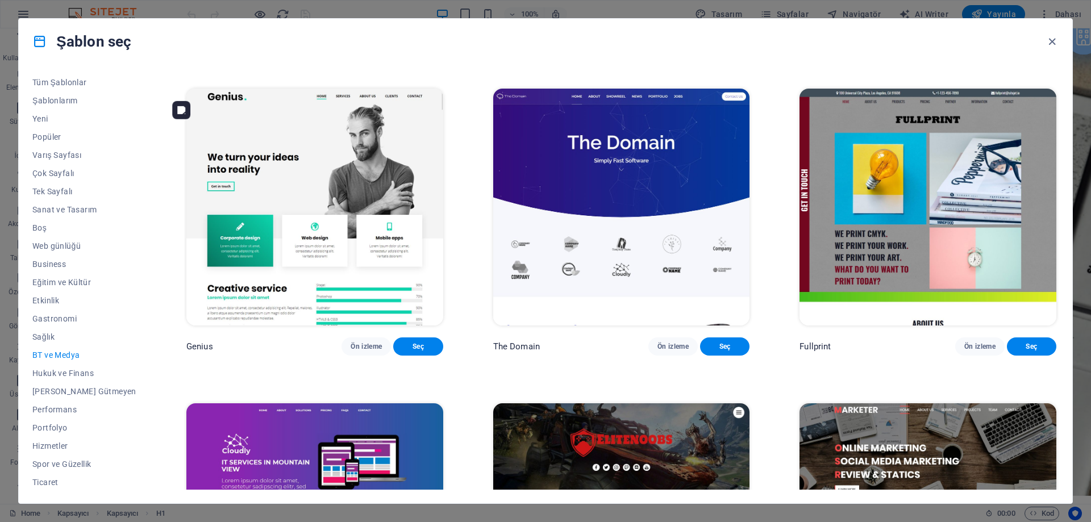
scroll to position [625, 0]
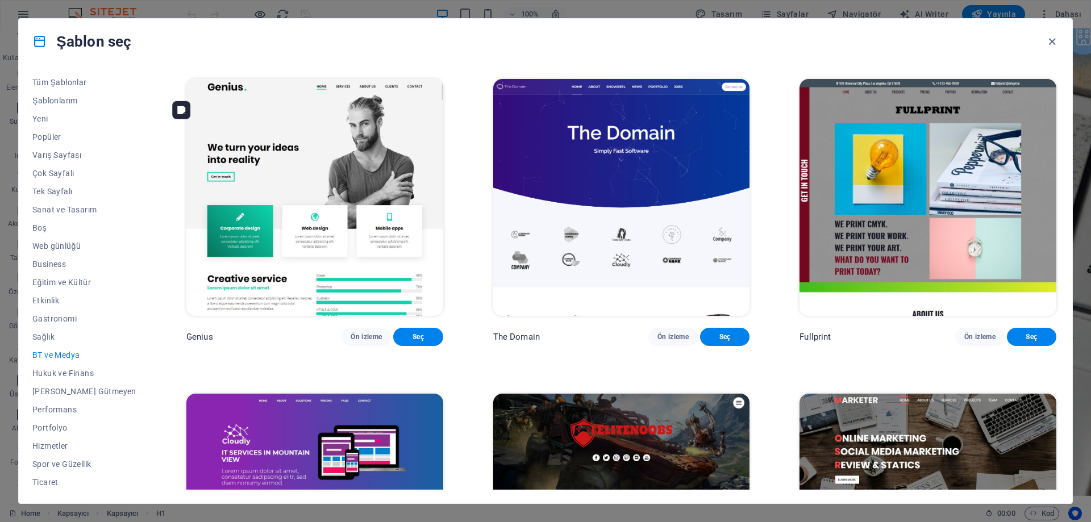
click at [351, 190] on img at bounding box center [314, 197] width 257 height 236
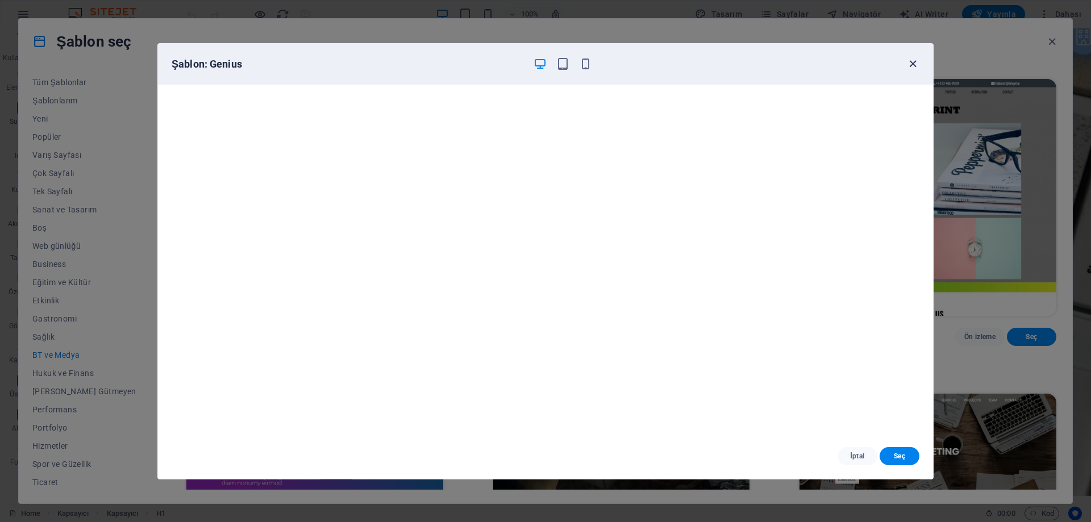
click at [913, 65] on icon "button" at bounding box center [912, 63] width 13 height 13
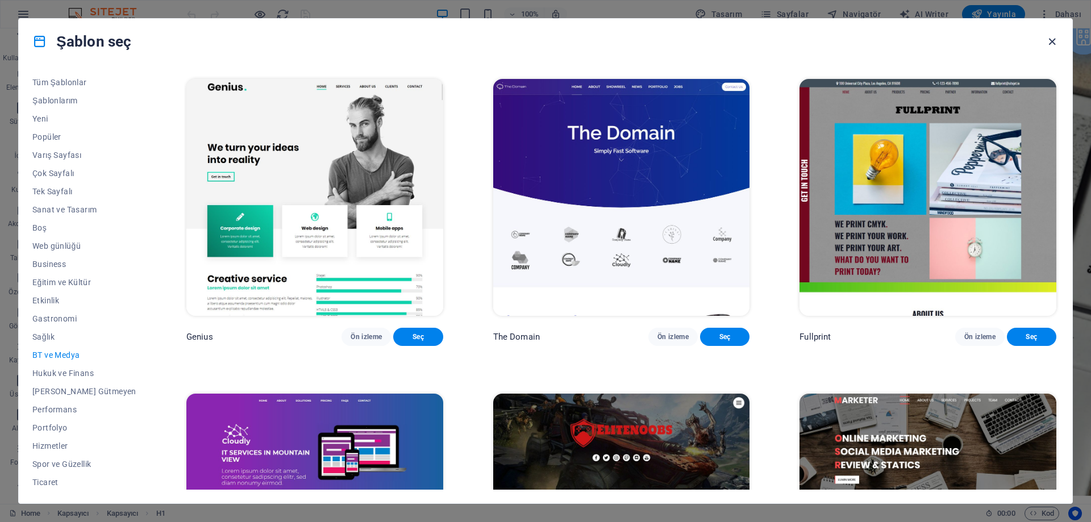
click at [1055, 41] on icon "button" at bounding box center [1052, 41] width 13 height 13
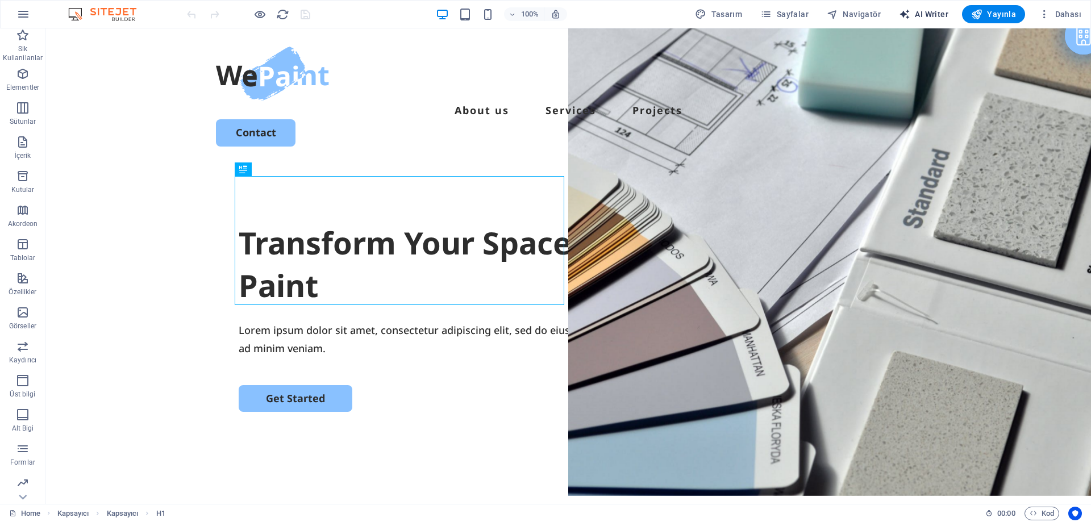
click at [937, 10] on span "AI Writer" at bounding box center [923, 14] width 49 height 11
select select "English"
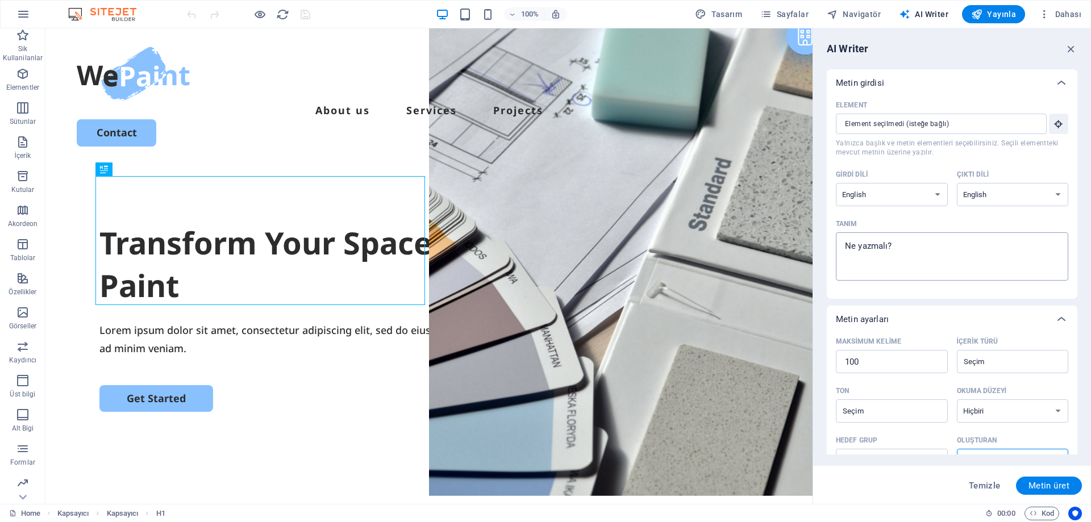
click at [971, 247] on textarea "Tanım x ​" at bounding box center [952, 256] width 221 height 37
type textarea "x"
click at [915, 198] on select "Albanian Arabic Armenian Awadhi Azerbaijani Bashkir Basque Belarusian Bengali B…" at bounding box center [892, 194] width 112 height 23
click at [26, 11] on icon "button" at bounding box center [23, 14] width 14 height 14
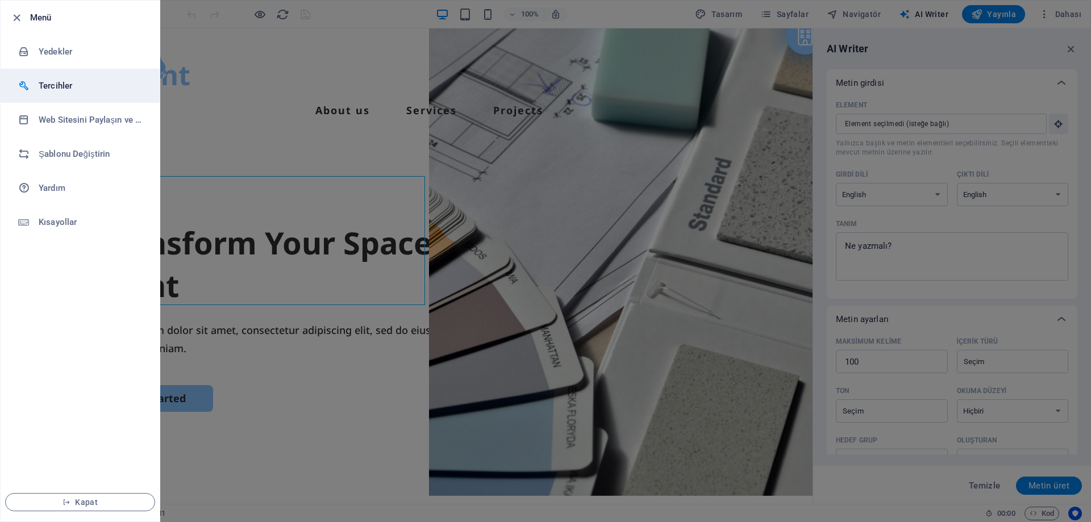
click at [48, 82] on h6 "Tercihler" at bounding box center [91, 86] width 105 height 14
select select "tr"
select select "all"
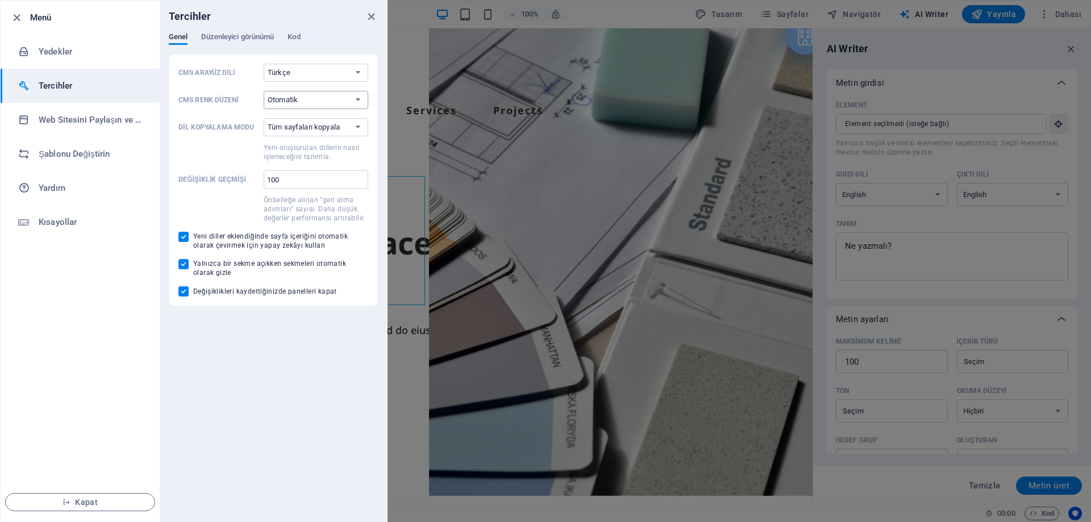
click at [295, 104] on select "Otomatik Koyu Açık" at bounding box center [316, 100] width 105 height 18
click at [45, 191] on h6 "Yardım" at bounding box center [91, 188] width 105 height 14
click at [25, 225] on icon at bounding box center [23, 221] width 11 height 11
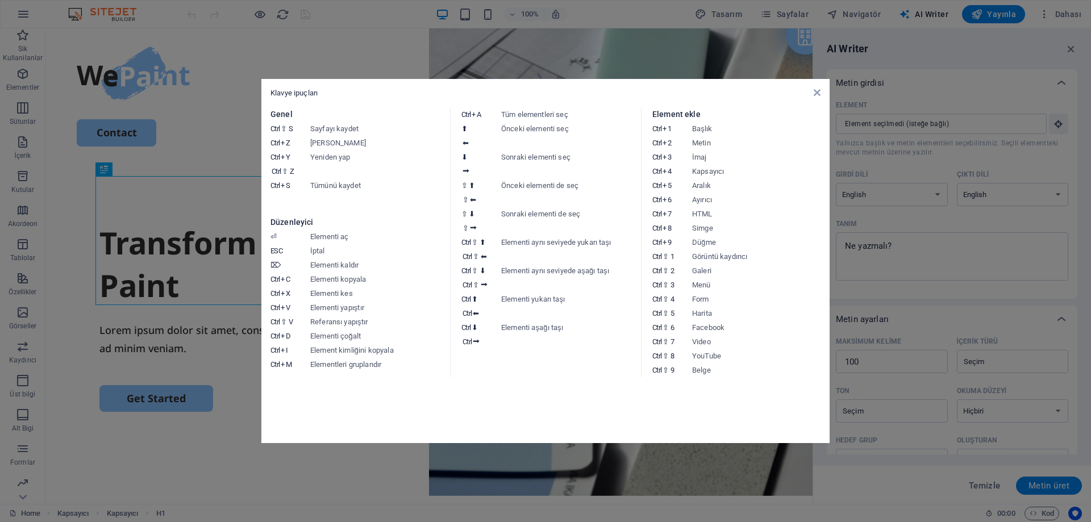
click at [824, 96] on div "Klavye ipuçları Genel Ctrl ⇧ S Sayfayı kaydet Ctrl Z Geri Al Ctrl Y Ctrl ⇧ Z Ye…" at bounding box center [545, 261] width 568 height 364
click at [825, 91] on div "Klavye ipuçları Genel Ctrl ⇧ S Sayfayı kaydet Ctrl Z Geri Al Ctrl Y Ctrl ⇧ Z Ye…" at bounding box center [545, 261] width 568 height 364
click at [817, 93] on icon at bounding box center [817, 92] width 7 height 9
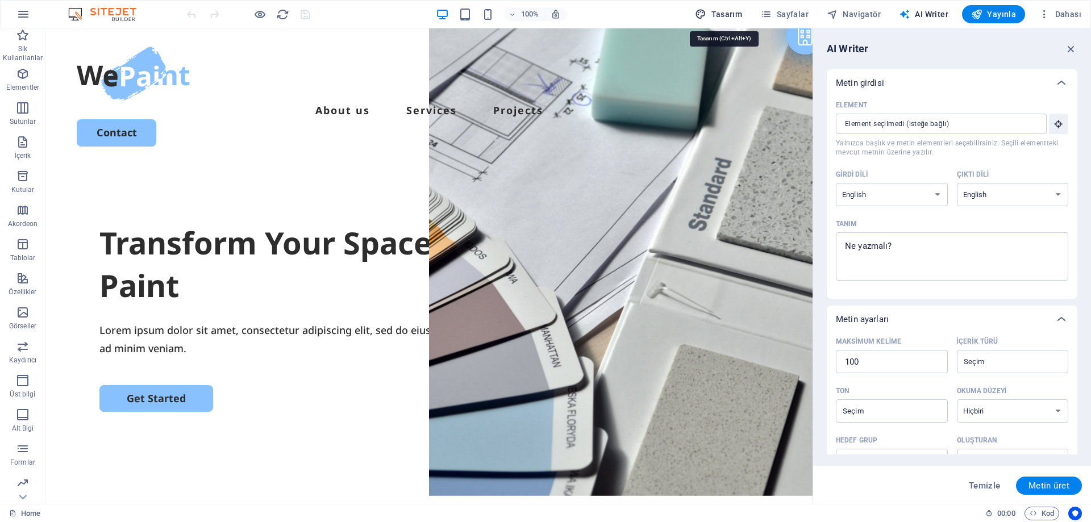
click at [727, 12] on span "Tasarım" at bounding box center [718, 14] width 47 height 11
select select "px"
select select "500"
select select "px"
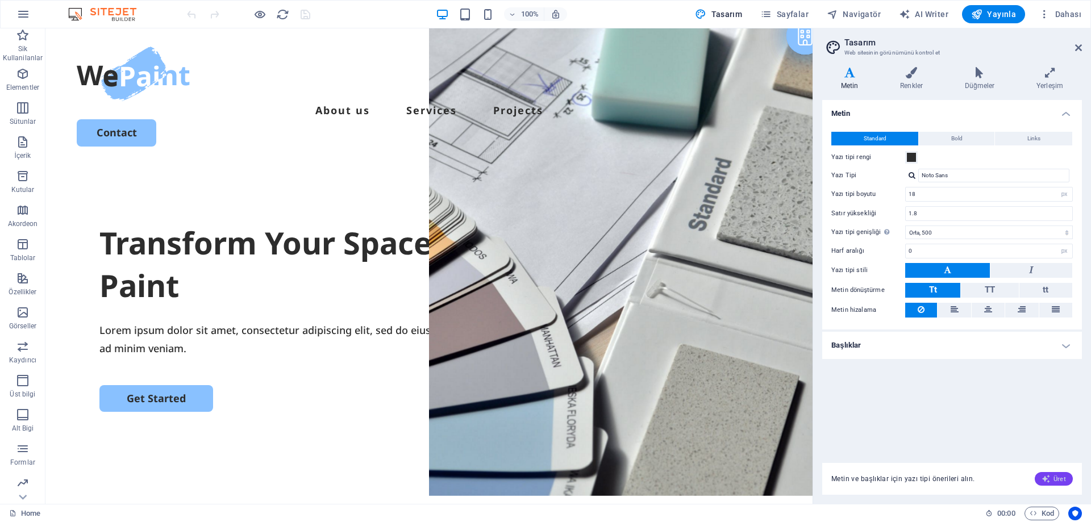
click at [1060, 478] on span "Üret" at bounding box center [1054, 478] width 24 height 9
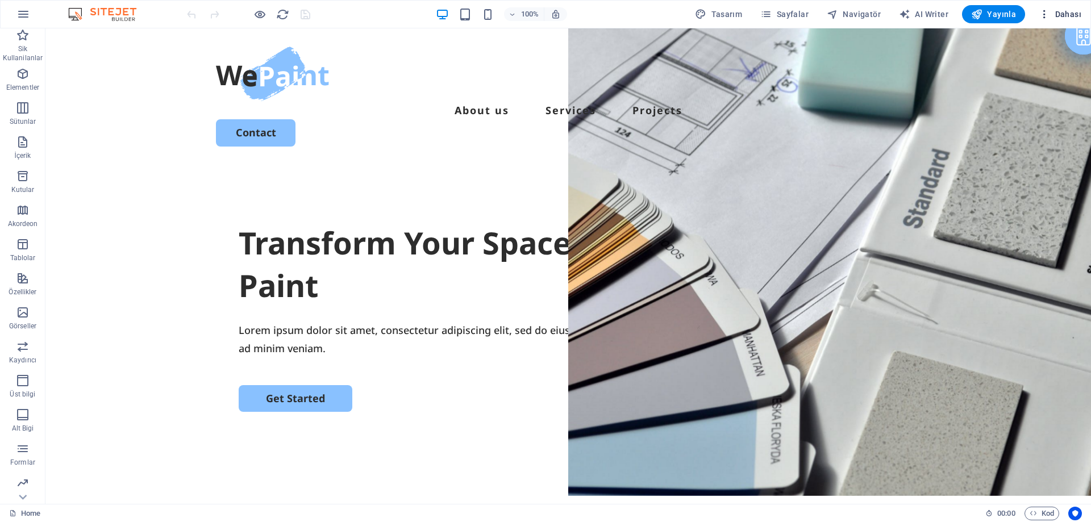
click at [1060, 16] on span "Dahası" at bounding box center [1060, 14] width 43 height 11
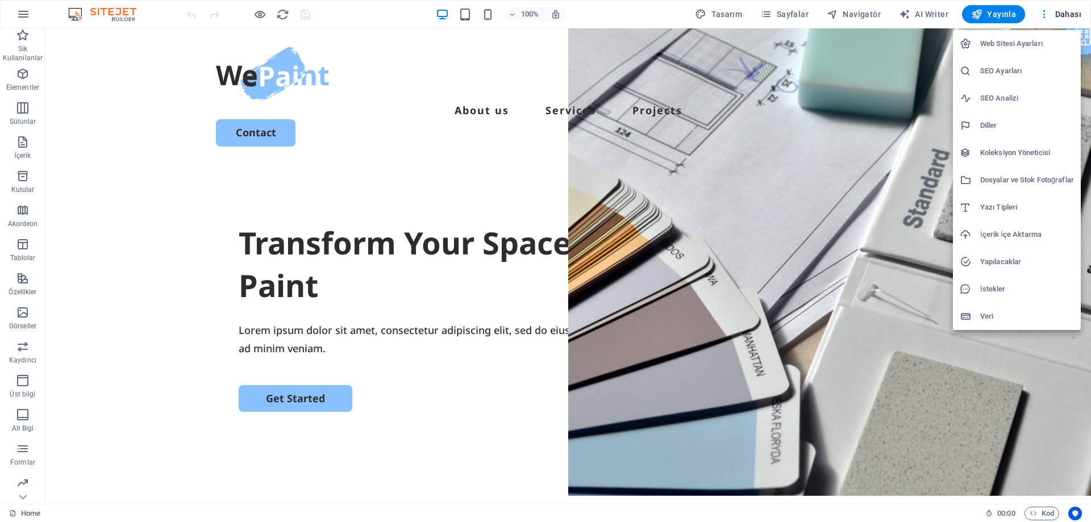
click at [1001, 45] on h6 "Web Sitesi Ayarları" at bounding box center [1027, 44] width 94 height 14
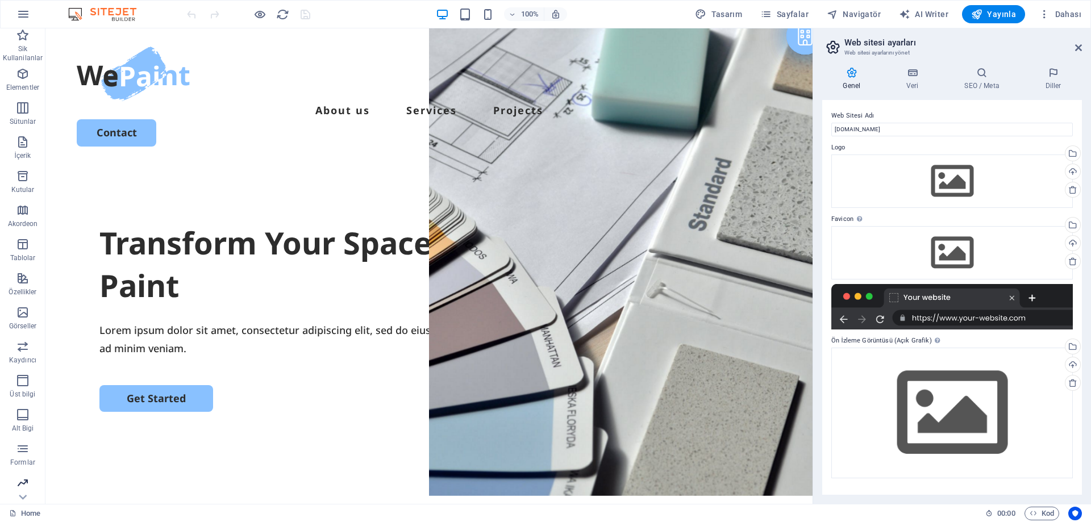
click at [18, 480] on icon "button" at bounding box center [23, 483] width 14 height 14
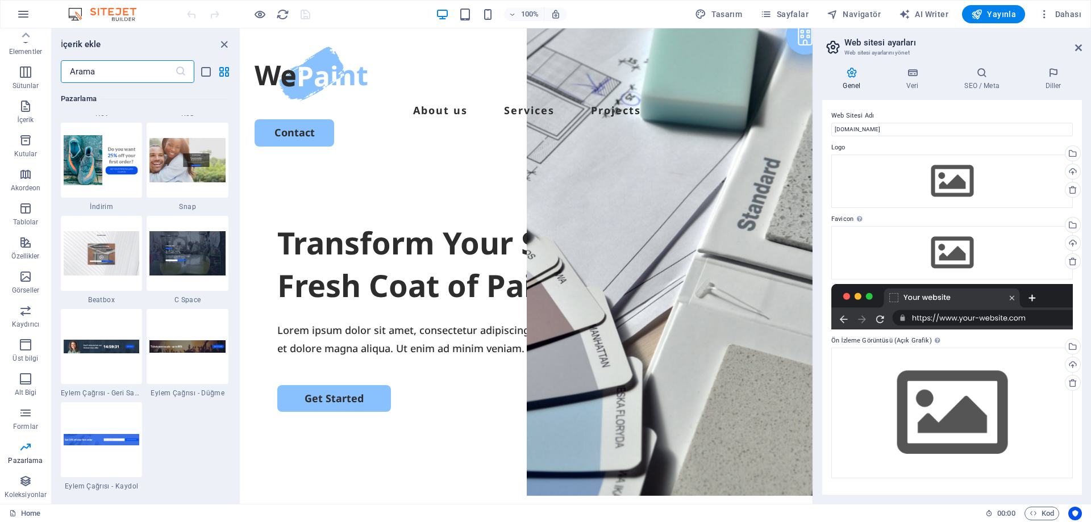
scroll to position [9995, 0]
click at [173, 169] on img at bounding box center [187, 160] width 76 height 44
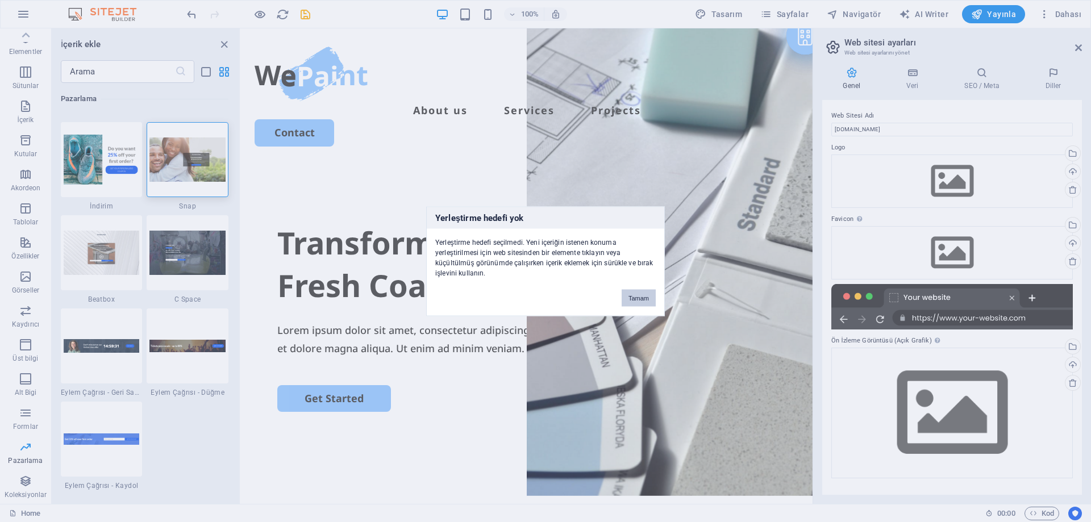
click at [648, 295] on button "Tamam" at bounding box center [639, 297] width 34 height 17
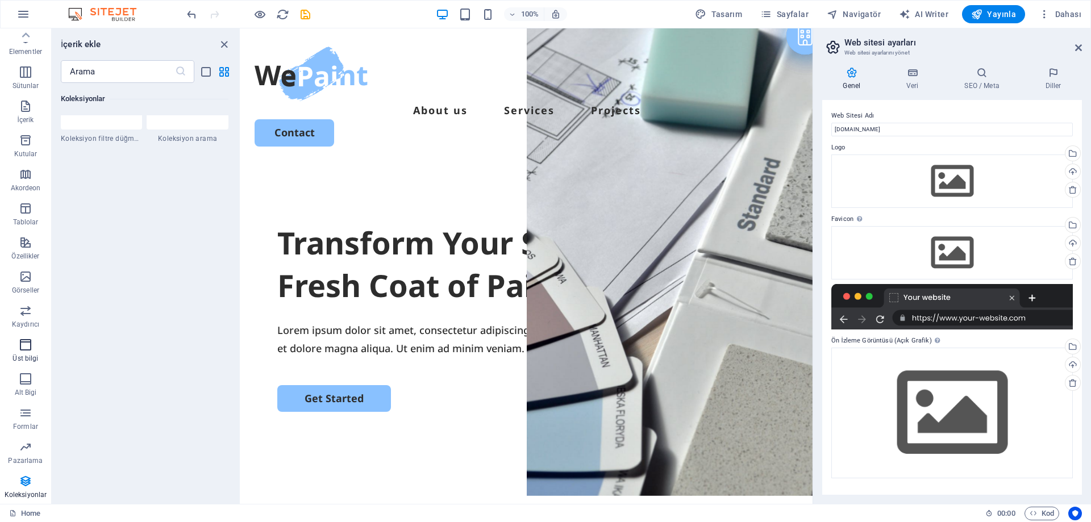
scroll to position [0, 0]
click at [26, 117] on p "Sütunlar" at bounding box center [26, 121] width 27 height 9
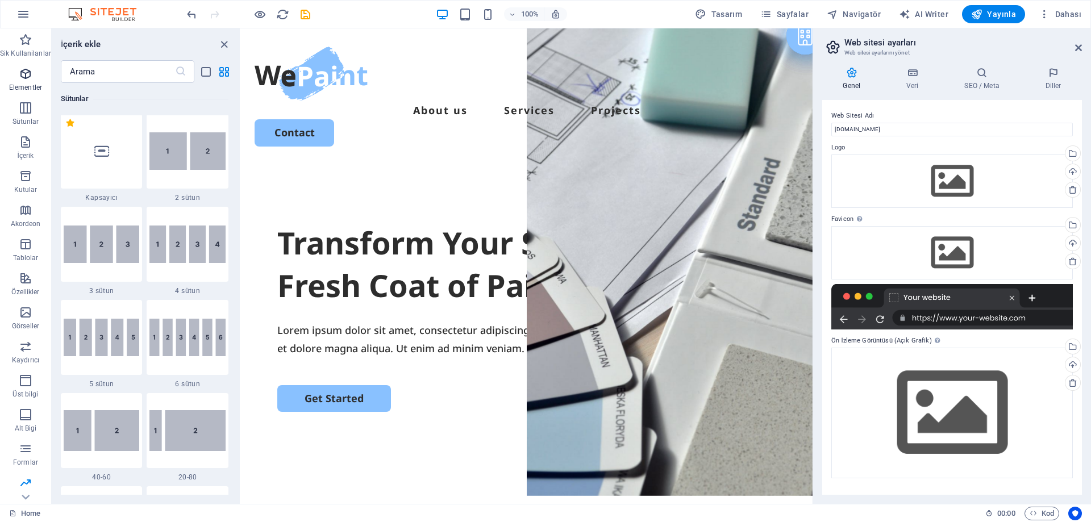
click at [30, 88] on p "Elementler" at bounding box center [25, 87] width 33 height 9
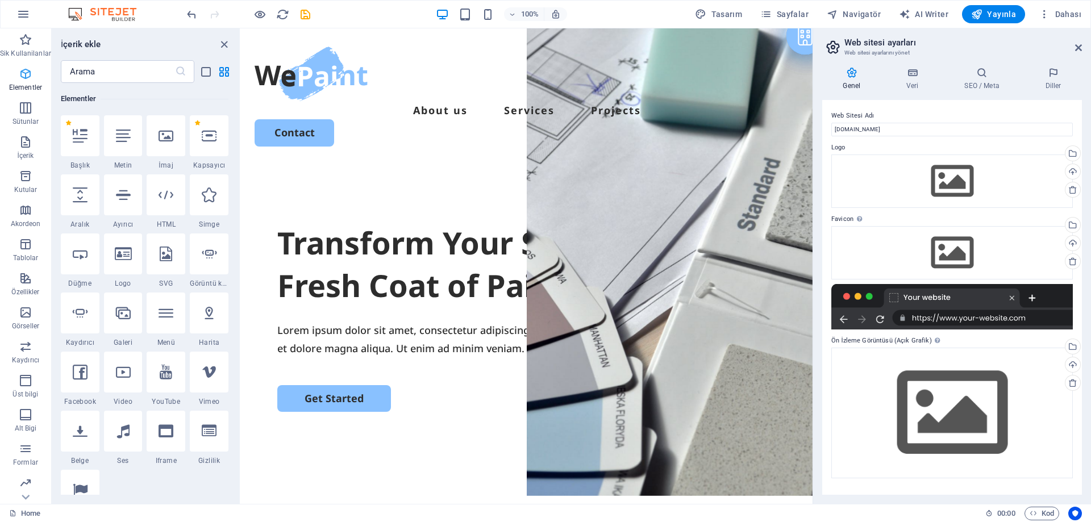
scroll to position [121, 0]
click at [28, 49] on p "Sik Kullanilanlar" at bounding box center [25, 53] width 51 height 9
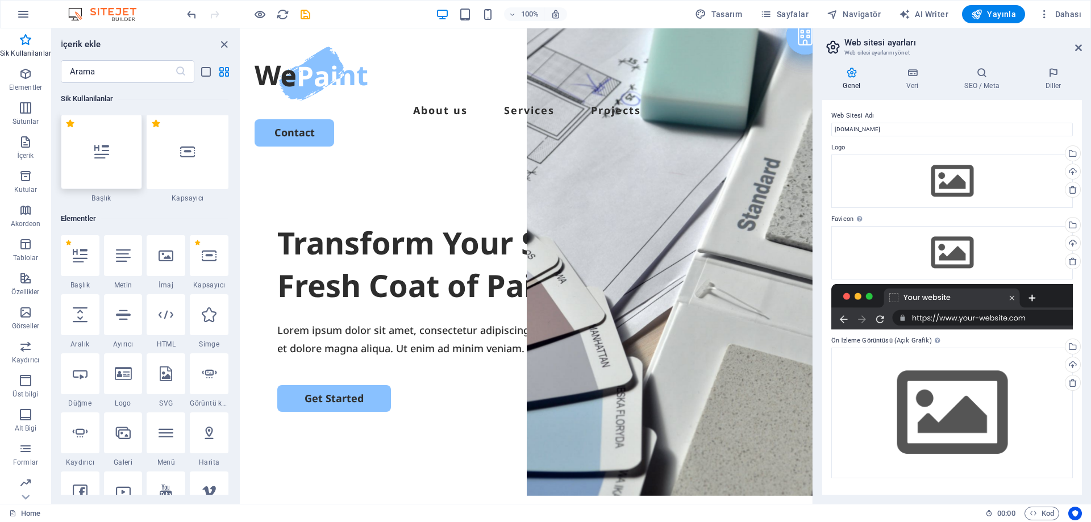
scroll to position [0, 0]
click at [24, 14] on icon "button" at bounding box center [23, 14] width 14 height 14
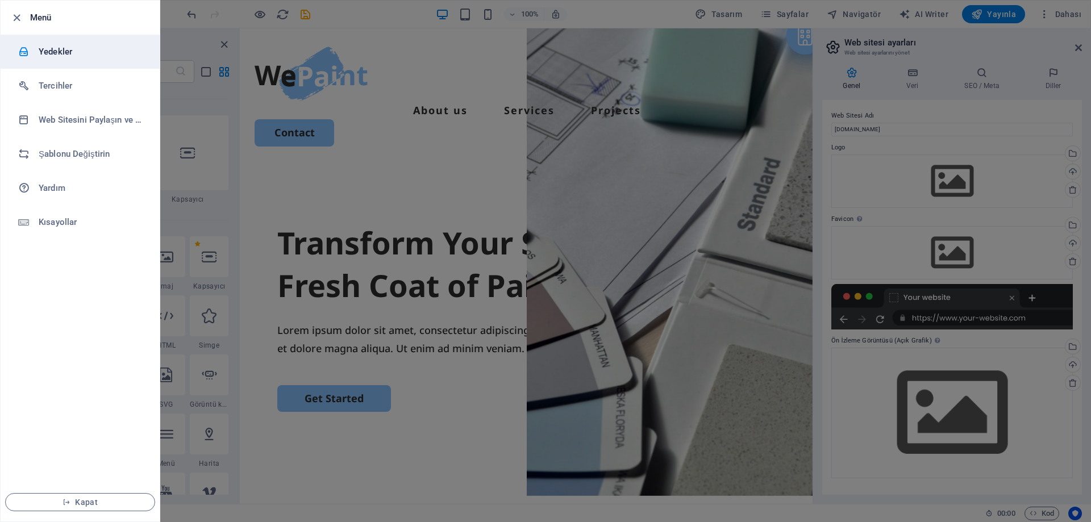
click at [44, 53] on h6 "Yedekler" at bounding box center [91, 52] width 105 height 14
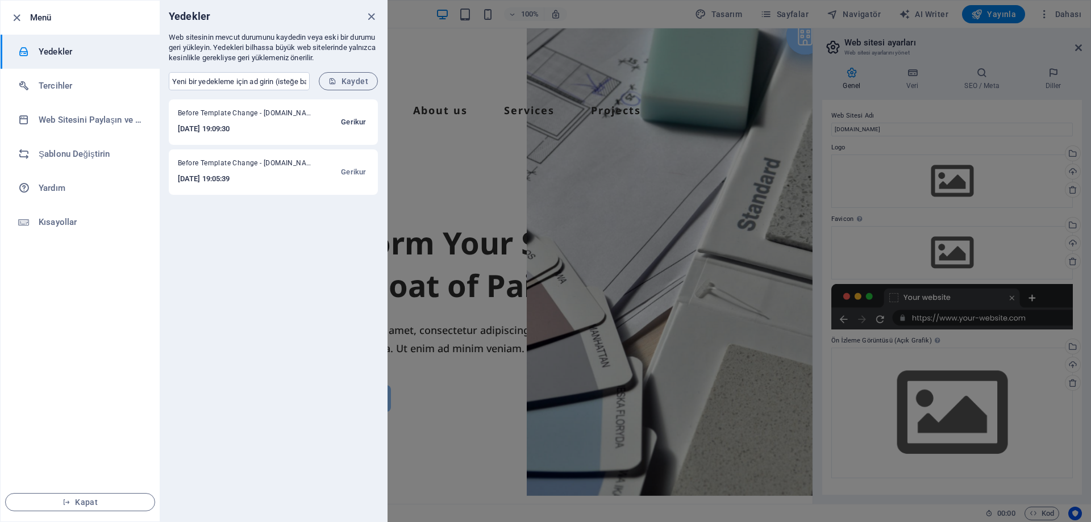
click at [352, 120] on span "Gerikur" at bounding box center [353, 122] width 25 height 14
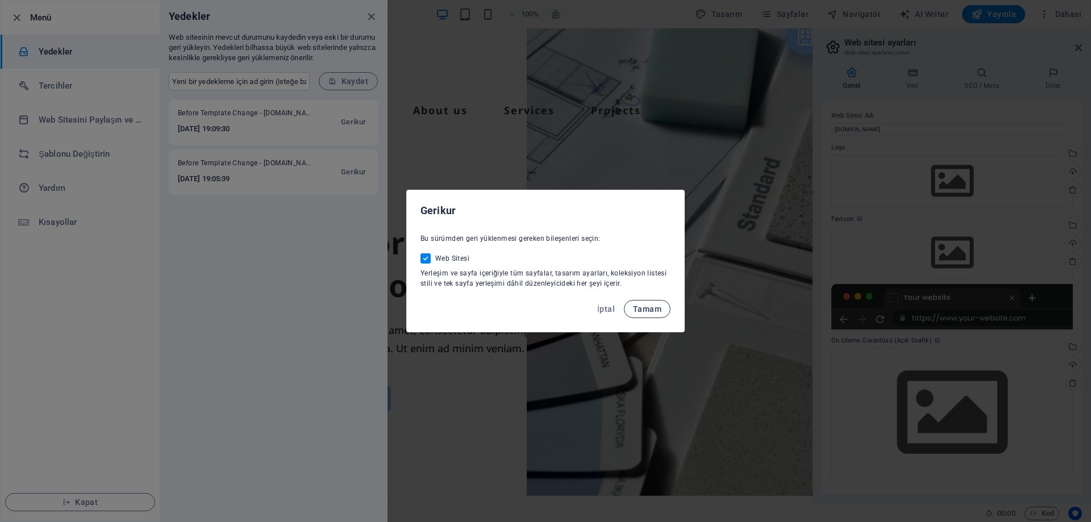
click at [657, 312] on span "Tamam" at bounding box center [647, 309] width 28 height 9
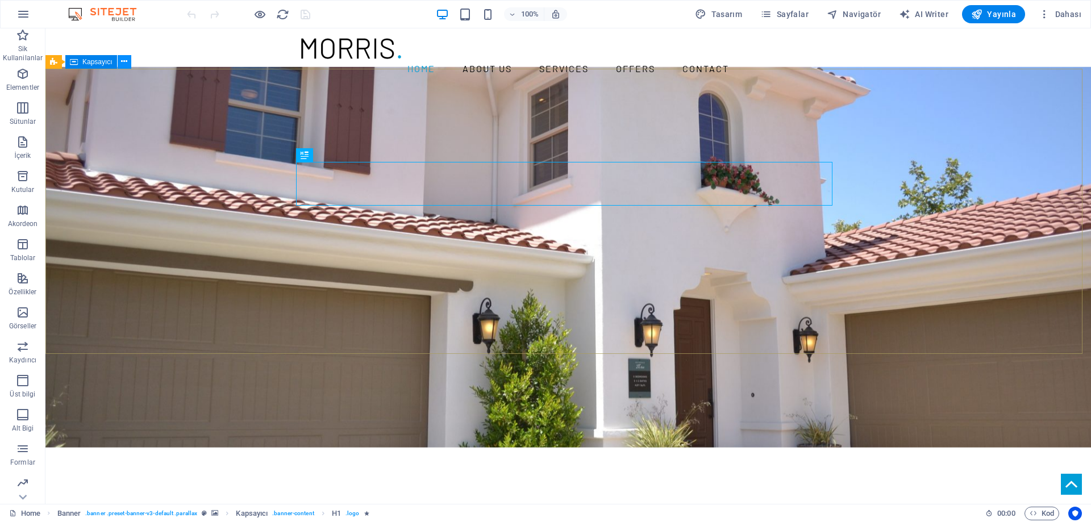
click at [127, 64] on icon at bounding box center [124, 62] width 6 height 12
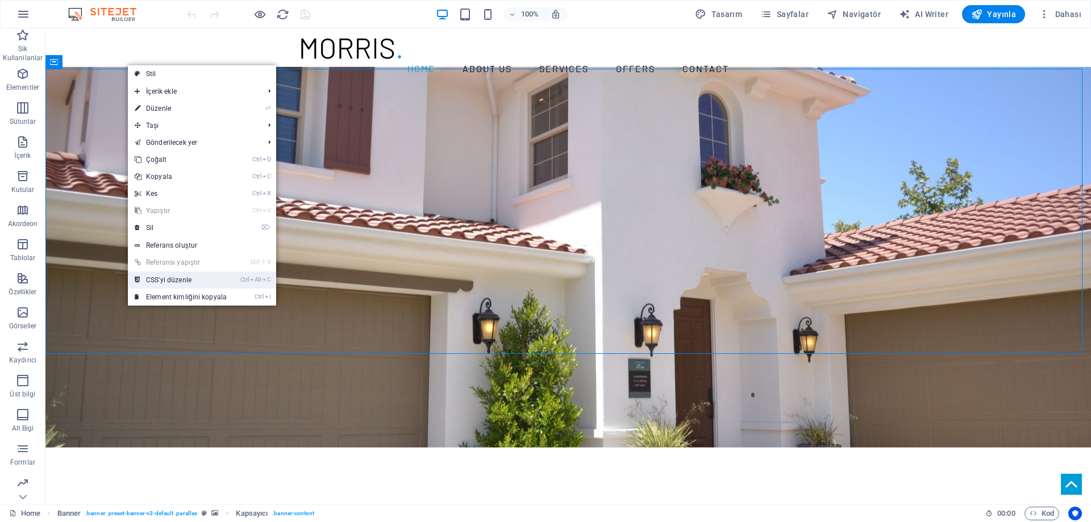
click at [197, 281] on link "Ctrl Alt C CSS'yi düzenle" at bounding box center [181, 280] width 106 height 17
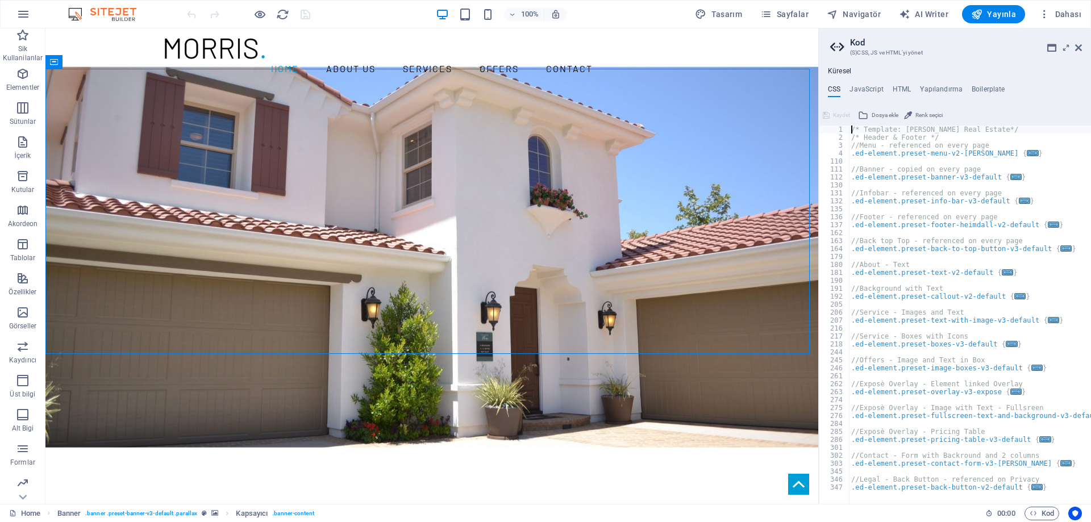
click at [1079, 43] on h2 "Kod" at bounding box center [966, 43] width 232 height 10
click at [1077, 46] on icon at bounding box center [1078, 47] width 7 height 9
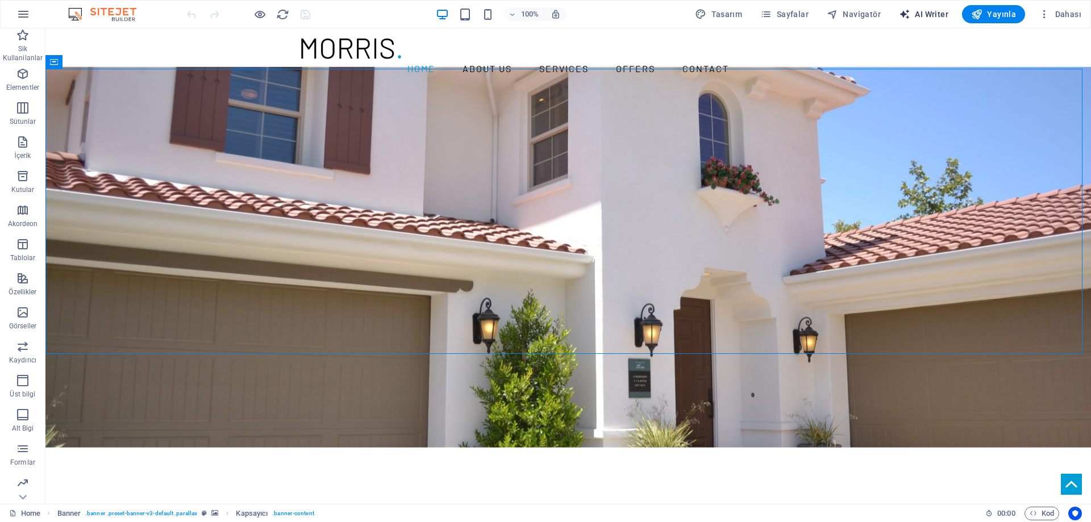
click at [934, 16] on span "AI Writer" at bounding box center [923, 14] width 49 height 11
select select "English"
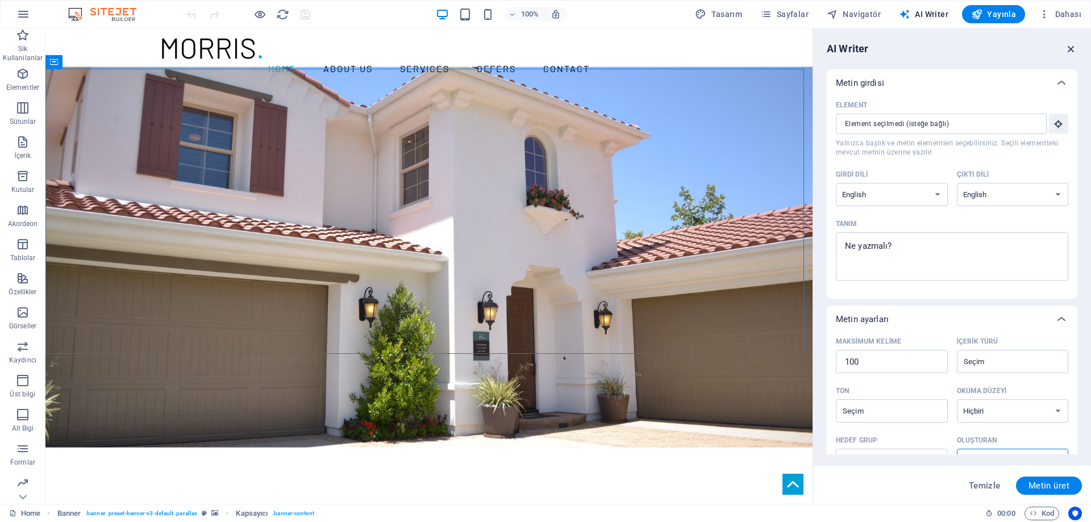
click at [1072, 52] on icon "button" at bounding box center [1071, 49] width 13 height 13
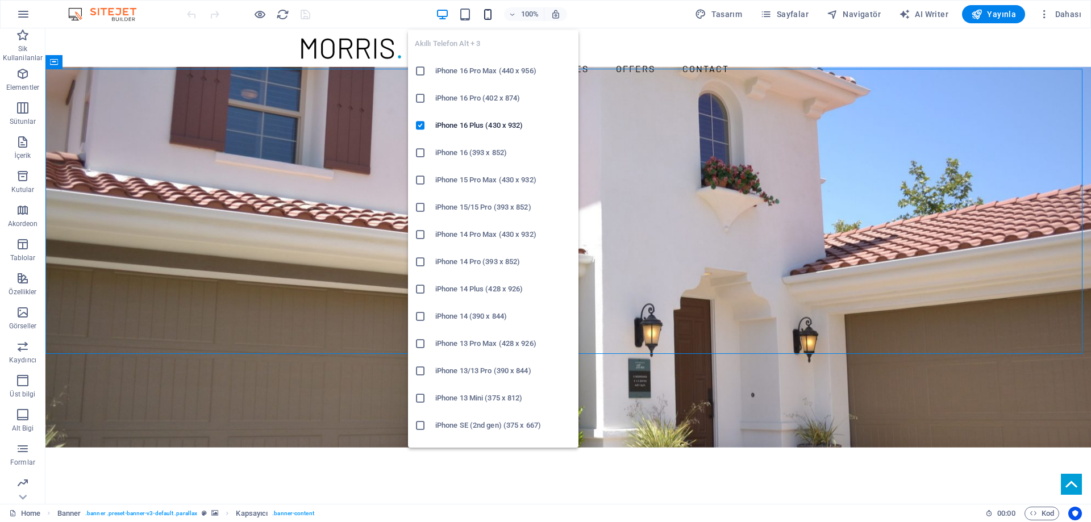
click at [492, 13] on icon "button" at bounding box center [487, 14] width 13 height 13
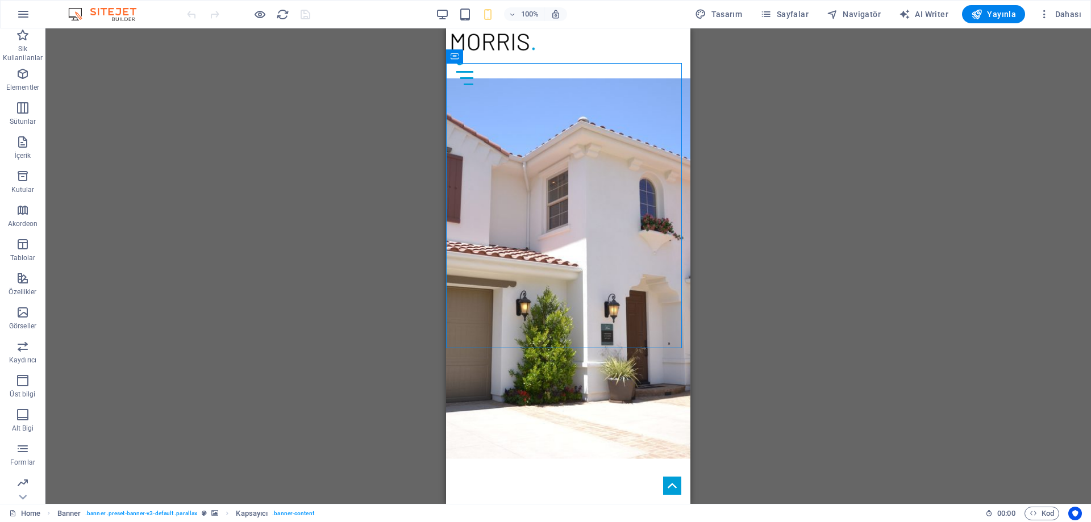
click at [801, 173] on div "Mevcut içeriği değiştirmek için buraya sürükleyin. Yeni bir element oluşturmak …" at bounding box center [568, 266] width 1046 height 476
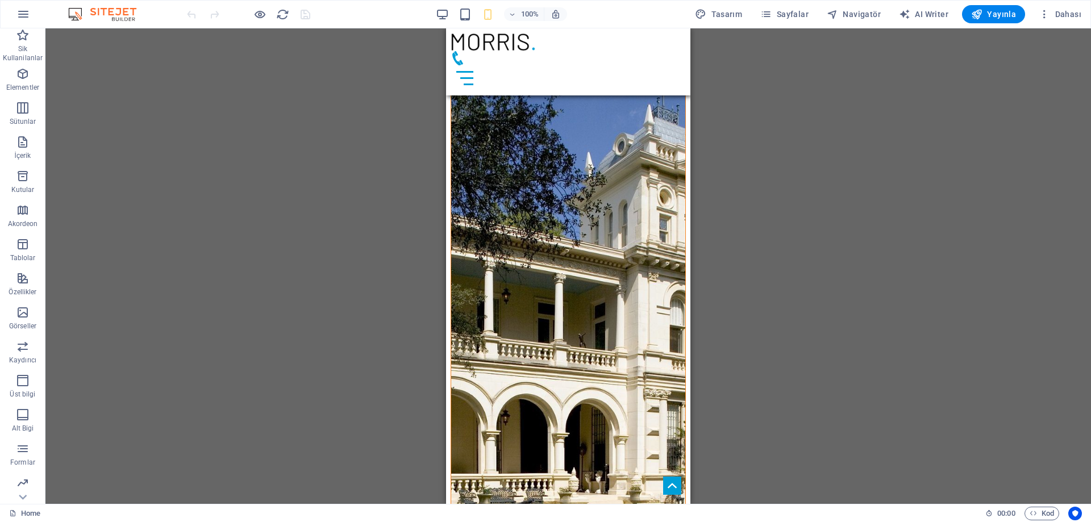
scroll to position [5908, 0]
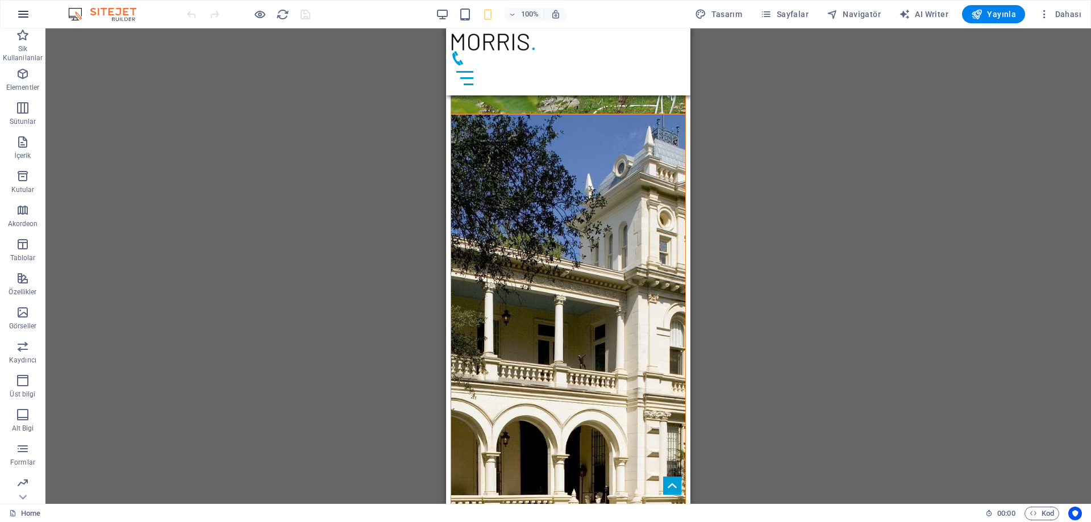
click at [25, 18] on icon "button" at bounding box center [23, 14] width 14 height 14
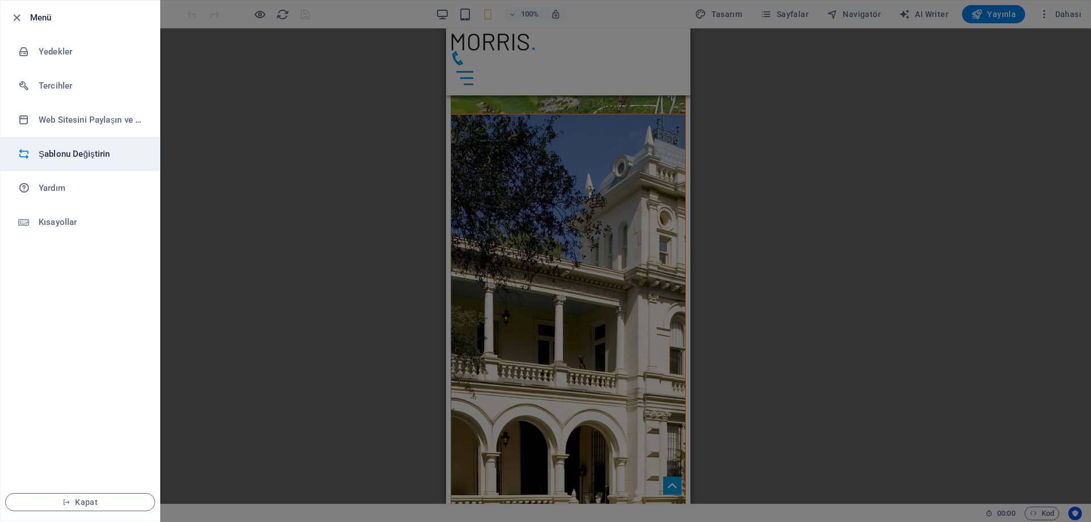
click at [63, 157] on h6 "Şablonu Değiştirin" at bounding box center [91, 154] width 105 height 14
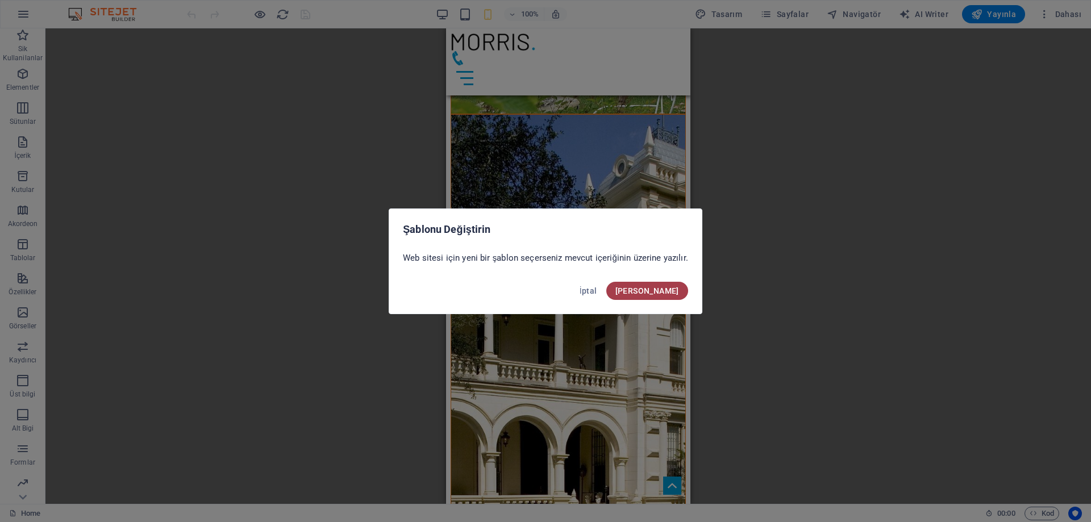
click at [665, 294] on span "Onayla" at bounding box center [647, 290] width 64 height 9
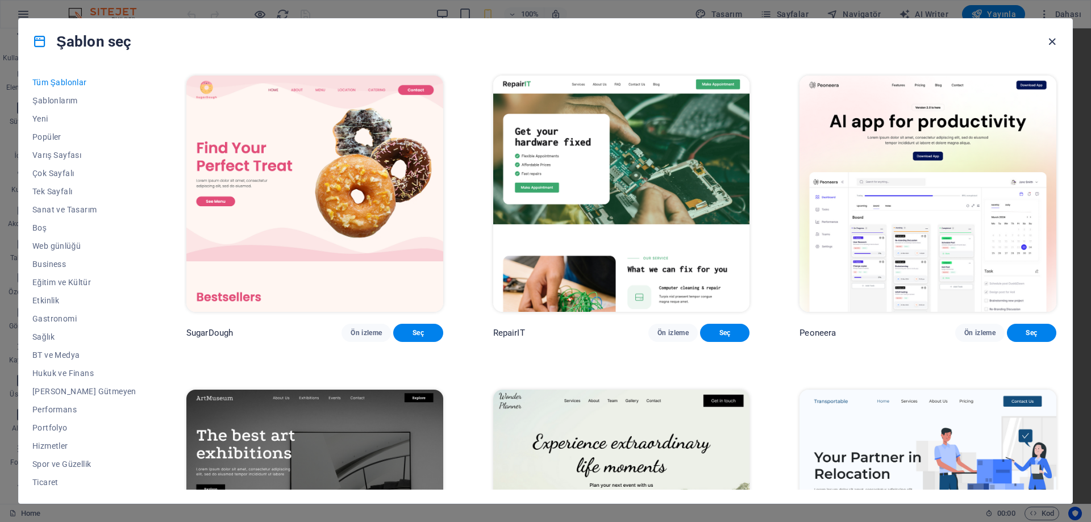
click at [1055, 43] on icon "button" at bounding box center [1052, 41] width 13 height 13
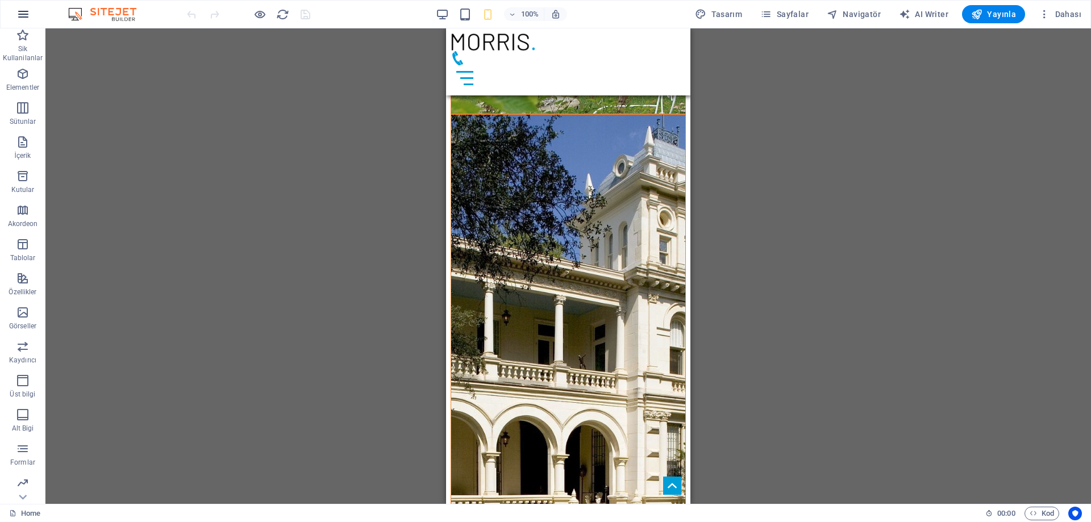
click at [23, 15] on icon "button" at bounding box center [23, 14] width 14 height 14
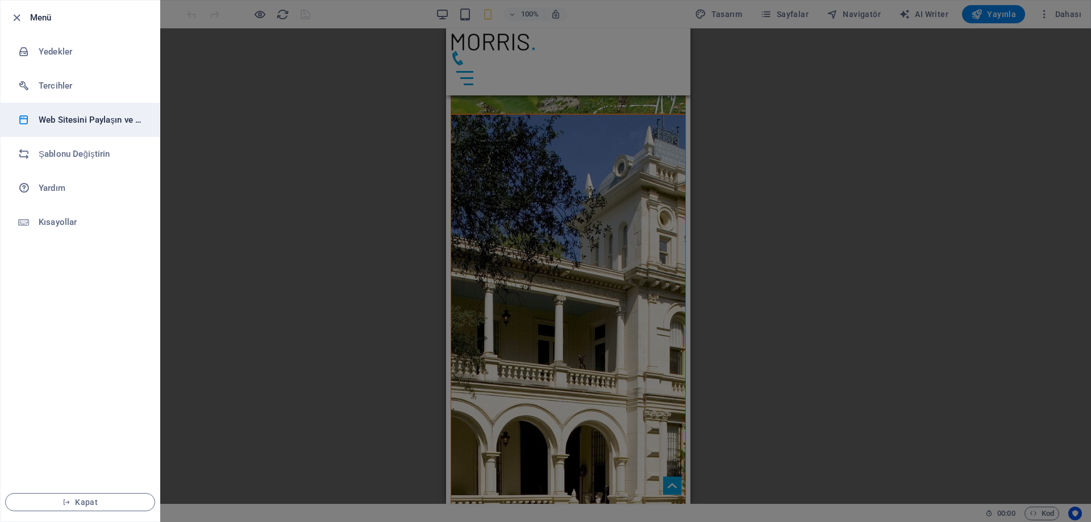
click at [77, 126] on h6 "Web Sitesini Paylaşın ve Kopyalayın" at bounding box center [91, 120] width 105 height 14
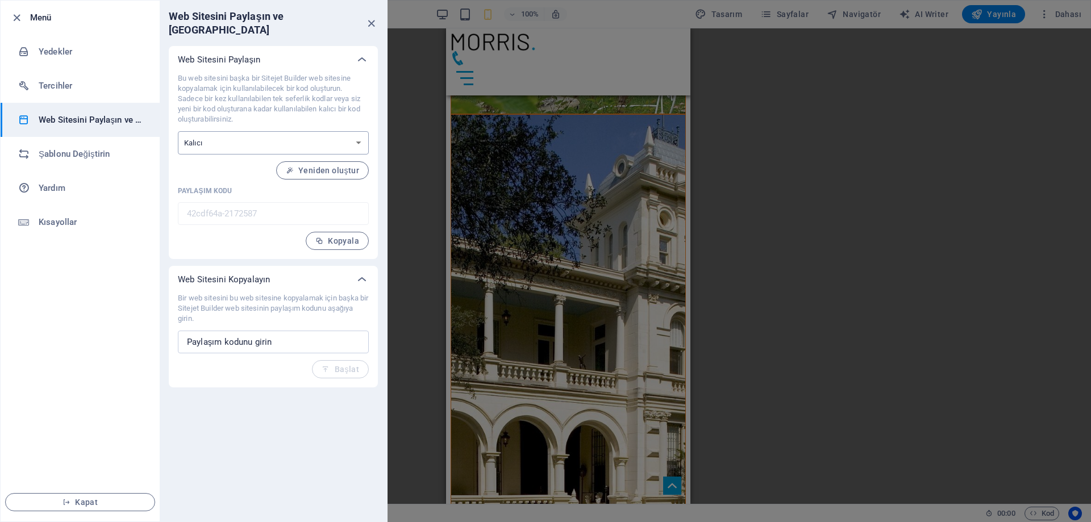
click at [305, 136] on select "Tek seferlik Kalıcı" at bounding box center [273, 142] width 191 height 23
select select "onetime"
click at [178, 131] on select "Tek seferlik Kalıcı" at bounding box center [273, 142] width 191 height 23
click at [343, 166] on span "Üret" at bounding box center [344, 170] width 29 height 9
type input "56e7eafa-2172587"
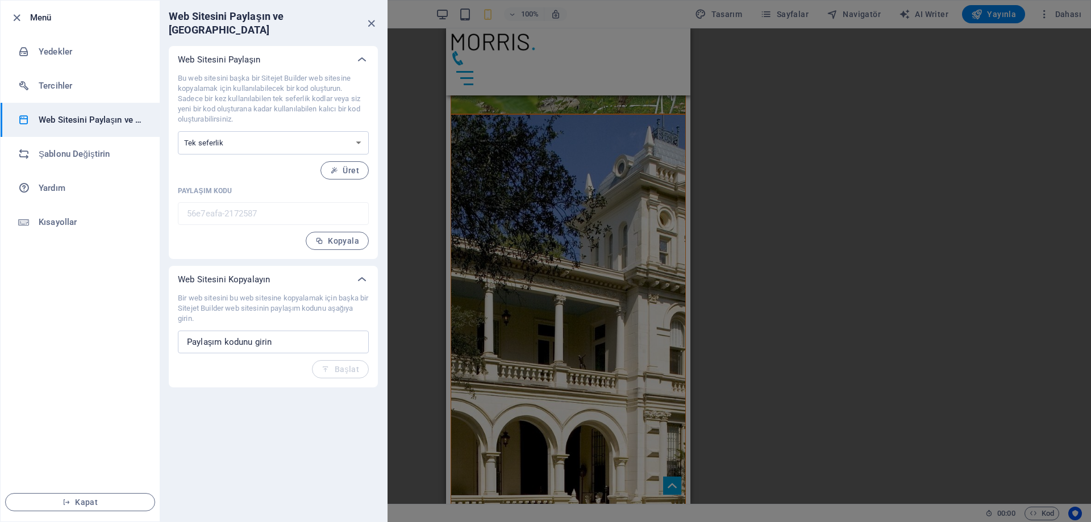
click at [298, 149] on div "Bu web sitesini başka bir Sitejet Builder web sitesine kopyalamak için kullanıl…" at bounding box center [273, 161] width 191 height 177
click at [297, 139] on select "Tek seferlik Kalıcı" at bounding box center [273, 142] width 191 height 23
select select "perpetual"
click at [178, 131] on select "Tek seferlik Kalıcı" at bounding box center [273, 142] width 191 height 23
type input "42cdf64a-2172587"
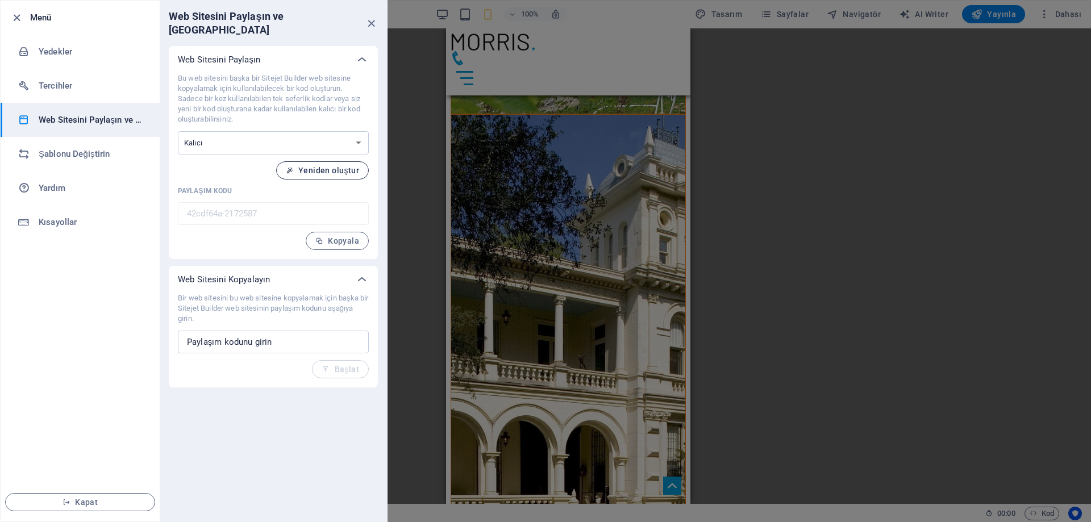
click at [335, 166] on span "Yeniden oluştur" at bounding box center [322, 170] width 73 height 9
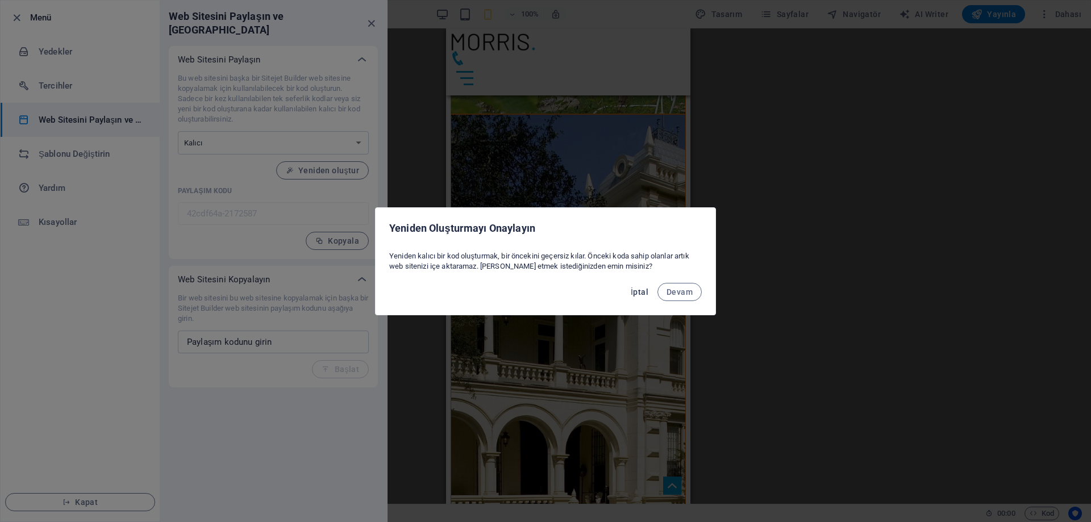
click at [633, 288] on span "İptal" at bounding box center [640, 292] width 18 height 9
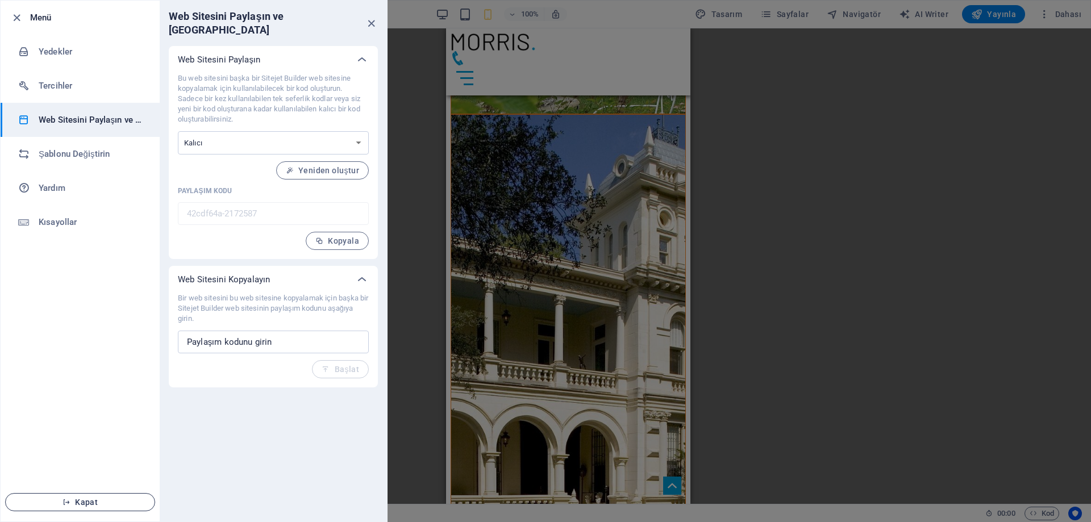
click at [97, 500] on span "Kapat" at bounding box center [80, 502] width 131 height 9
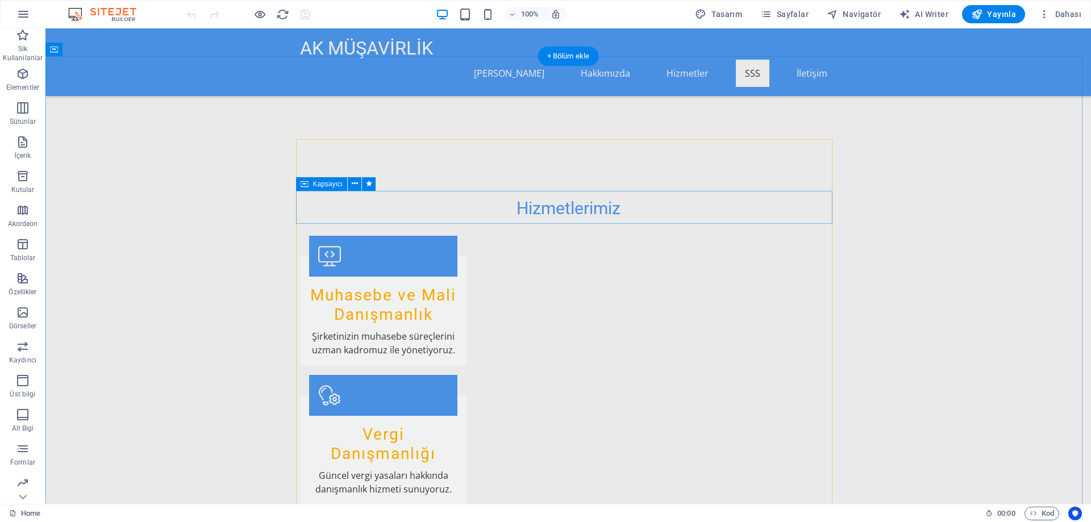
scroll to position [1023, 0]
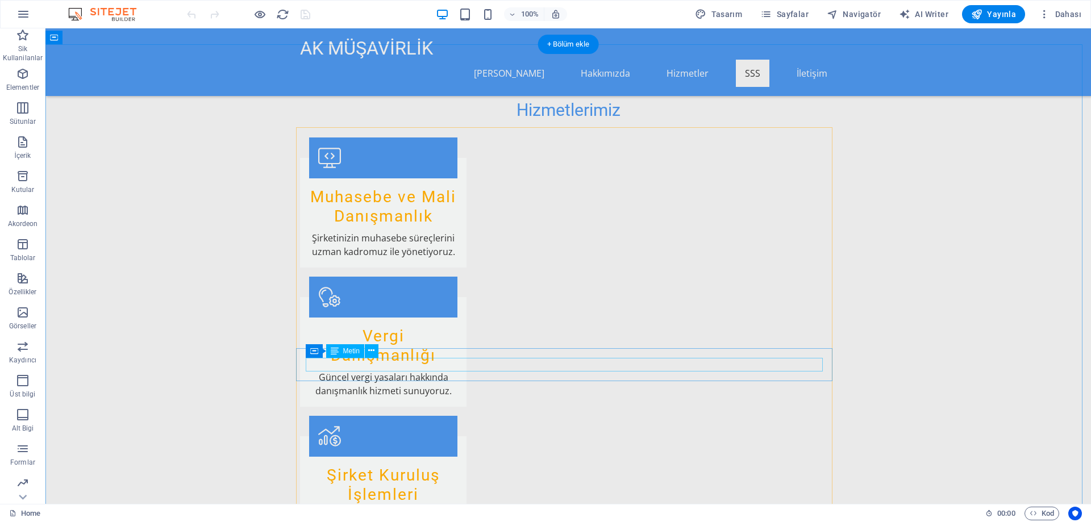
click at [356, 352] on span "Metin" at bounding box center [351, 351] width 16 height 7
click at [335, 352] on icon at bounding box center [335, 351] width 8 height 14
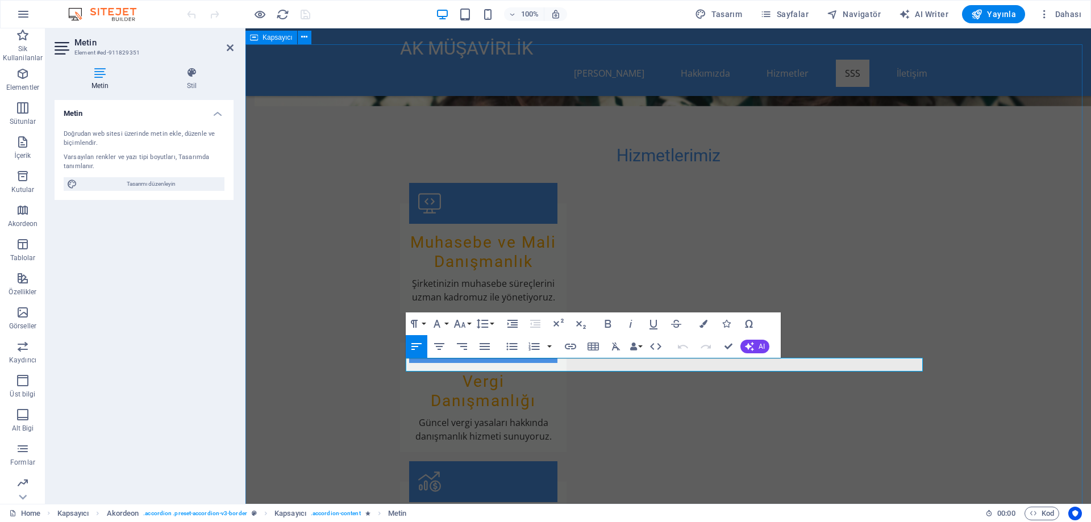
drag, startPoint x: 517, startPoint y: 364, endPoint x: 390, endPoint y: 354, distance: 127.6
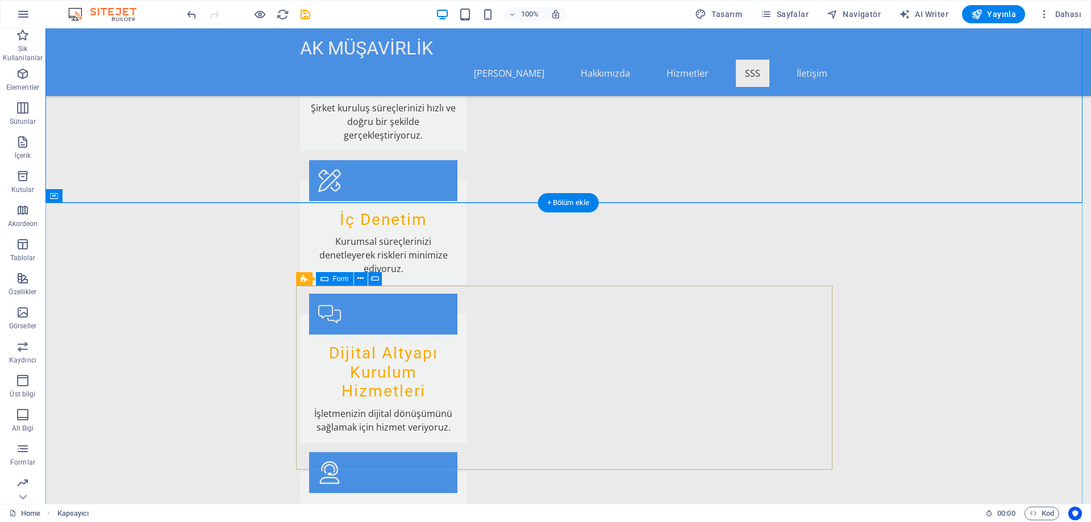
scroll to position [1534, 0]
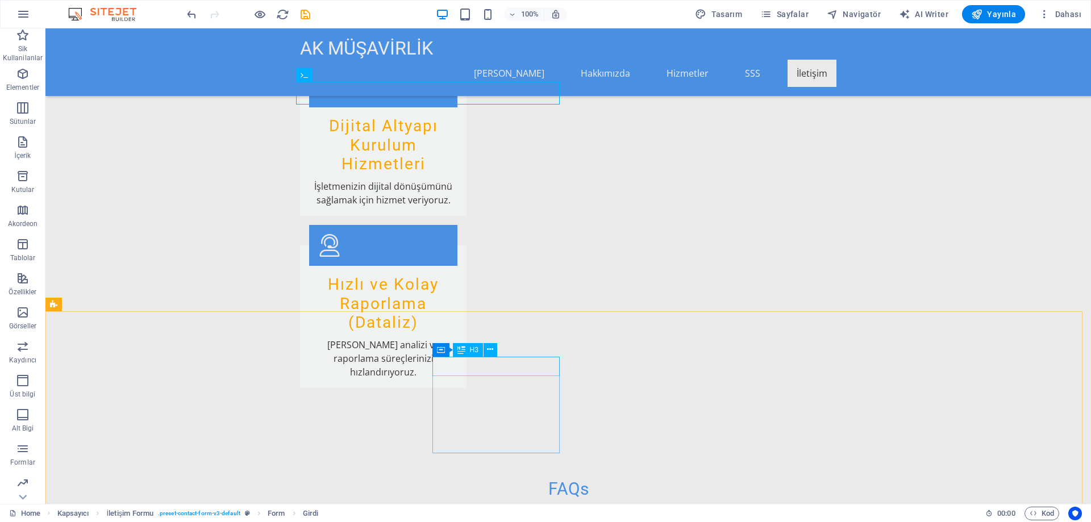
scroll to position [1727, 0]
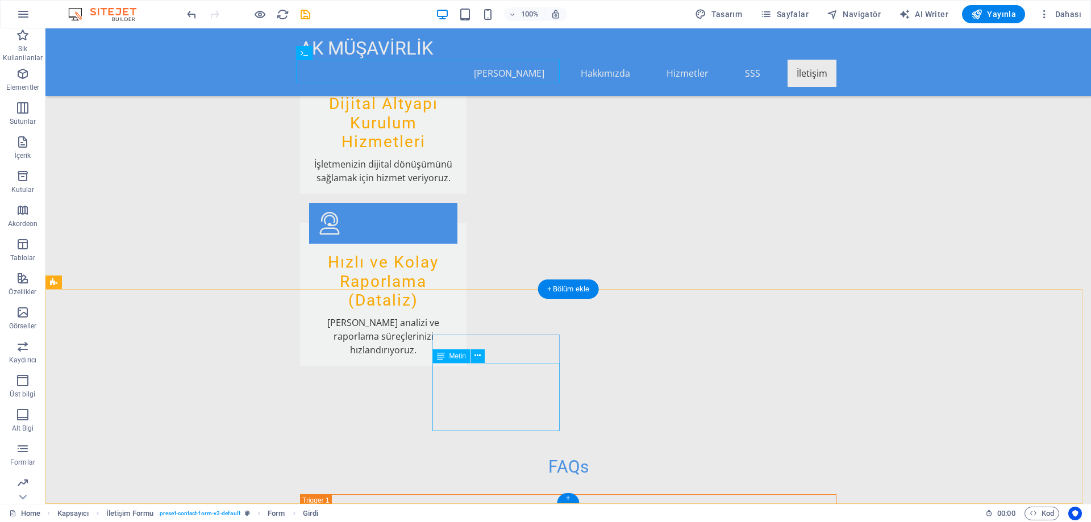
click at [455, 355] on span "Metin" at bounding box center [457, 356] width 16 height 7
click at [477, 356] on icon at bounding box center [477, 356] width 6 height 12
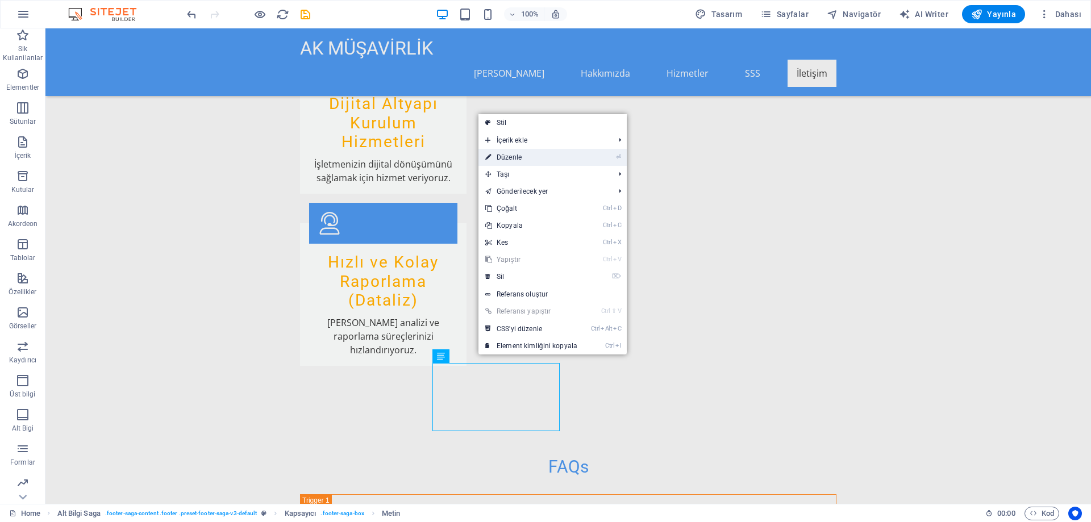
click at [517, 155] on link "⏎ Düzenle" at bounding box center [531, 157] width 106 height 17
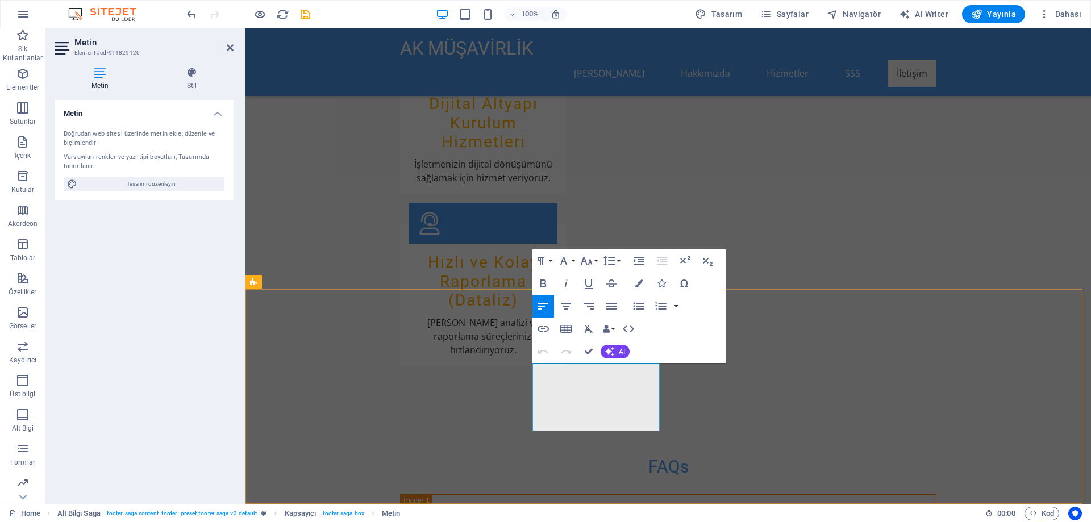
drag, startPoint x: 608, startPoint y: 383, endPoint x: 528, endPoint y: 368, distance: 81.6
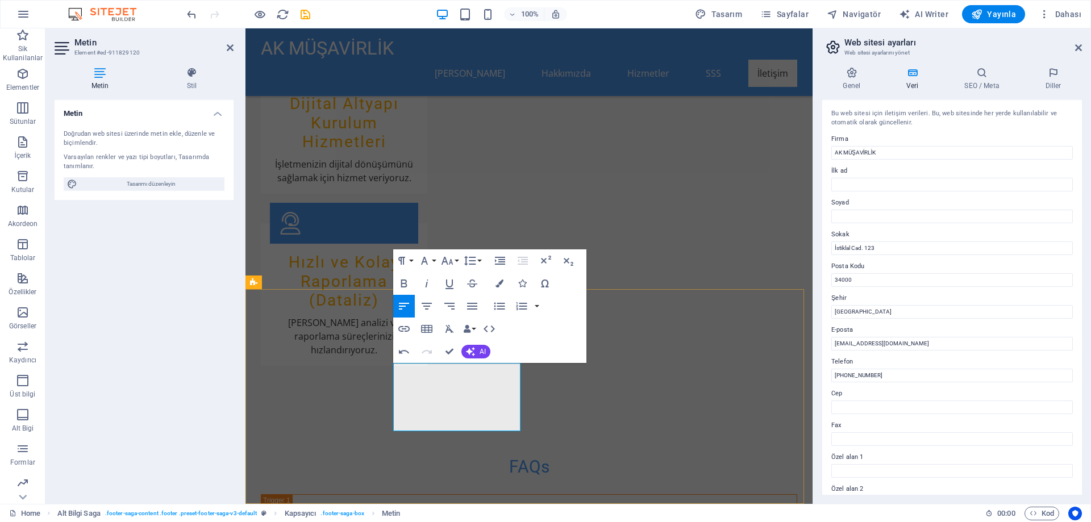
click at [854, 376] on input "[PHONE_NUMBER]" at bounding box center [951, 376] width 241 height 14
drag, startPoint x: 915, startPoint y: 341, endPoint x: 851, endPoint y: 342, distance: 64.2
click at [851, 342] on input "[EMAIL_ADDRESS][DOMAIN_NAME]" at bounding box center [951, 344] width 241 height 14
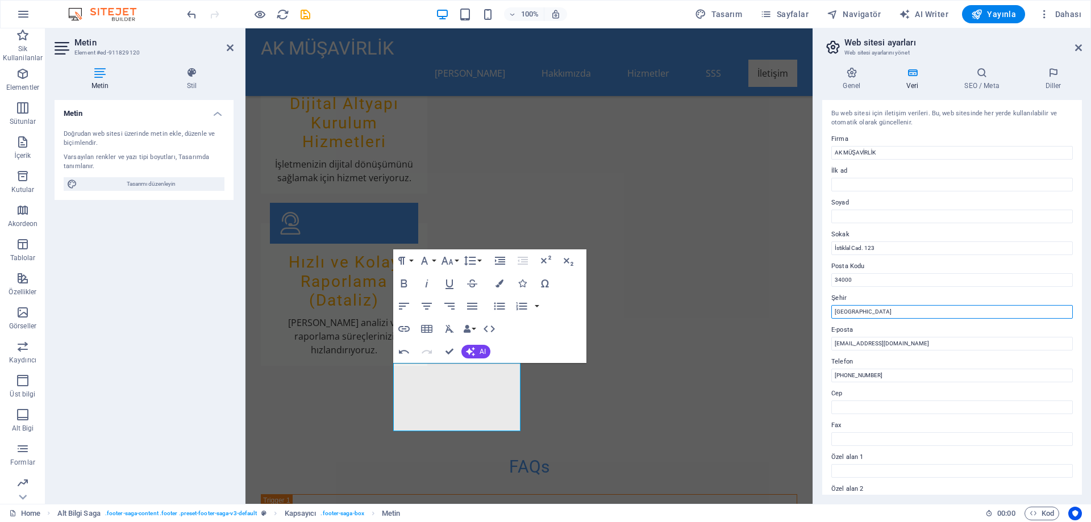
drag, startPoint x: 861, startPoint y: 312, endPoint x: 813, endPoint y: 313, distance: 48.3
click at [813, 313] on aside "Web sitesi ayarları Web sitesi ayarlarını yönet Genel Veri SEO / Meta Diller We…" at bounding box center [952, 266] width 278 height 476
type input "[GEOGRAPHIC_DATA]"
click at [884, 247] on input "İstiklal Cad. 123" at bounding box center [951, 248] width 241 height 14
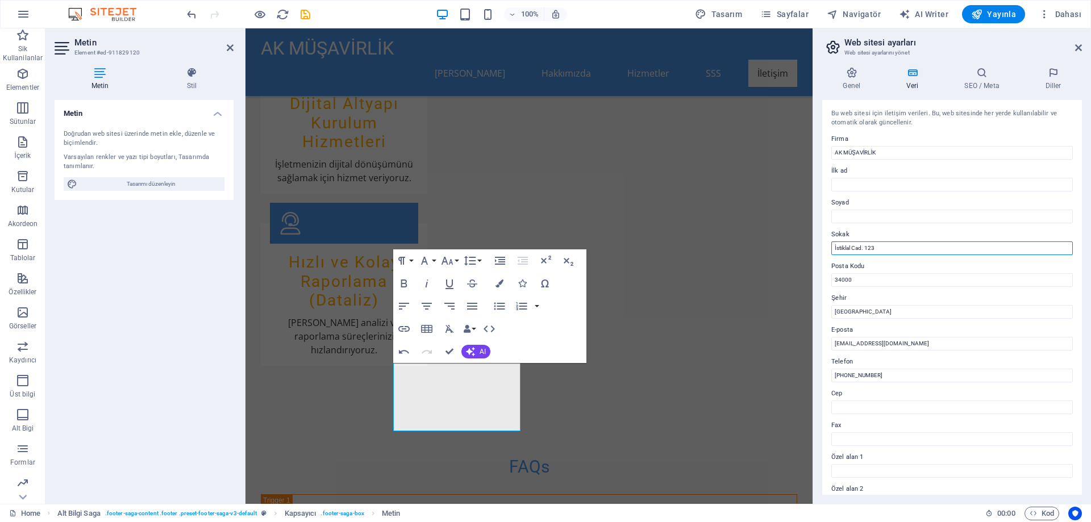
click at [884, 247] on input "İstiklal Cad. 123" at bounding box center [951, 248] width 241 height 14
type input "YEŞİLEVLER MAH. 914.SOK. NO:17/5"
type input "06210"
type input "[PHONE_NUMBER]"
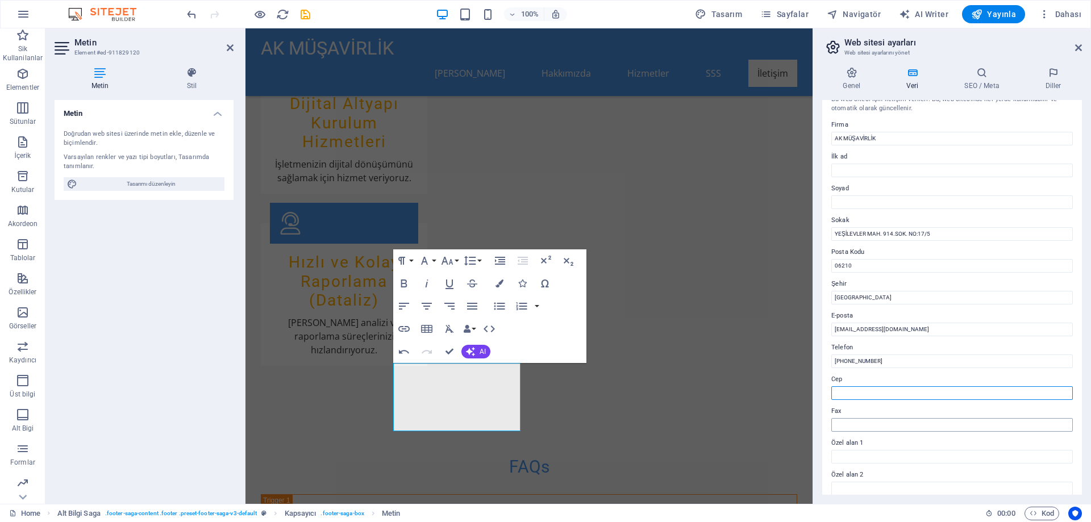
scroll to position [0, 0]
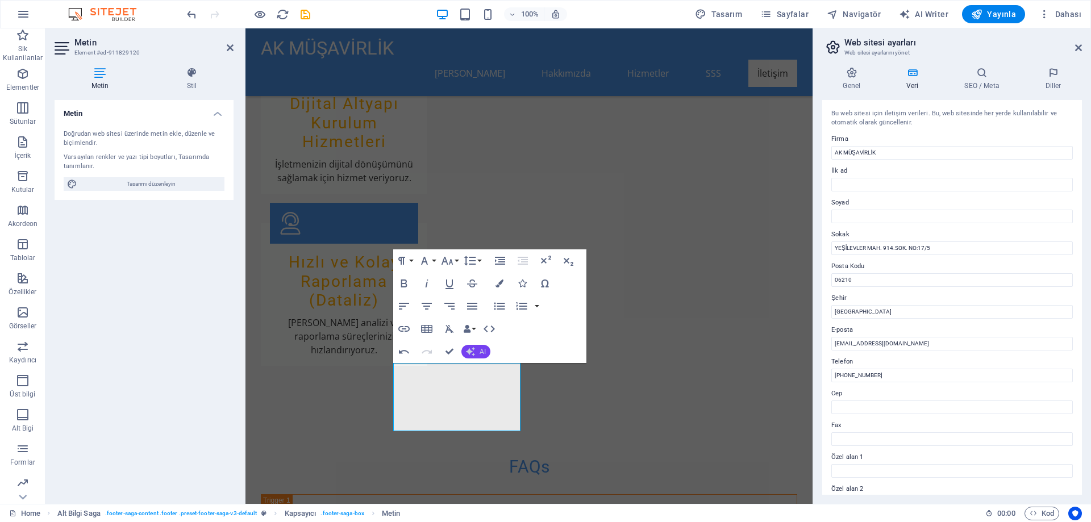
click at [477, 355] on button "AI" at bounding box center [475, 352] width 29 height 14
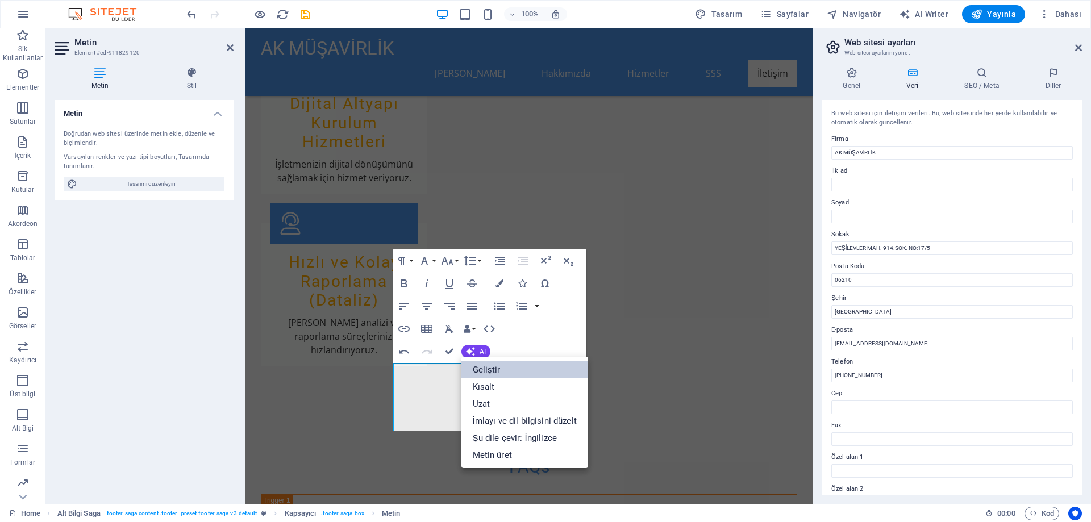
click at [476, 369] on link "Geliştir" at bounding box center [524, 369] width 127 height 17
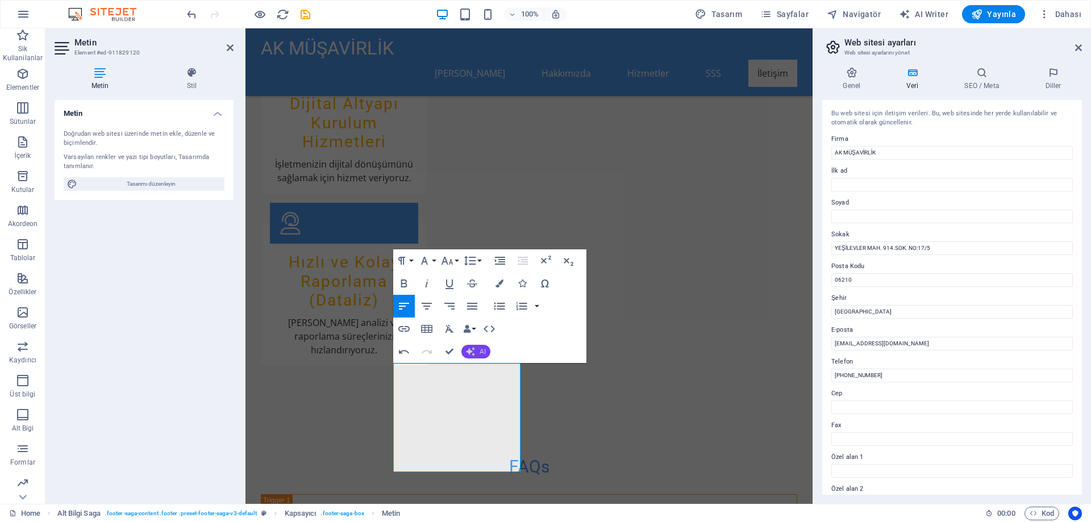
click at [470, 348] on icon "button" at bounding box center [470, 351] width 9 height 9
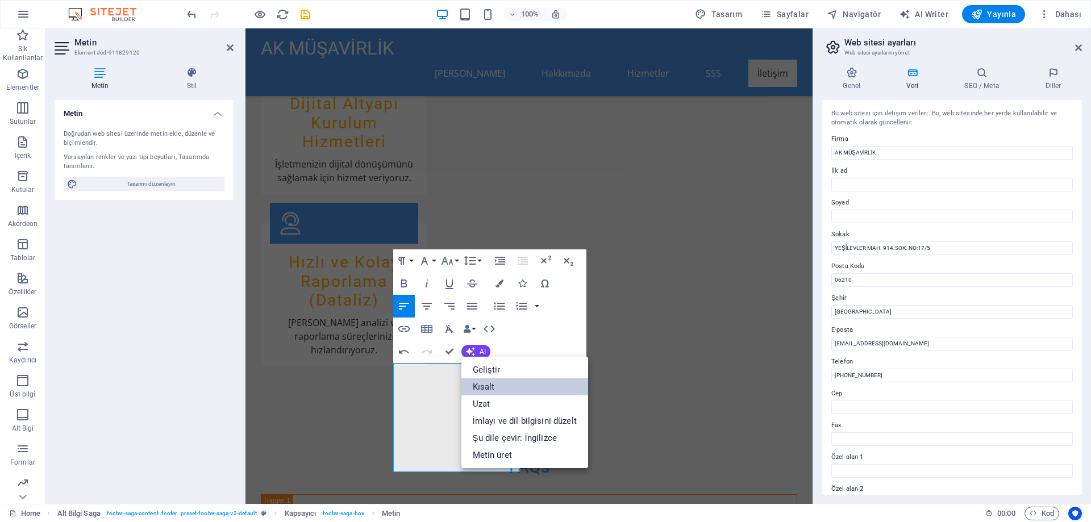
click at [482, 384] on link "Kısalt" at bounding box center [524, 386] width 127 height 17
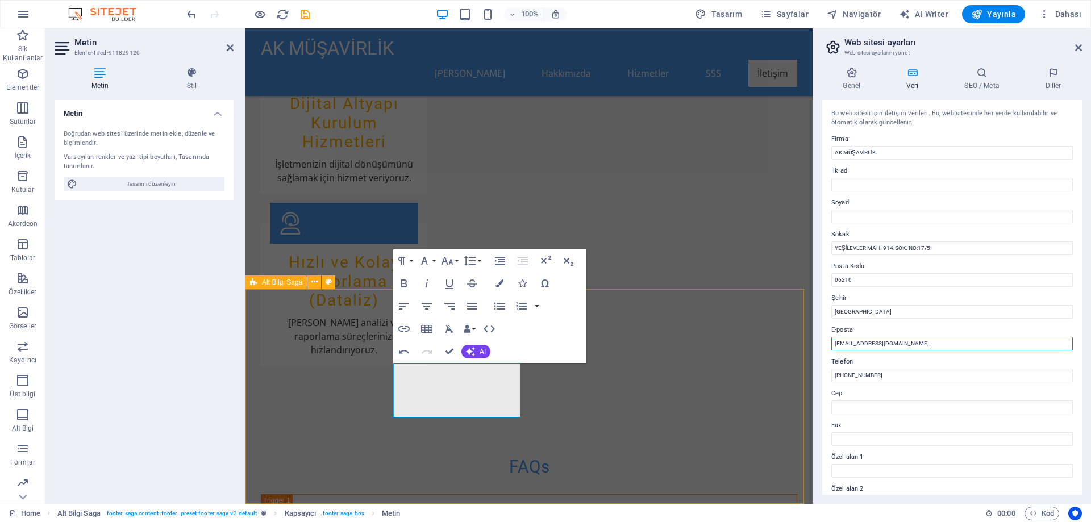
drag, startPoint x: 1157, startPoint y: 374, endPoint x: 774, endPoint y: 333, distance: 385.8
click at [920, 353] on div "Bu web sitesi için iletişim verileri. Bu, web sitesinde her yerde kullanılabili…" at bounding box center [952, 297] width 260 height 395
click at [922, 343] on input "[EMAIL_ADDRESS][DOMAIN_NAME]" at bounding box center [951, 344] width 241 height 14
type input "i"
click at [943, 349] on input "[EMAIL_ADDRESS][DOMAIN_NAME]" at bounding box center [951, 344] width 241 height 14
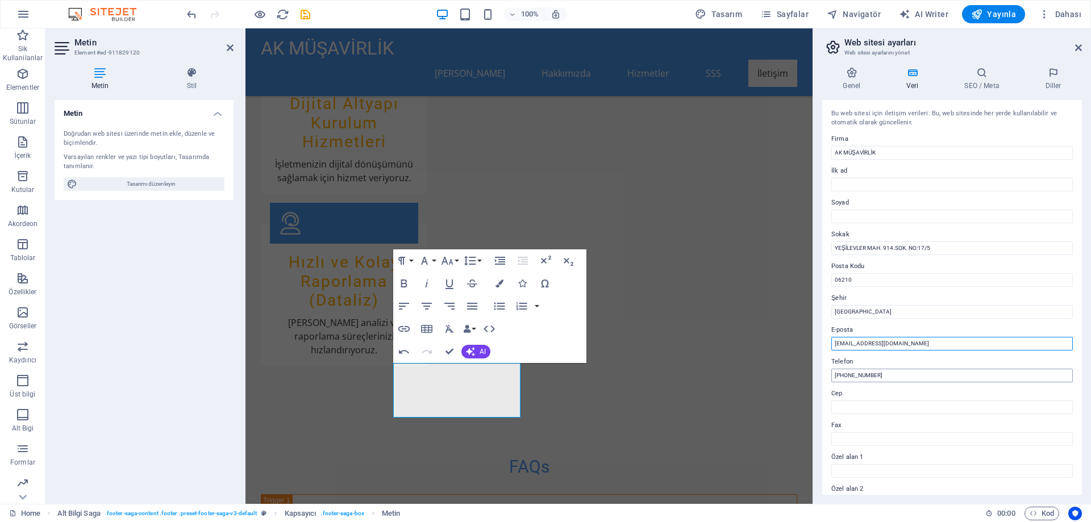
type input "[EMAIL_ADDRESS][DOMAIN_NAME]"
click at [913, 369] on input "[PHONE_NUMBER]" at bounding box center [951, 376] width 241 height 14
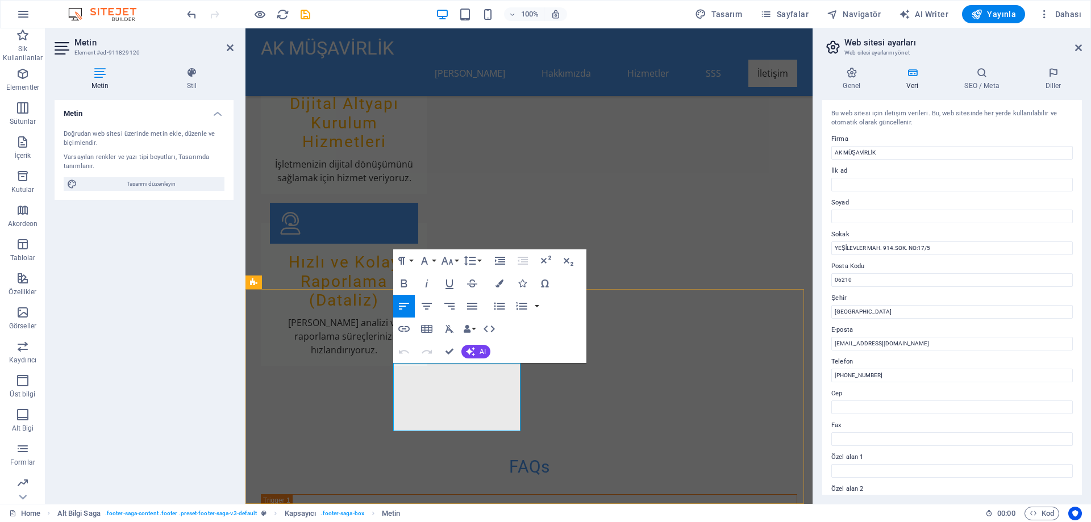
click at [815, 480] on div at bounding box center [814, 266] width 2 height 476
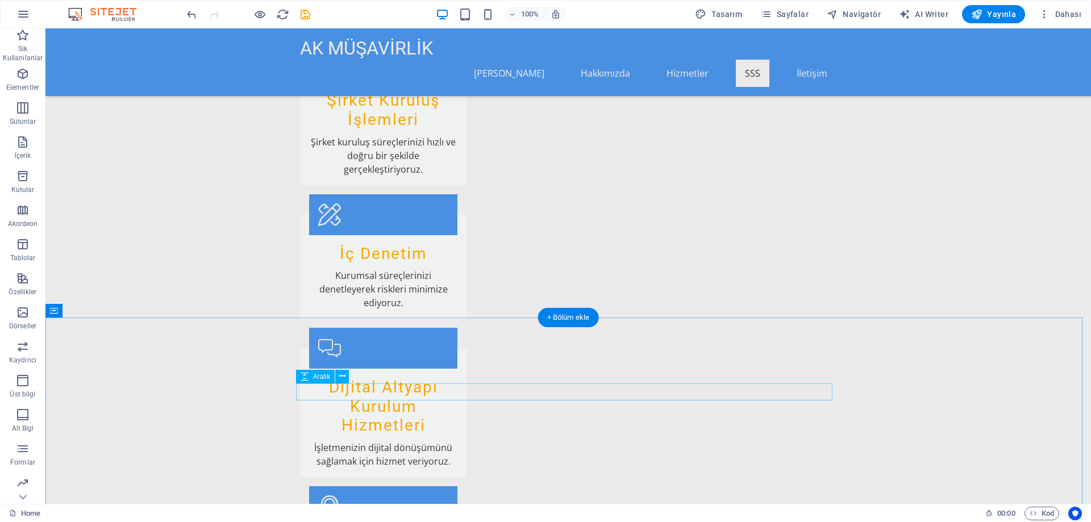
scroll to position [1386, 0]
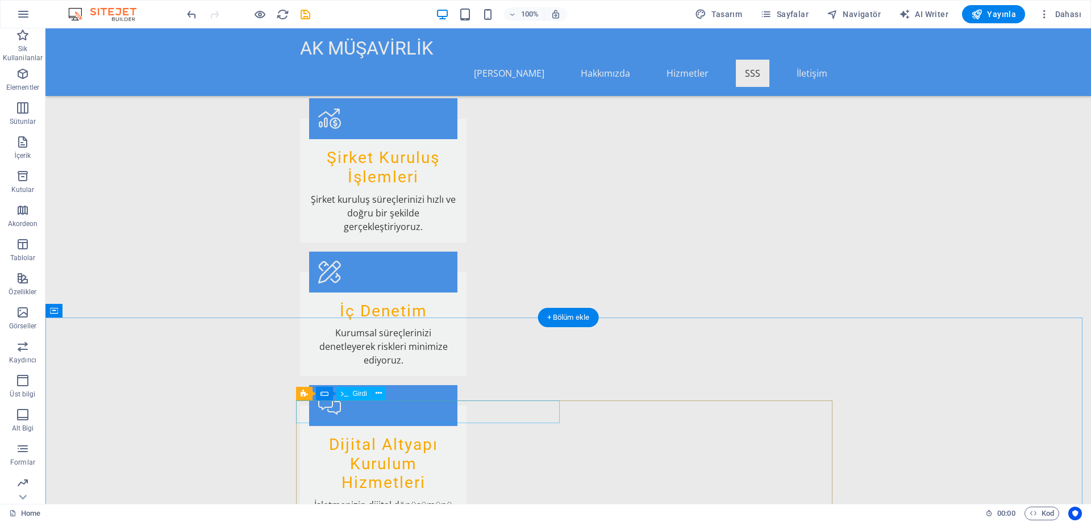
click at [376, 394] on icon at bounding box center [379, 394] width 6 height 12
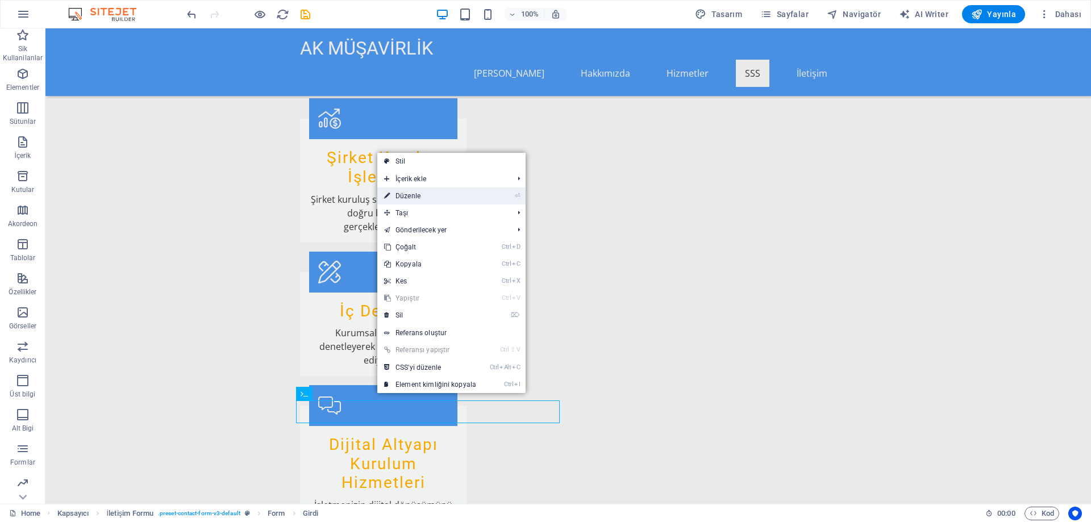
drag, startPoint x: 410, startPoint y: 193, endPoint x: 172, endPoint y: 165, distance: 240.2
click at [410, 193] on link "⏎ Düzenle" at bounding box center [430, 196] width 106 height 17
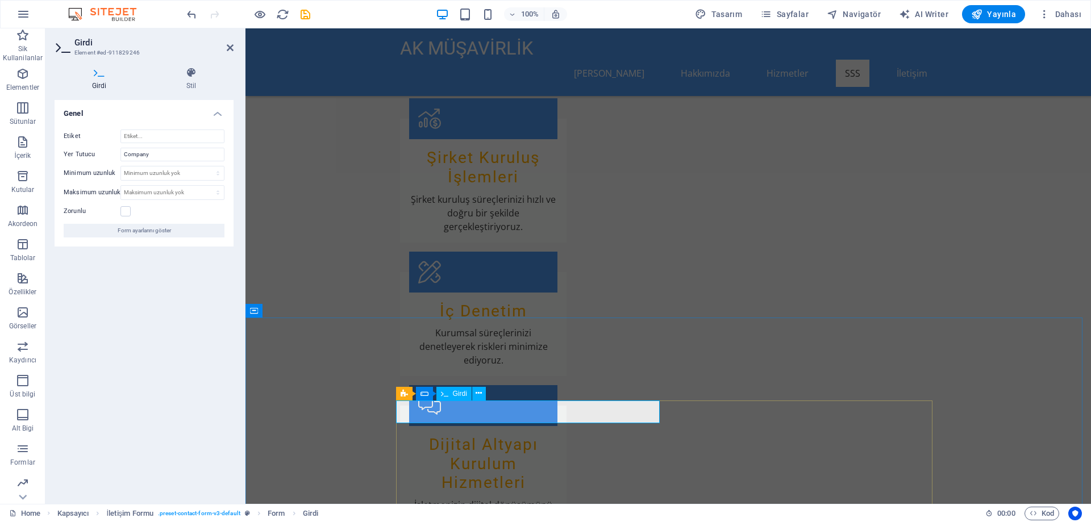
drag, startPoint x: 454, startPoint y: 414, endPoint x: 401, endPoint y: 407, distance: 53.2
type input "Firma Ünvanı"
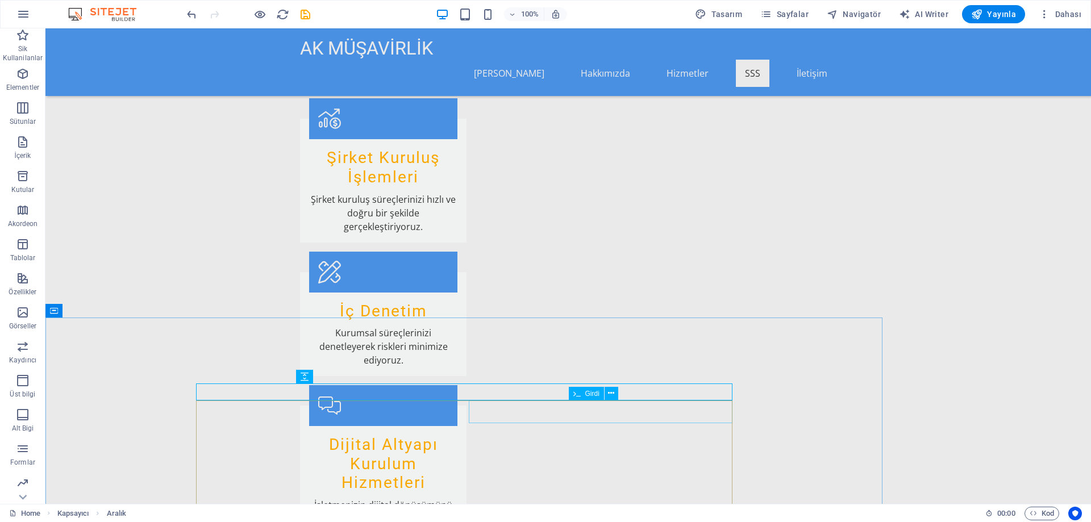
click at [611, 393] on icon at bounding box center [611, 394] width 6 height 12
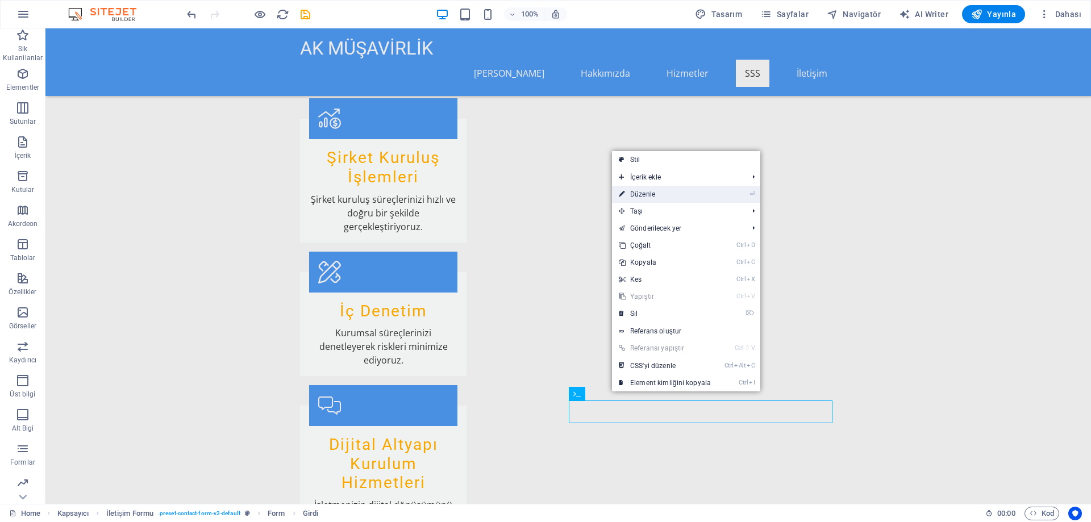
click at [660, 192] on link "⏎ Düzenle" at bounding box center [665, 194] width 106 height 17
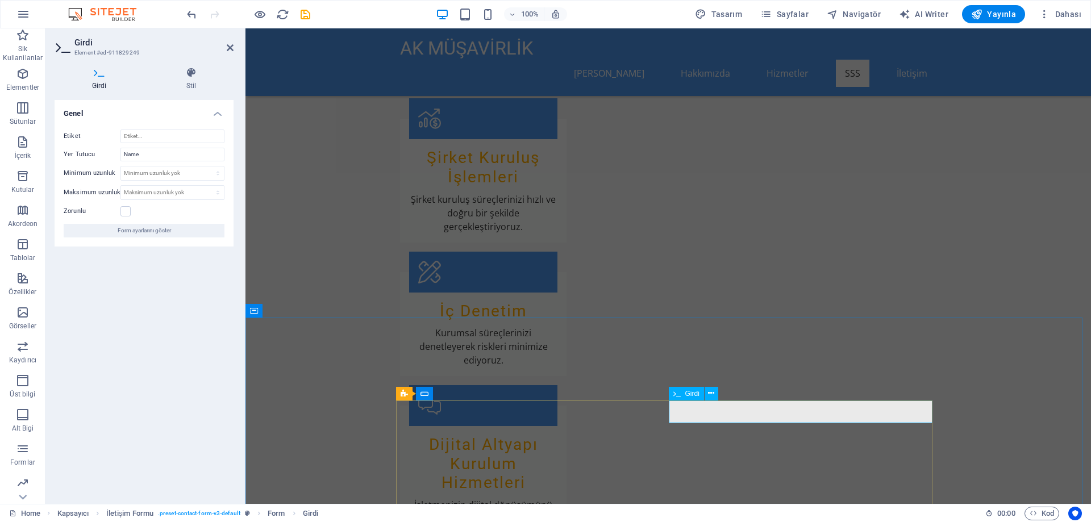
drag, startPoint x: 717, startPoint y: 410, endPoint x: 640, endPoint y: 412, distance: 76.2
type input "Adı Soyadı"
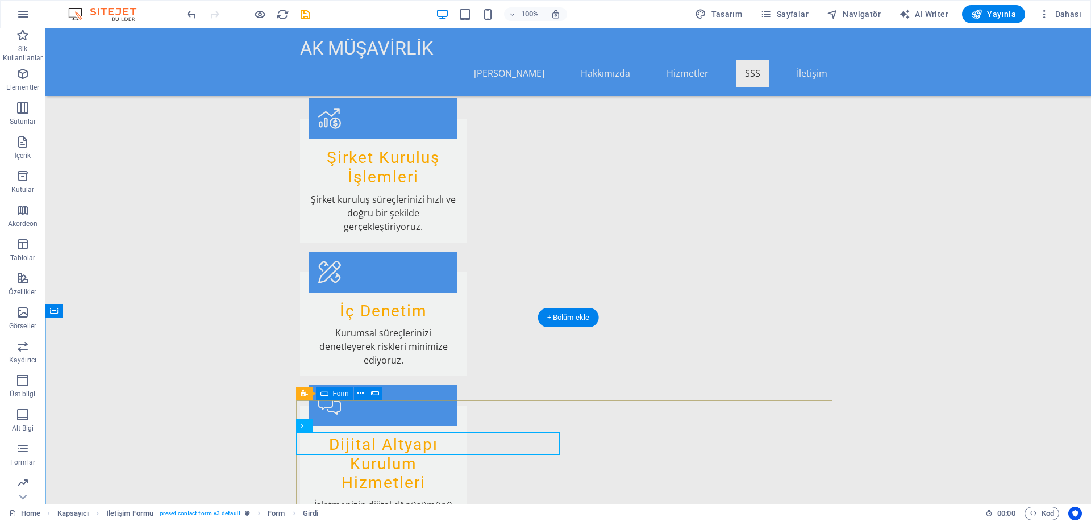
click at [338, 422] on icon at bounding box center [338, 425] width 6 height 12
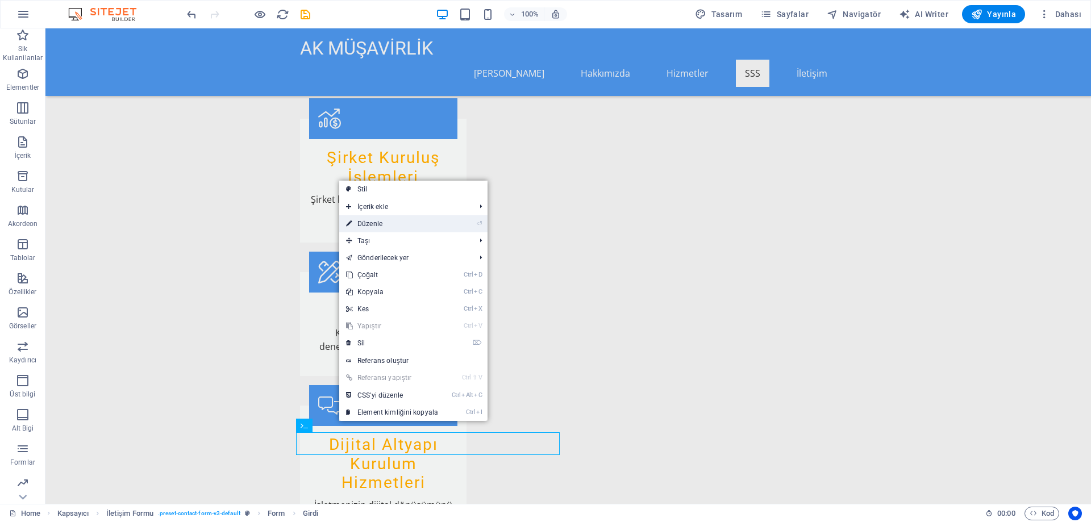
click at [407, 223] on link "⏎ Düzenle" at bounding box center [392, 223] width 106 height 17
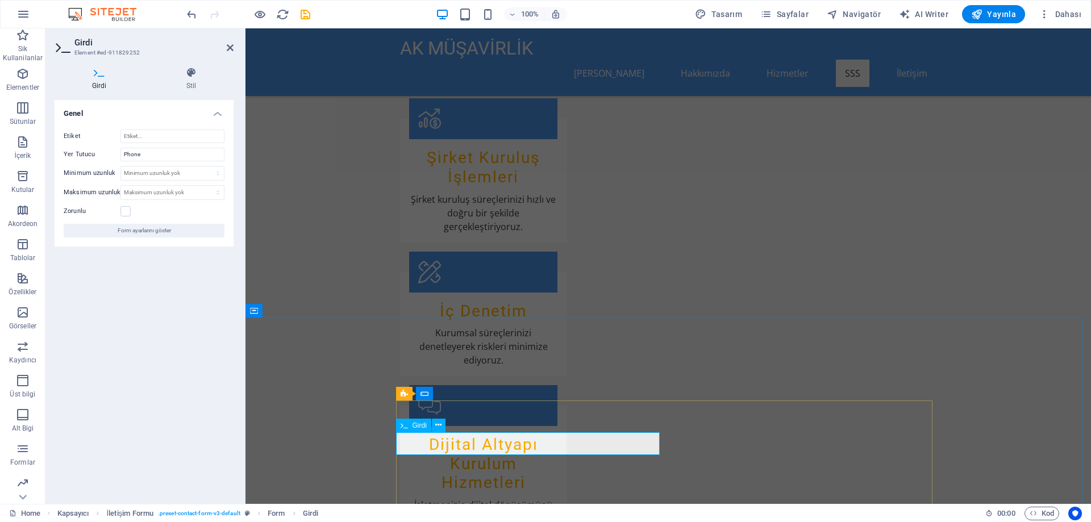
type input "t"
type input "Telefon"
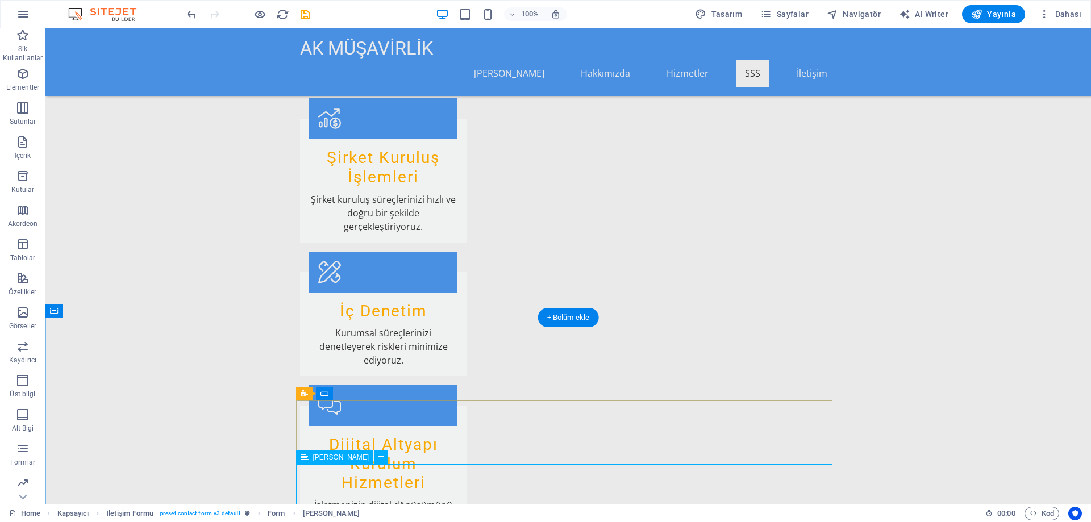
click at [378, 453] on icon at bounding box center [381, 457] width 6 height 12
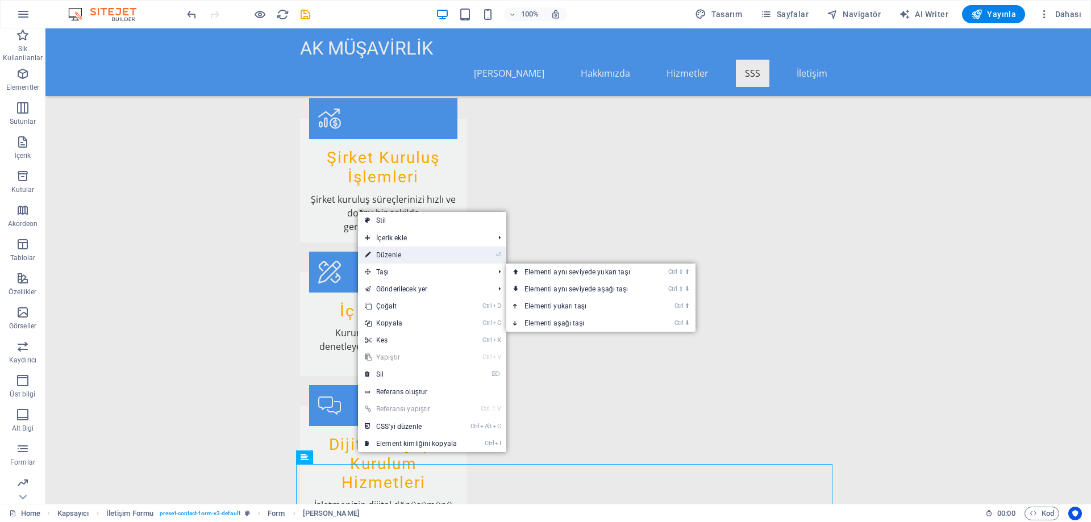
click at [402, 252] on link "⏎ Düzenle" at bounding box center [411, 255] width 106 height 17
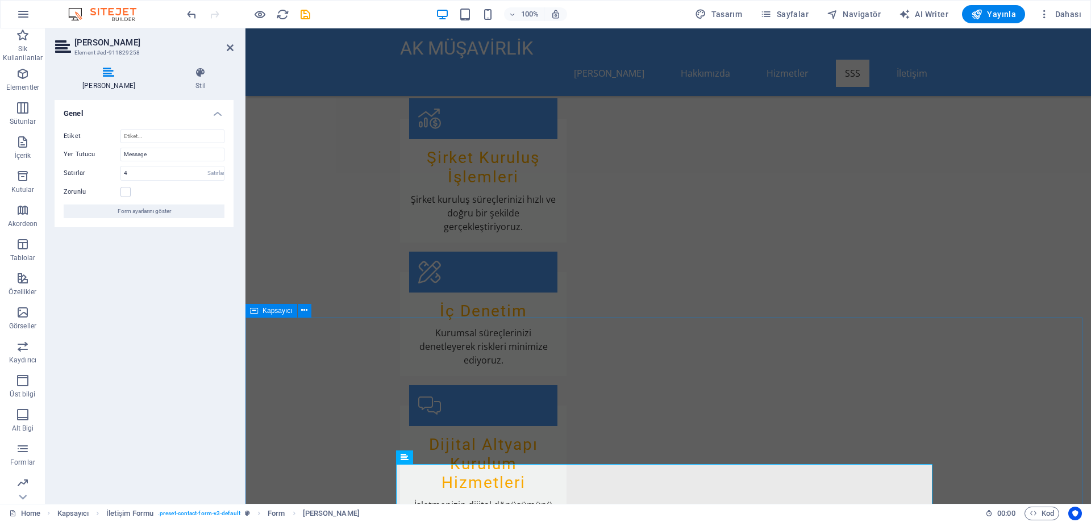
drag, startPoint x: 465, startPoint y: 482, endPoint x: 373, endPoint y: 470, distance: 93.4
type textarea "Mesajınız"
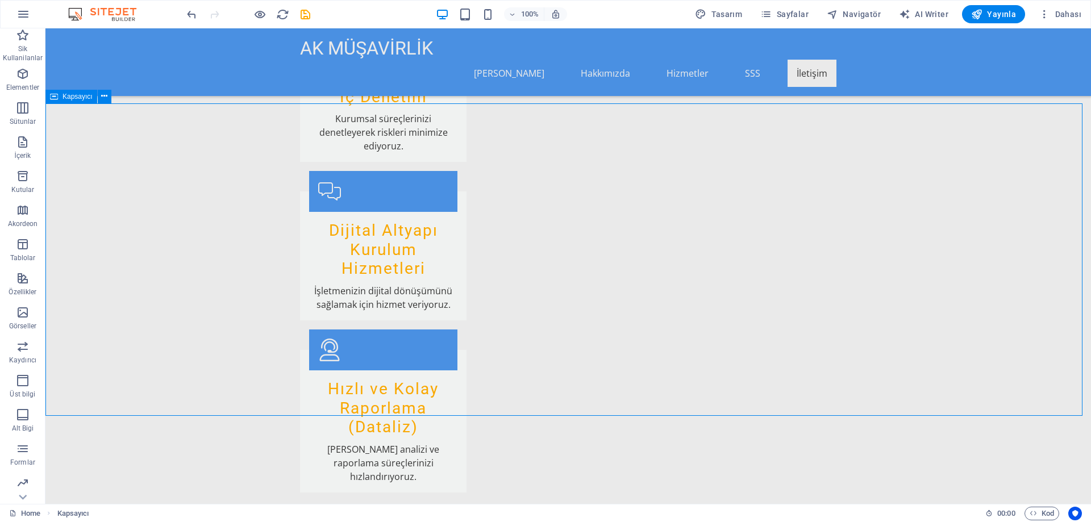
scroll to position [1670, 0]
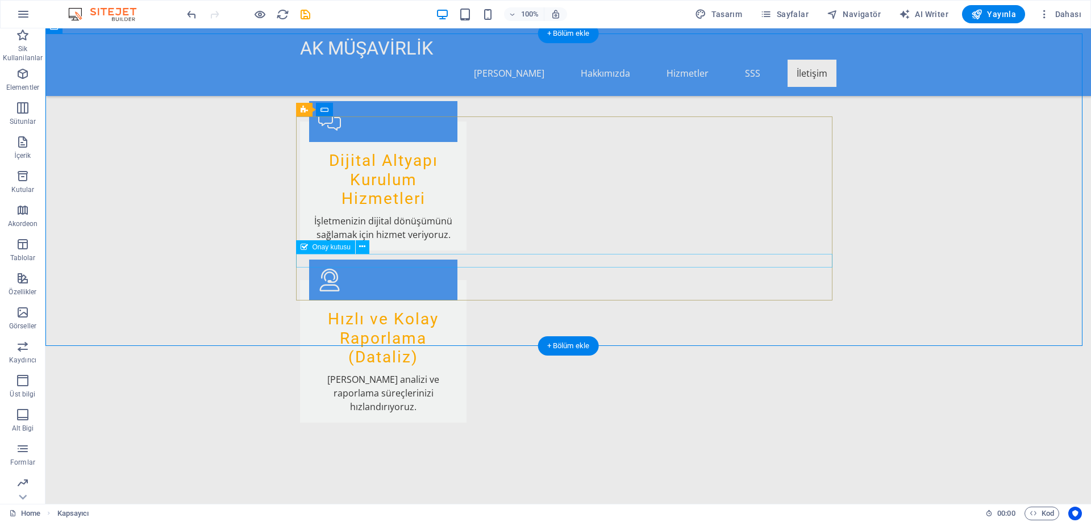
click at [364, 250] on icon at bounding box center [362, 247] width 6 height 12
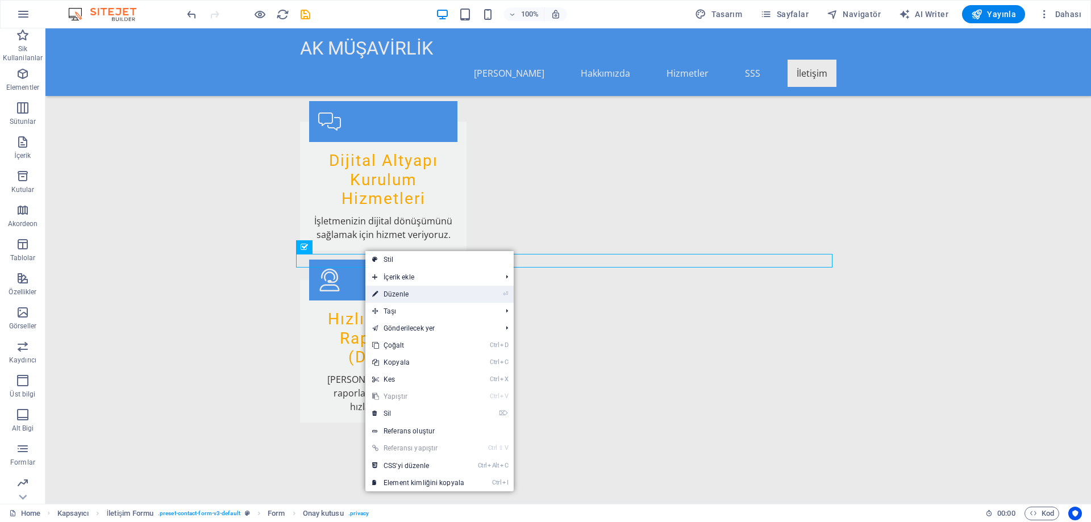
drag, startPoint x: 398, startPoint y: 292, endPoint x: 170, endPoint y: 256, distance: 230.1
click at [398, 292] on link "⏎ Düzenle" at bounding box center [418, 294] width 106 height 17
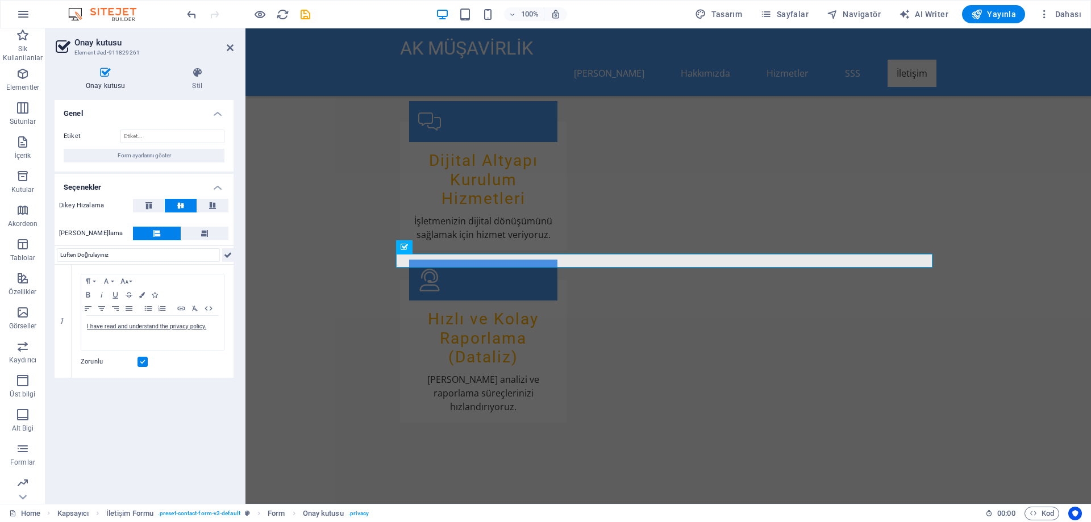
type input "Lüften Doğrulayınız"
click at [231, 256] on icon at bounding box center [228, 255] width 8 height 14
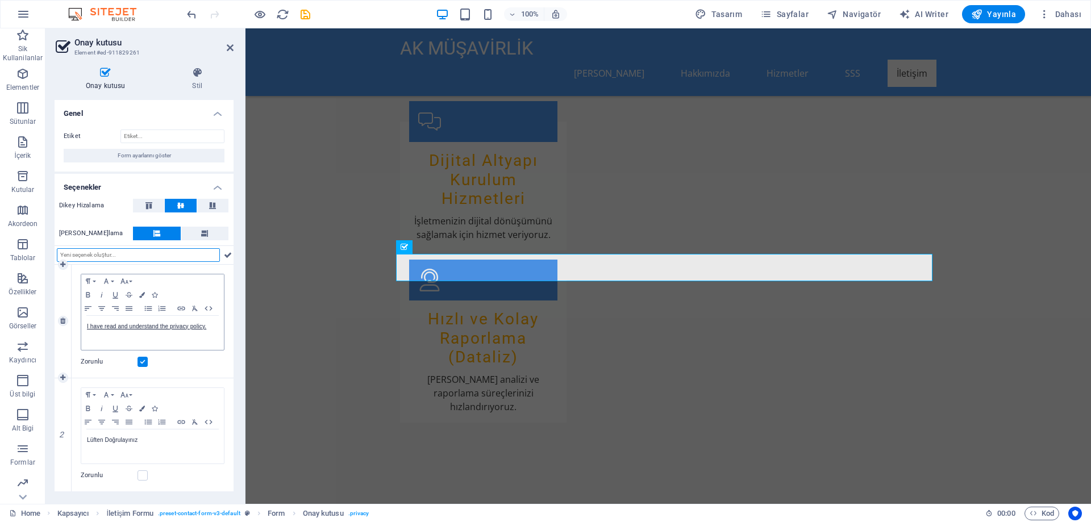
click at [193, 280] on div "Paragraph Format Normal Heading 1 Heading 2 Heading 3 Heading 4 Heading 5 Headi…" at bounding box center [152, 294] width 143 height 41
drag, startPoint x: 193, startPoint y: 280, endPoint x: 64, endPoint y: 320, distance: 135.2
click at [64, 320] on icon at bounding box center [62, 321] width 5 height 7
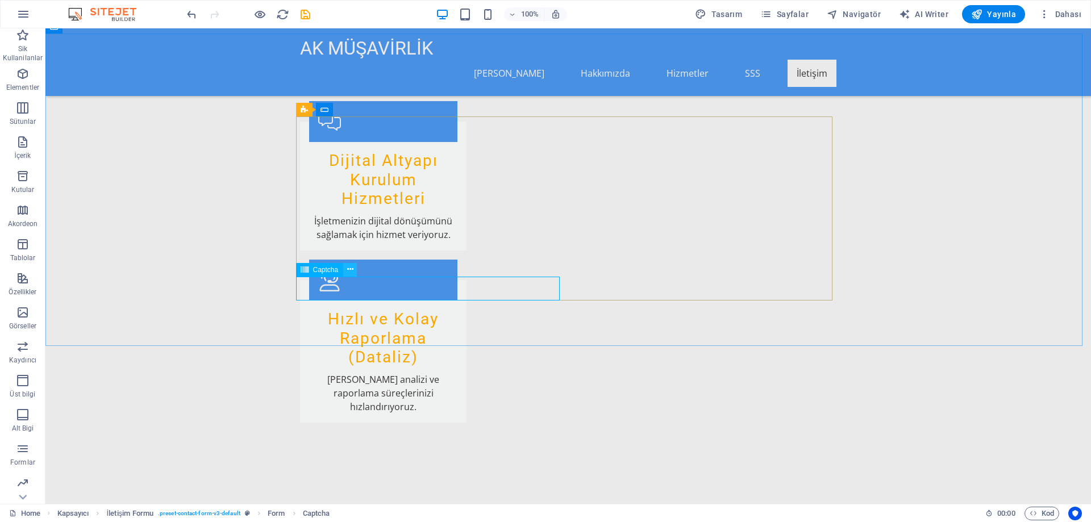
click at [347, 268] on icon at bounding box center [350, 270] width 6 height 12
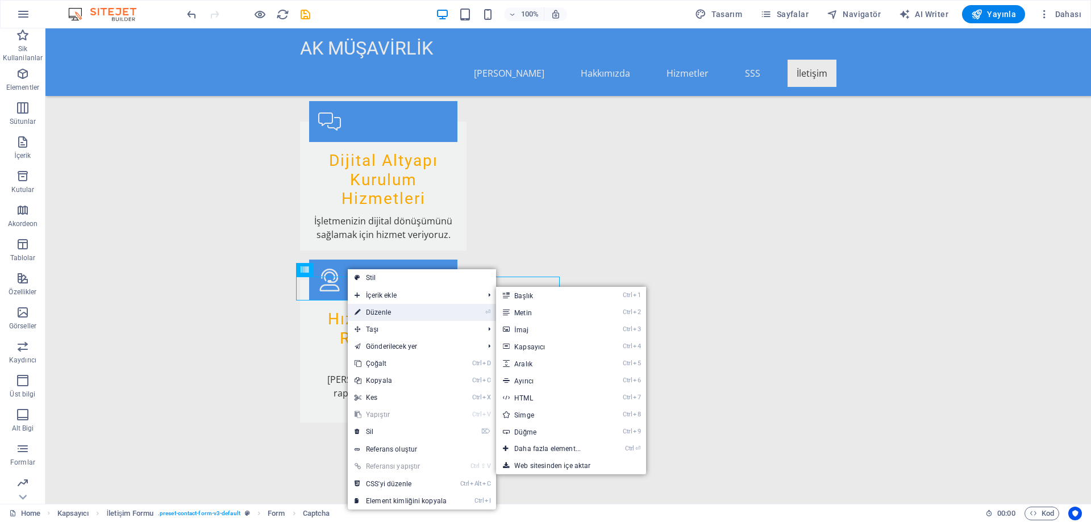
drag, startPoint x: 395, startPoint y: 314, endPoint x: 256, endPoint y: 282, distance: 143.2
click at [395, 314] on link "⏎ Düzenle" at bounding box center [401, 312] width 106 height 17
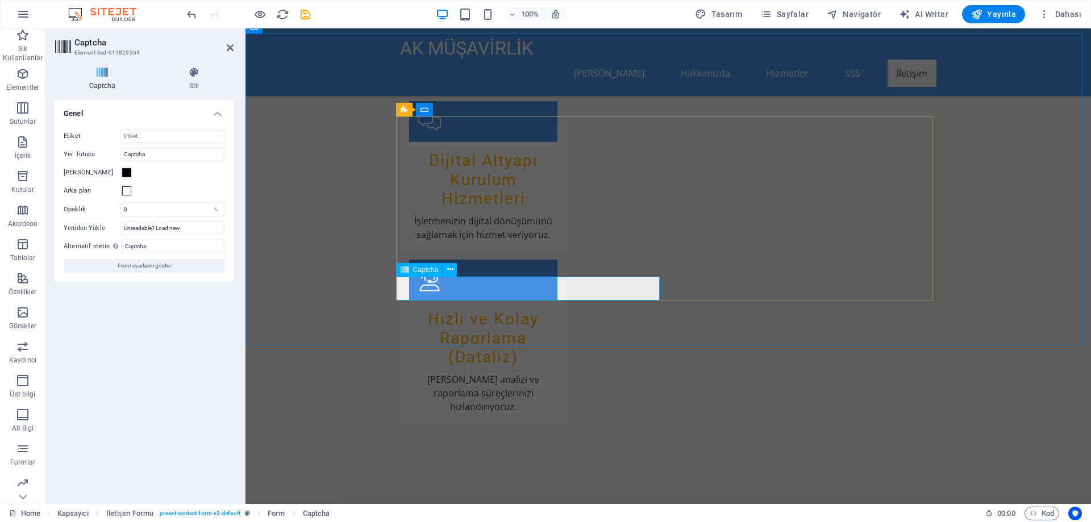
type input "Y"
type input "D"
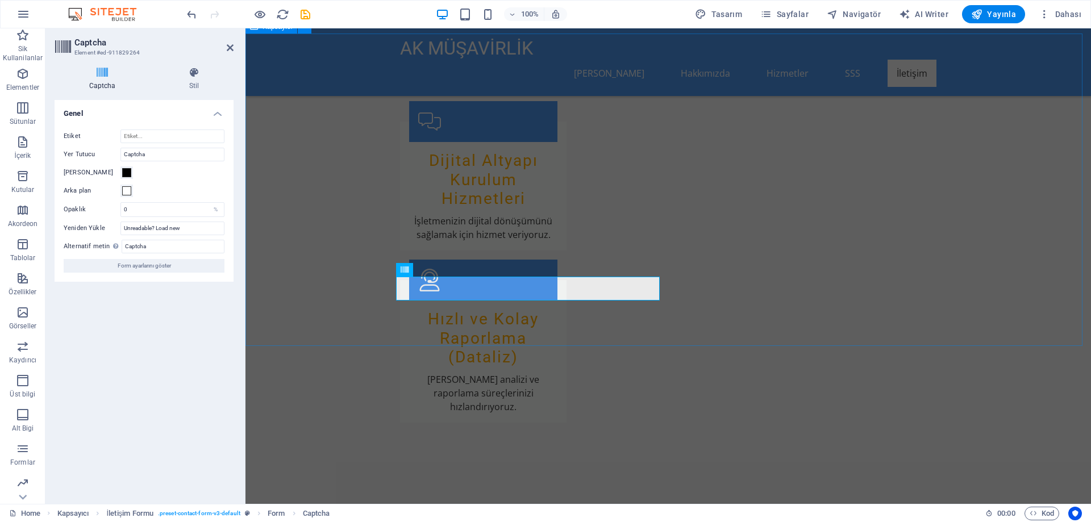
type input "Kodu Yazınız"
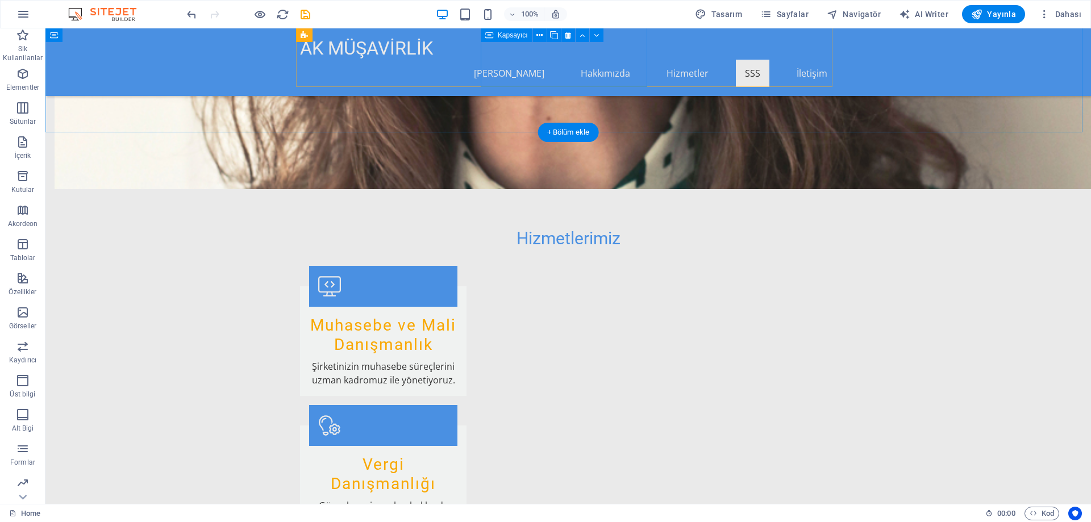
scroll to position [931, 0]
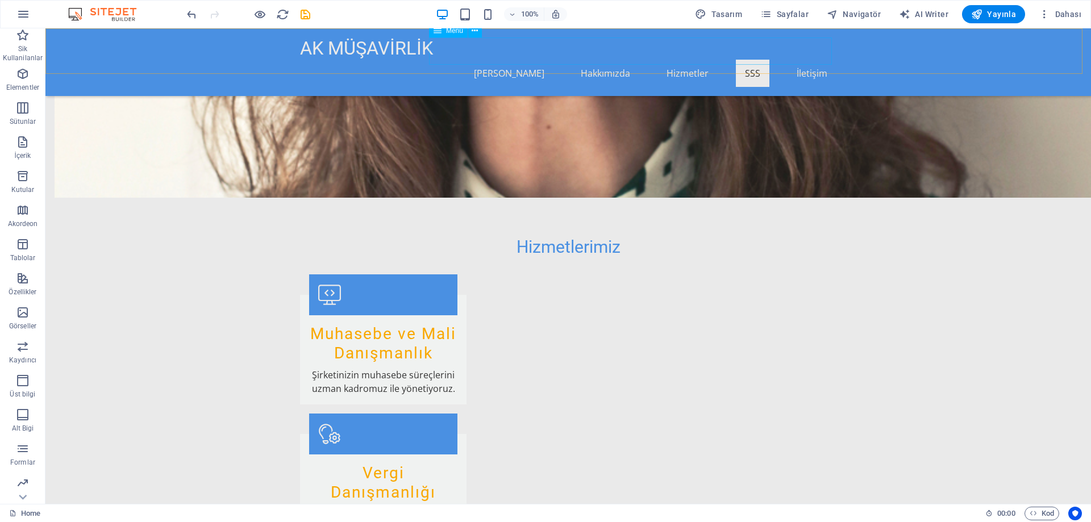
click at [597, 63] on nav "[PERSON_NAME] Hakkımızda Hizmetler SSS İletişim" at bounding box center [568, 73] width 536 height 27
click at [602, 60] on nav "[PERSON_NAME] Hakkımızda Hizmetler SSS İletişim" at bounding box center [568, 73] width 536 height 27
click at [604, 60] on nav "[PERSON_NAME] Hakkımızda Hizmetler SSS İletişim" at bounding box center [568, 73] width 536 height 27
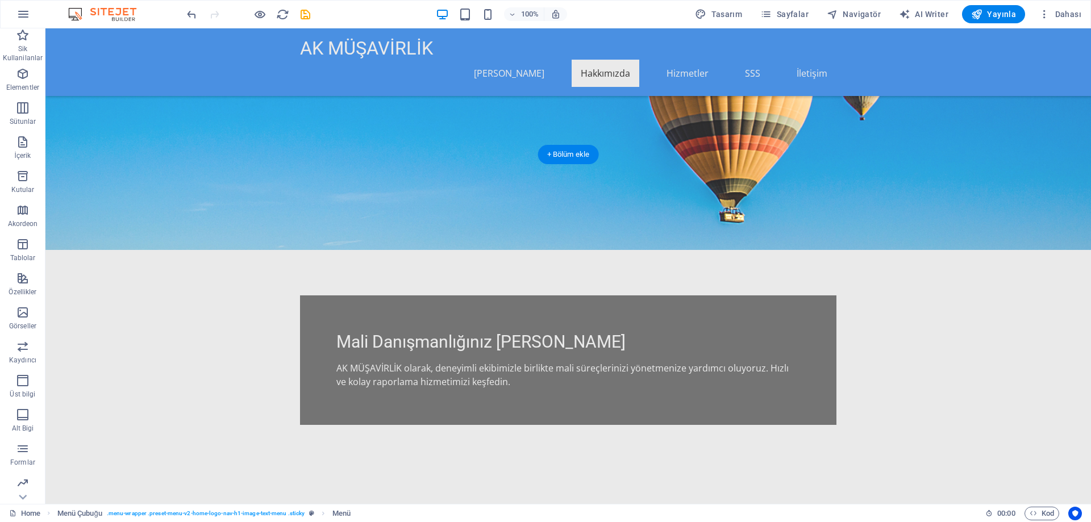
scroll to position [193, 0]
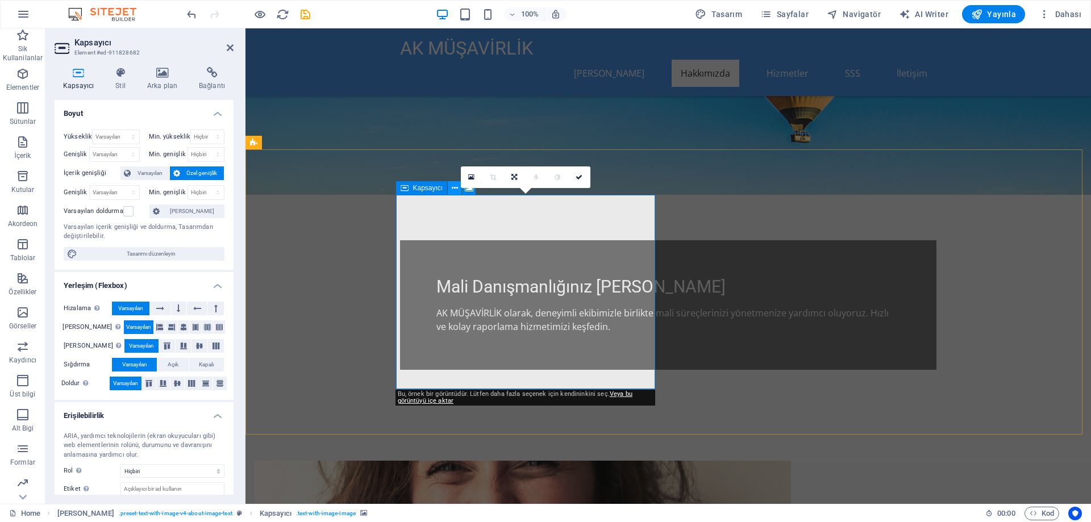
click at [455, 189] on icon at bounding box center [455, 188] width 6 height 12
drag, startPoint x: 576, startPoint y: 177, endPoint x: 523, endPoint y: 148, distance: 60.5
click at [576, 177] on icon at bounding box center [579, 177] width 7 height 7
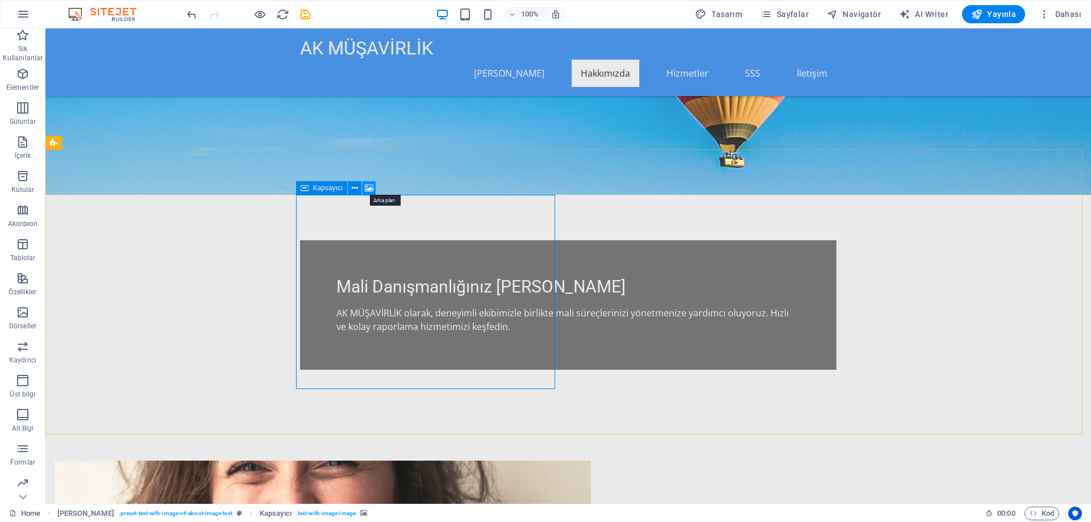
click at [372, 189] on icon at bounding box center [369, 188] width 9 height 12
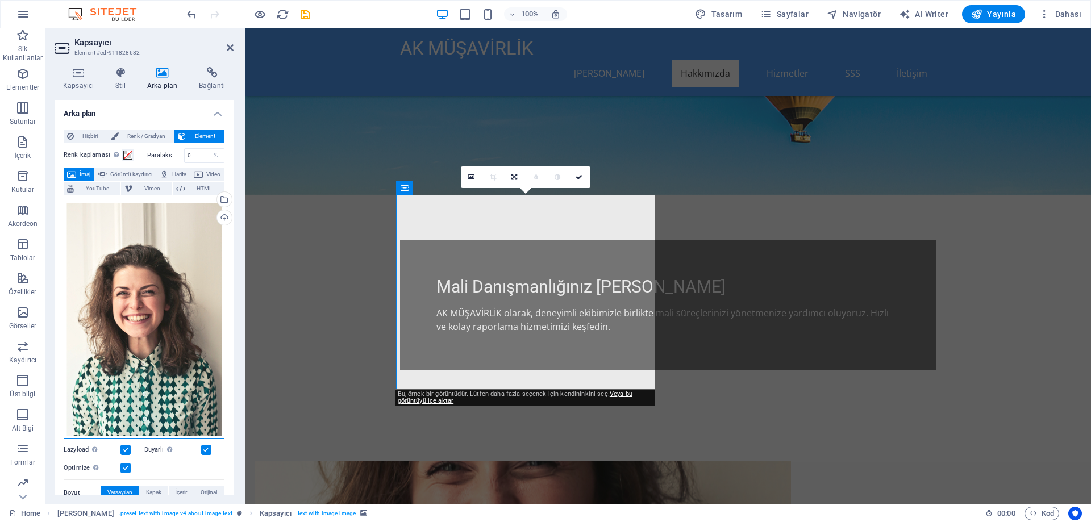
click at [143, 294] on div "Dosyaları buraya sürükleyin, dosyaları seçmek için tıklayın veya Dosyalardan ya…" at bounding box center [144, 320] width 161 height 239
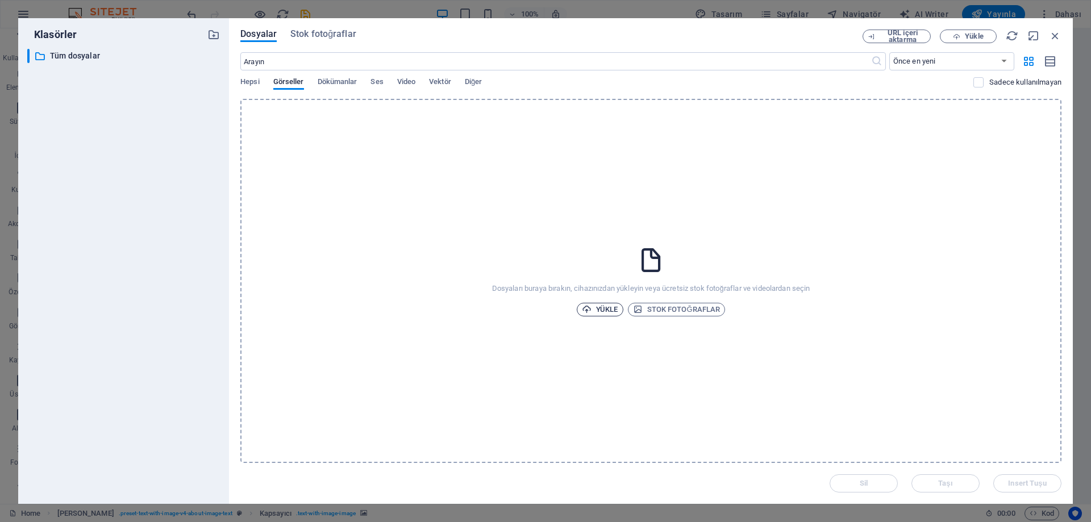
click at [602, 311] on span "Yükle" at bounding box center [600, 310] width 36 height 14
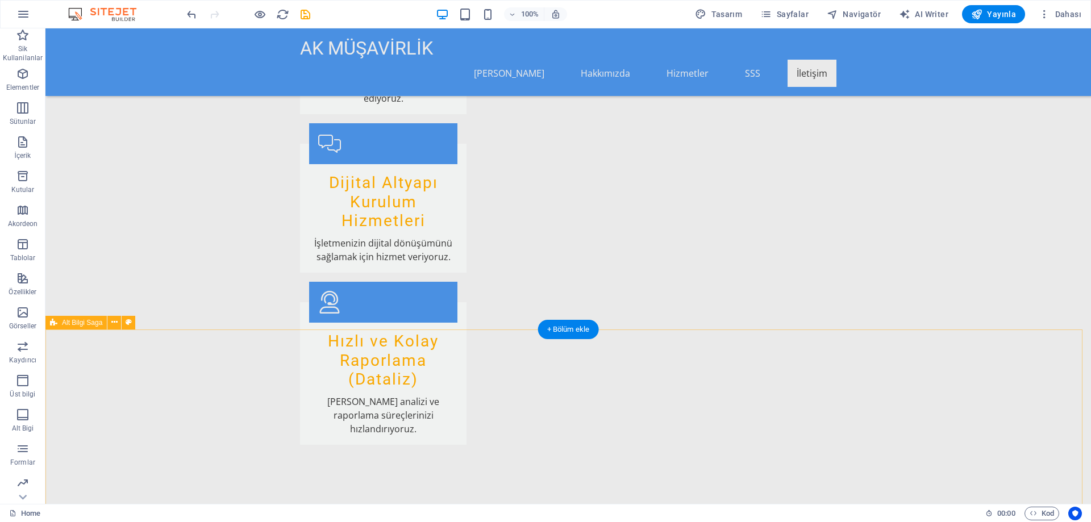
scroll to position [1727, 0]
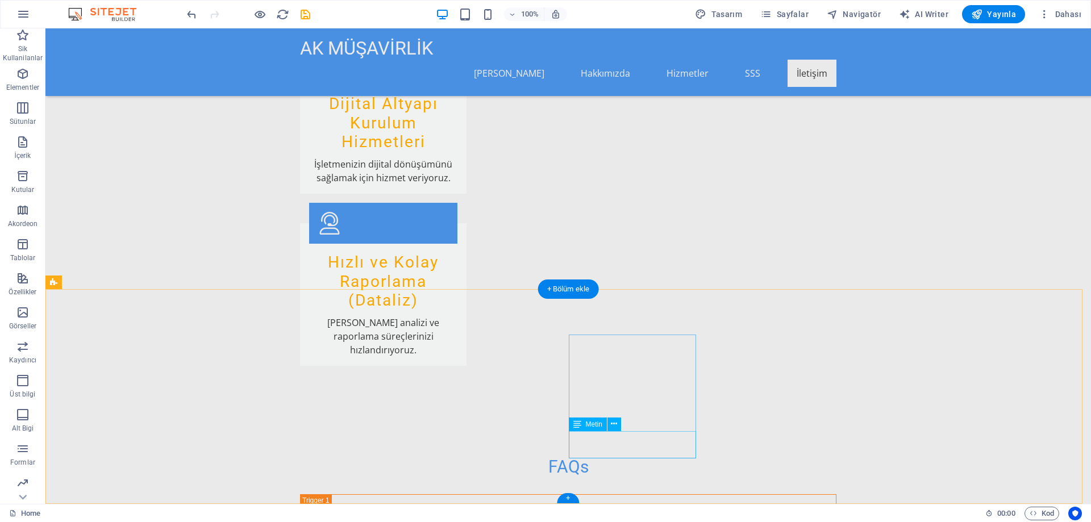
click at [613, 422] on icon at bounding box center [614, 424] width 6 height 12
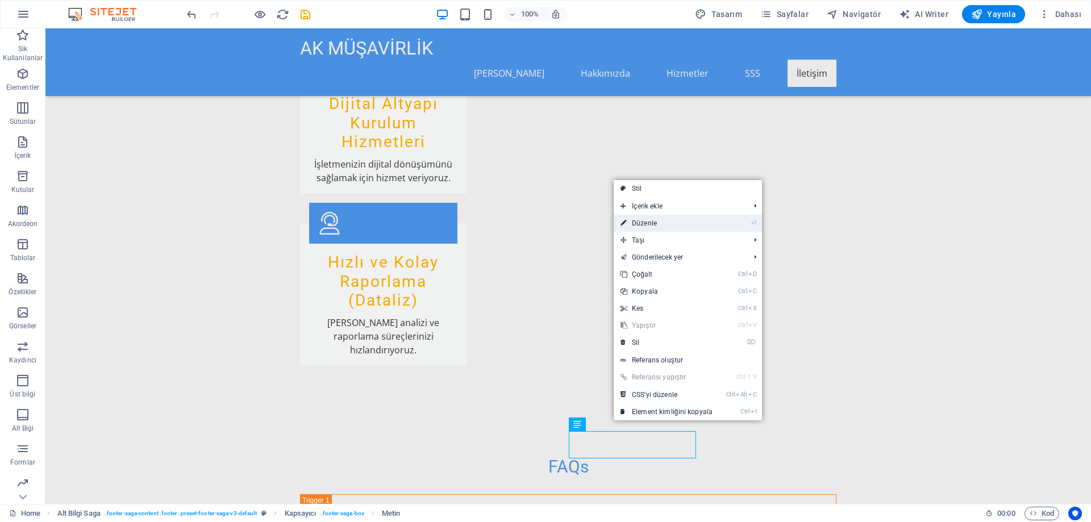
click at [658, 220] on link "⏎ Düzenle" at bounding box center [667, 223] width 106 height 17
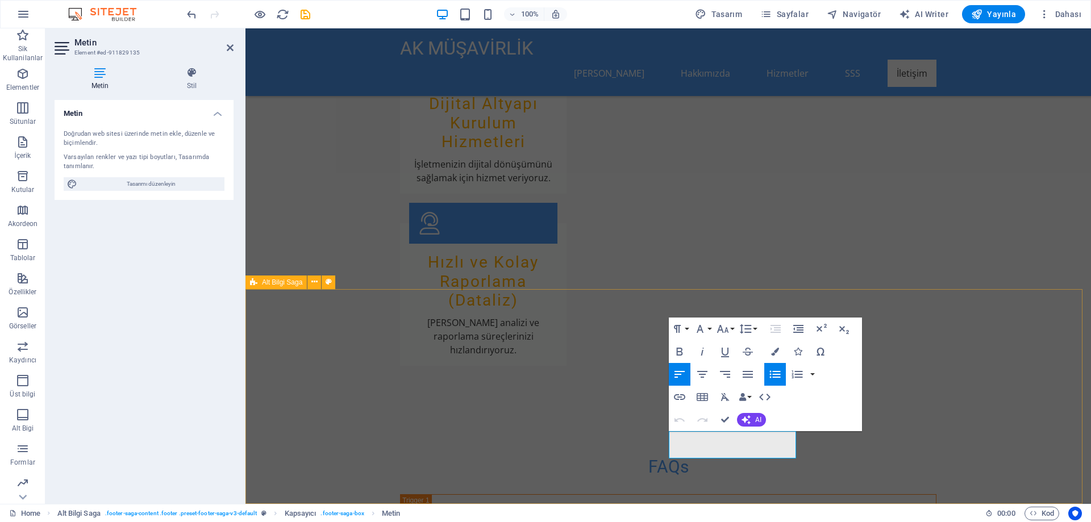
drag, startPoint x: 723, startPoint y: 452, endPoint x: 667, endPoint y: 434, distance: 59.7
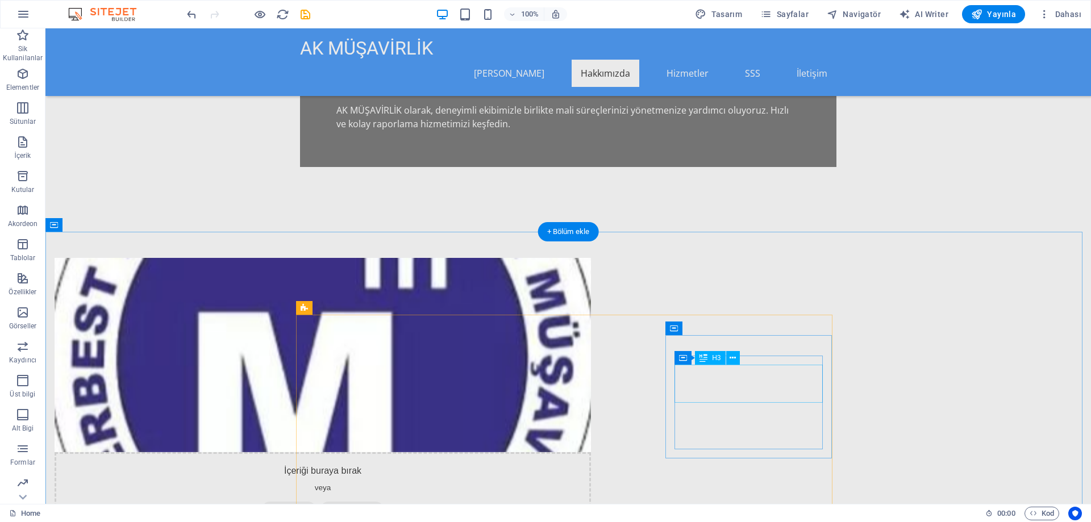
scroll to position [398, 0]
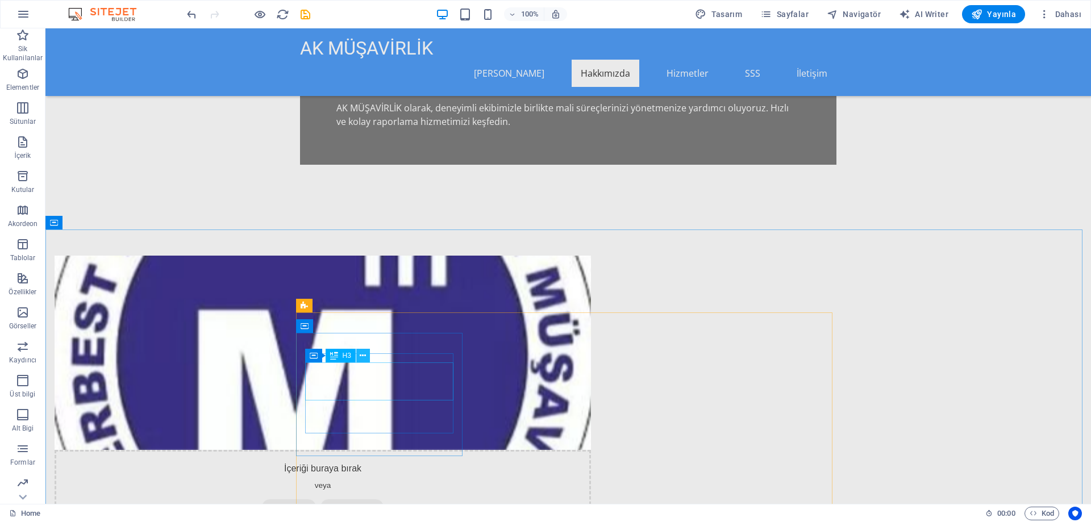
click at [363, 355] on icon at bounding box center [363, 356] width 6 height 12
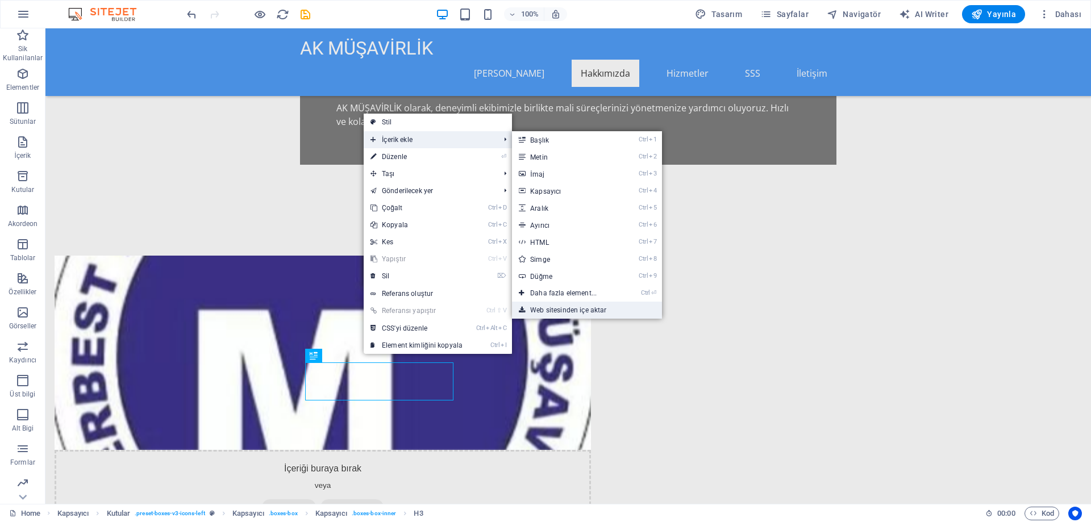
click at [615, 311] on link "Web sitesinden içe aktar" at bounding box center [587, 310] width 150 height 17
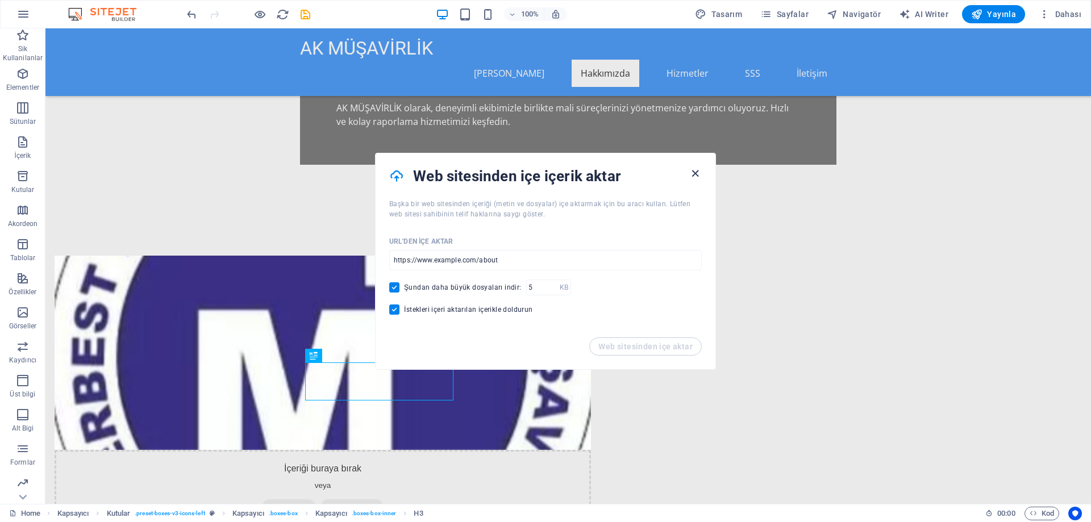
click at [693, 171] on icon "button" at bounding box center [695, 173] width 13 height 13
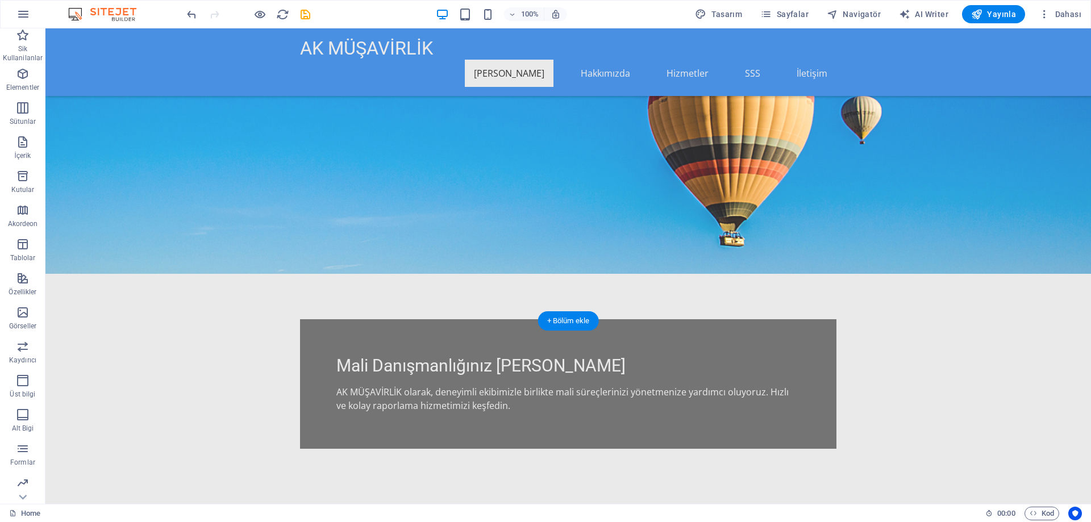
scroll to position [0, 0]
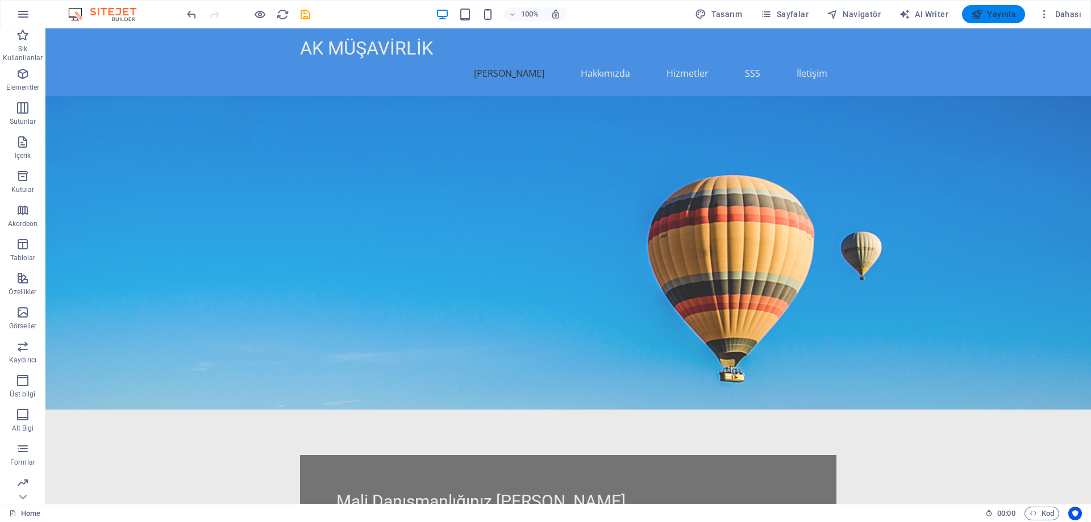
click at [990, 15] on span "Yayınla" at bounding box center [993, 14] width 45 height 11
